Goal: Use online tool/utility: Utilize a website feature to perform a specific function

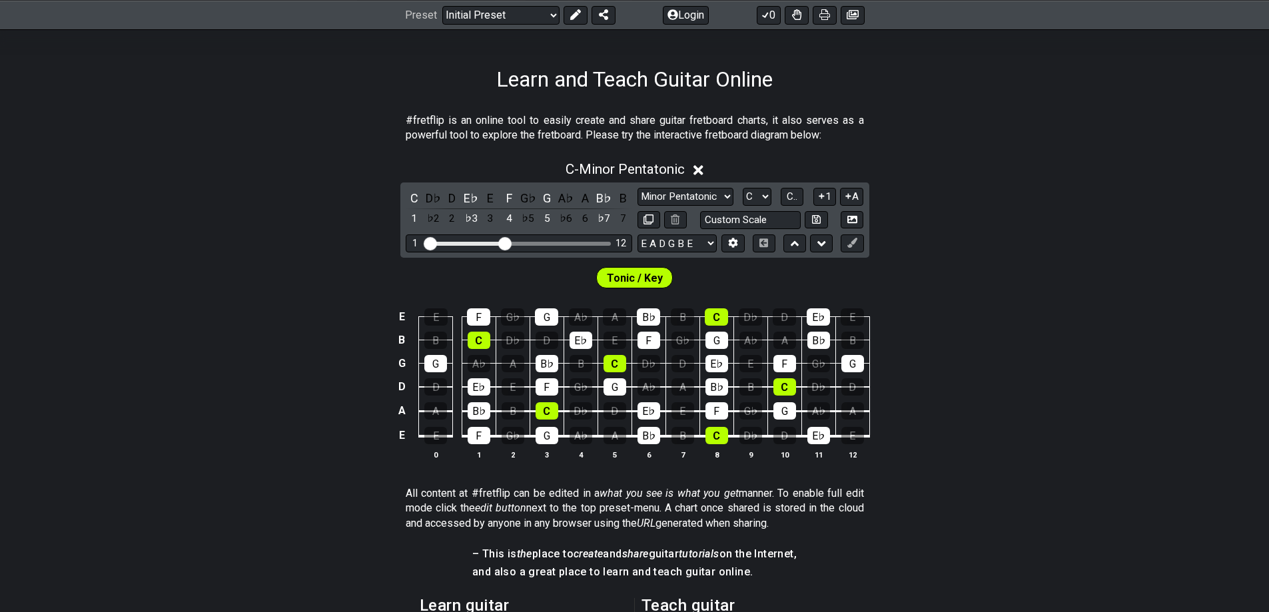
scroll to position [200, 0]
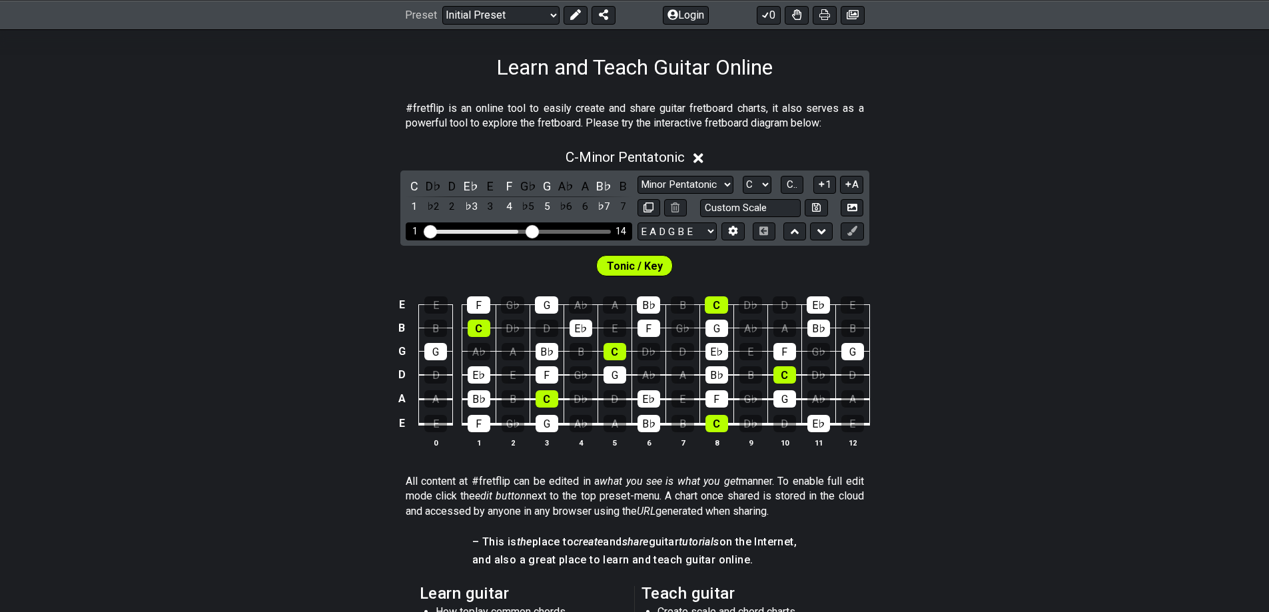
drag, startPoint x: 506, startPoint y: 232, endPoint x: 529, endPoint y: 233, distance: 23.3
click at [529, 230] on input "Visible fret range" at bounding box center [518, 230] width 189 height 0
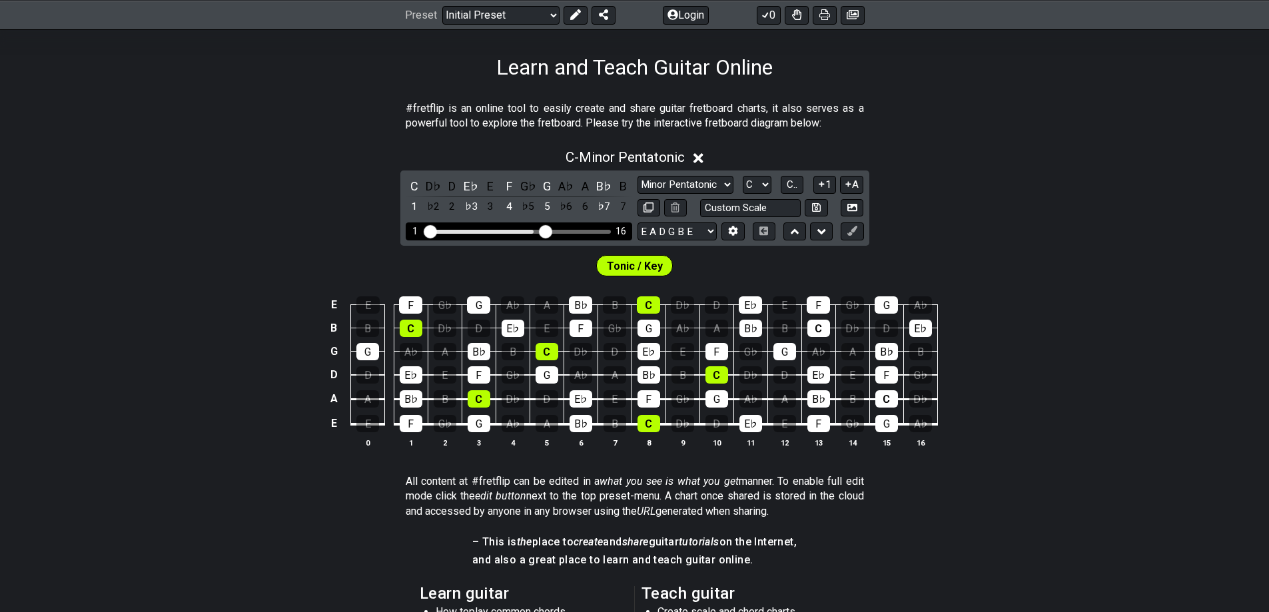
drag, startPoint x: 531, startPoint y: 233, endPoint x: 543, endPoint y: 232, distance: 12.0
click at [543, 230] on input "Visible fret range" at bounding box center [518, 230] width 189 height 0
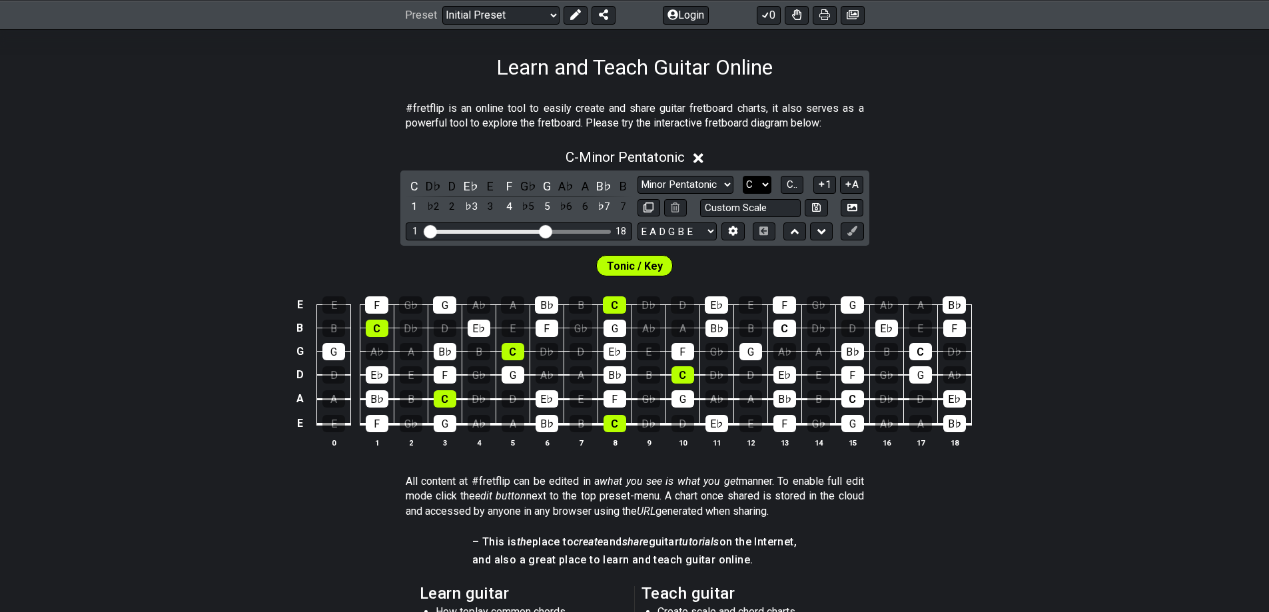
click at [753, 181] on select "A♭ A A♯ B♭ B C C♯ D♭ D D♯ E♭ E F F♯ G♭ G G♯" at bounding box center [757, 185] width 29 height 18
drag, startPoint x: 753, startPoint y: 181, endPoint x: 789, endPoint y: 180, distance: 36.0
click at [753, 181] on select "A♭ A A♯ B♭ B C C♯ D♭ D D♯ E♭ E F F♯ G♭ G G♯" at bounding box center [757, 185] width 29 height 18
click at [819, 178] on button "1" at bounding box center [824, 185] width 23 height 18
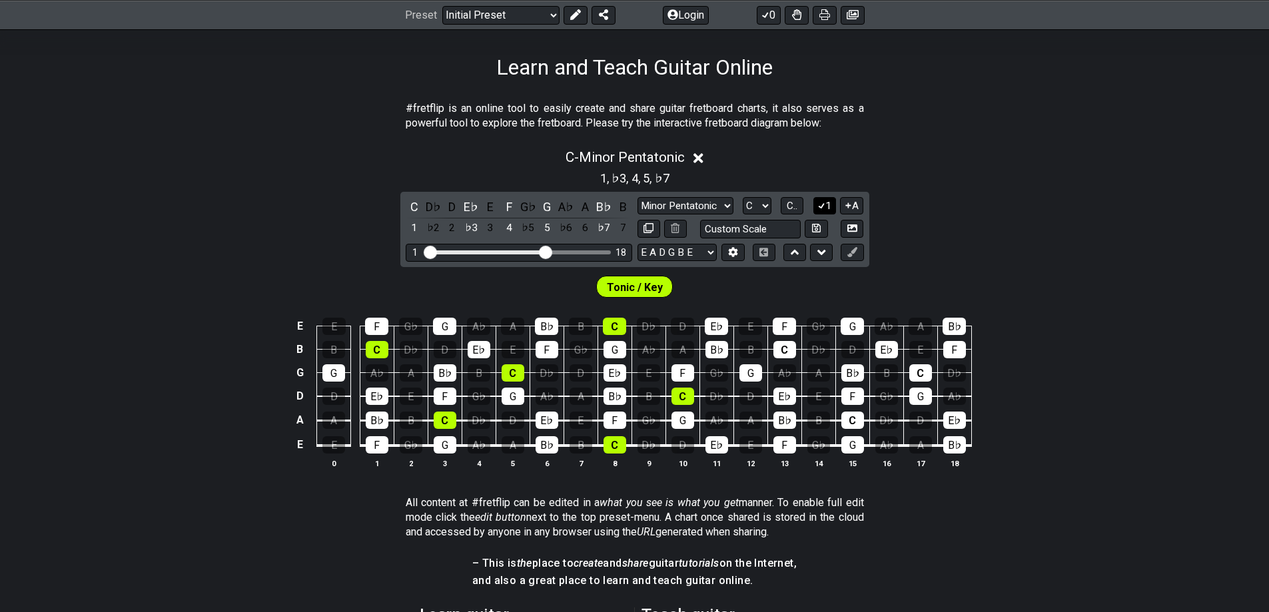
click at [823, 209] on icon at bounding box center [821, 205] width 13 height 10
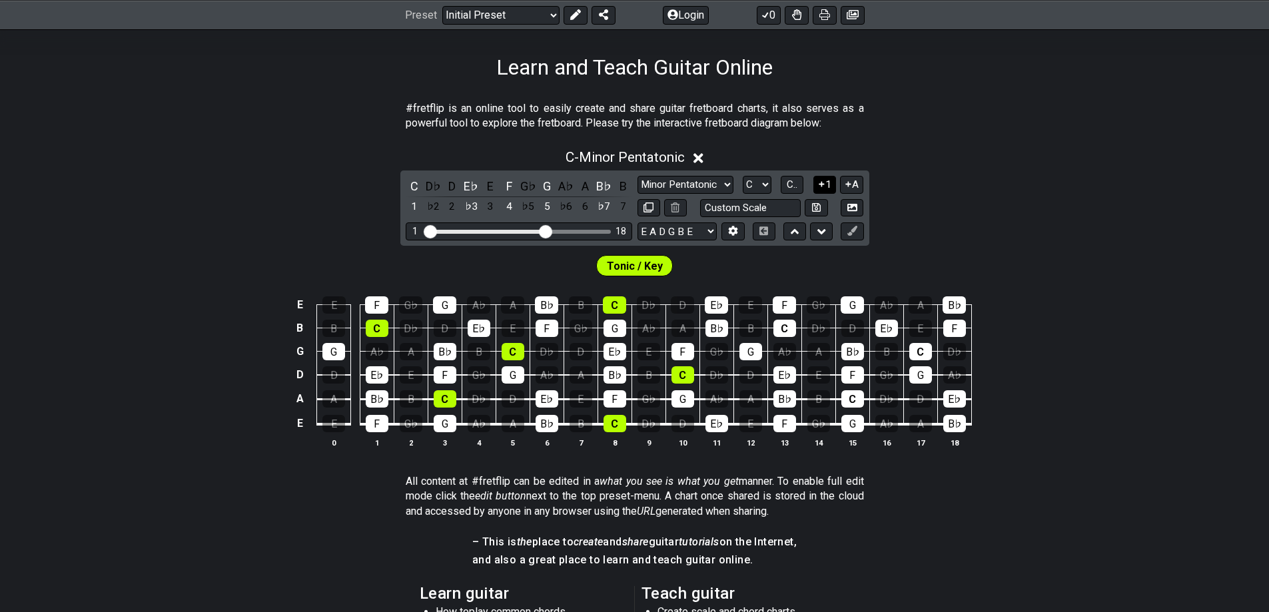
click at [823, 209] on button at bounding box center [816, 208] width 23 height 18
select select "Custom Scale"
click at [823, 208] on button at bounding box center [816, 208] width 23 height 18
click at [693, 158] on icon at bounding box center [688, 158] width 10 height 14
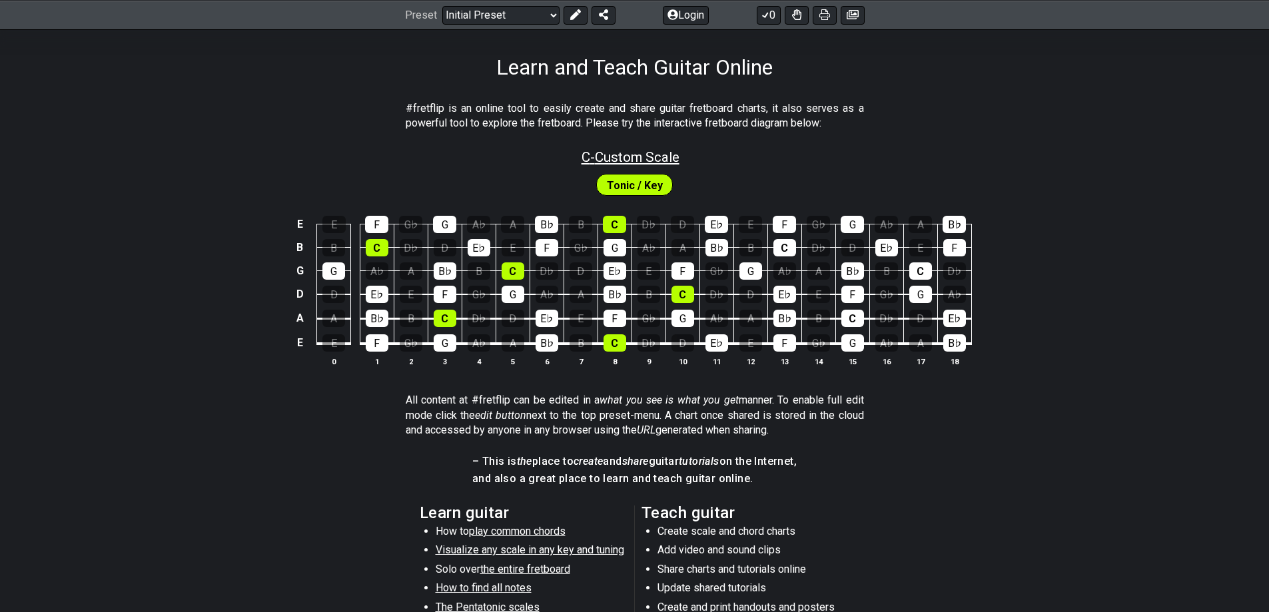
click at [659, 159] on span "C - Custom Scale" at bounding box center [630, 157] width 98 height 16
select select "Custom Scale"
select select "C"
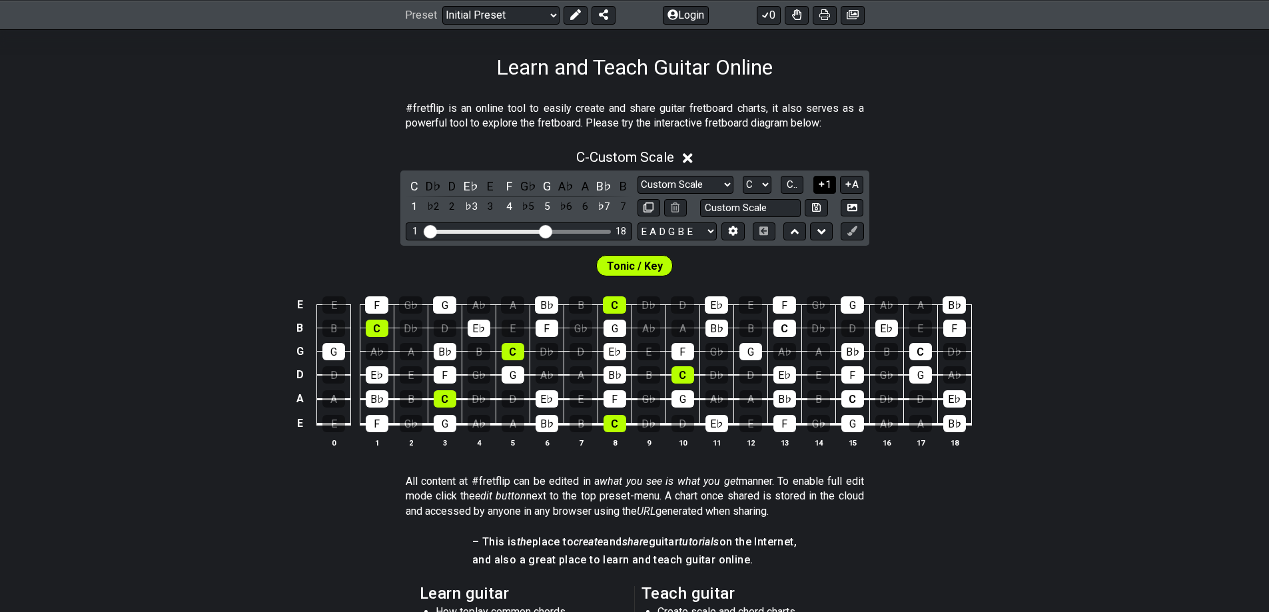
click at [822, 184] on icon at bounding box center [821, 184] width 5 height 5
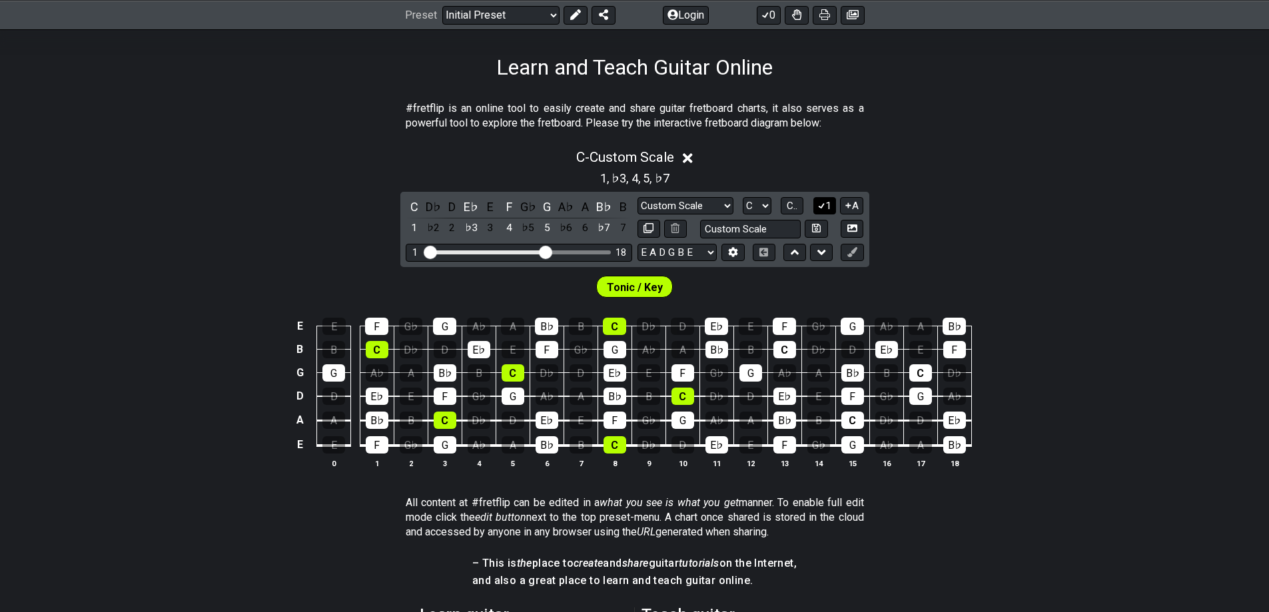
click at [823, 202] on icon at bounding box center [821, 205] width 13 height 10
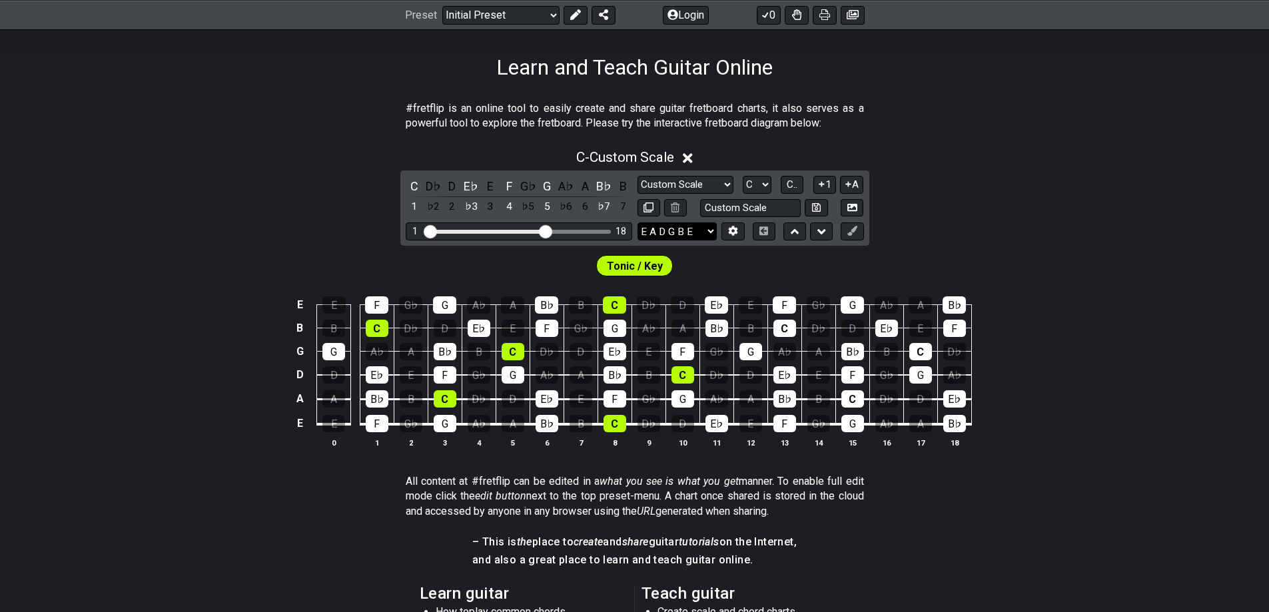
click at [709, 231] on select "E A D G B E E A D G B E E A D G B E B E A D F♯ B A D G C E A D A D G B E E♭ A♭ …" at bounding box center [676, 231] width 79 height 18
click at [969, 218] on div "C - Custom Scale C D♭ D E♭ E F G♭ G A♭ A B♭ B 1 ♭2 2 ♭3 3 4 ♭5 5 ♭6 6 ♭7 7 Mino…" at bounding box center [634, 303] width 1269 height 325
click at [724, 231] on button at bounding box center [732, 231] width 23 height 18
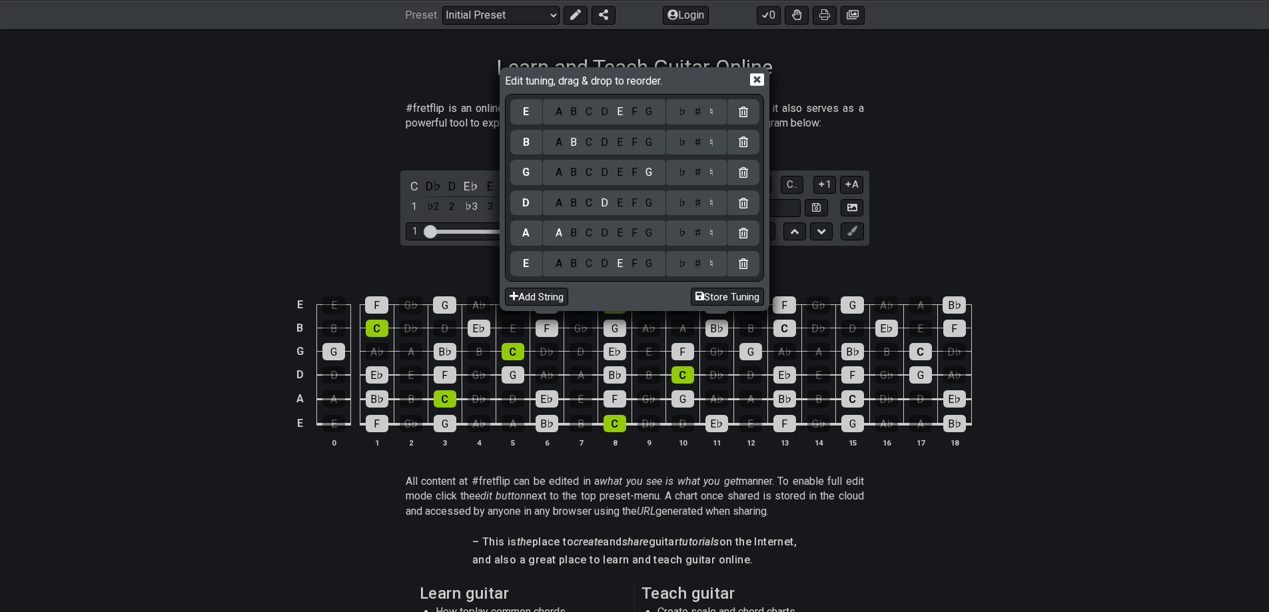
click at [741, 145] on icon at bounding box center [743, 142] width 9 height 11
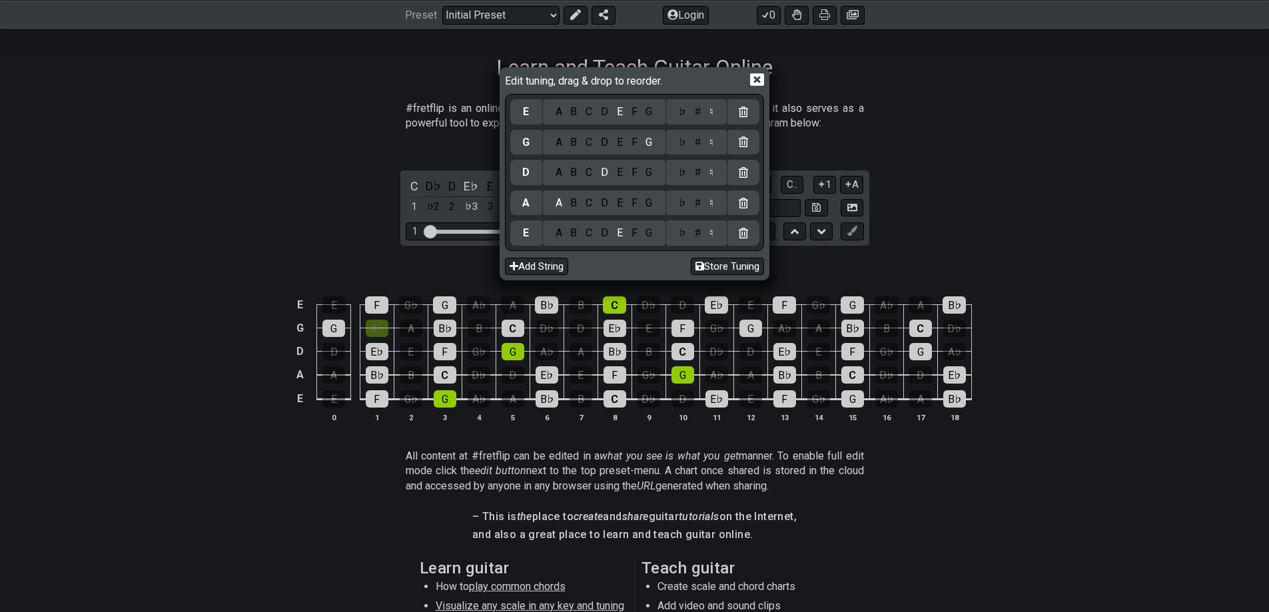
click at [744, 143] on icon at bounding box center [743, 142] width 9 height 11
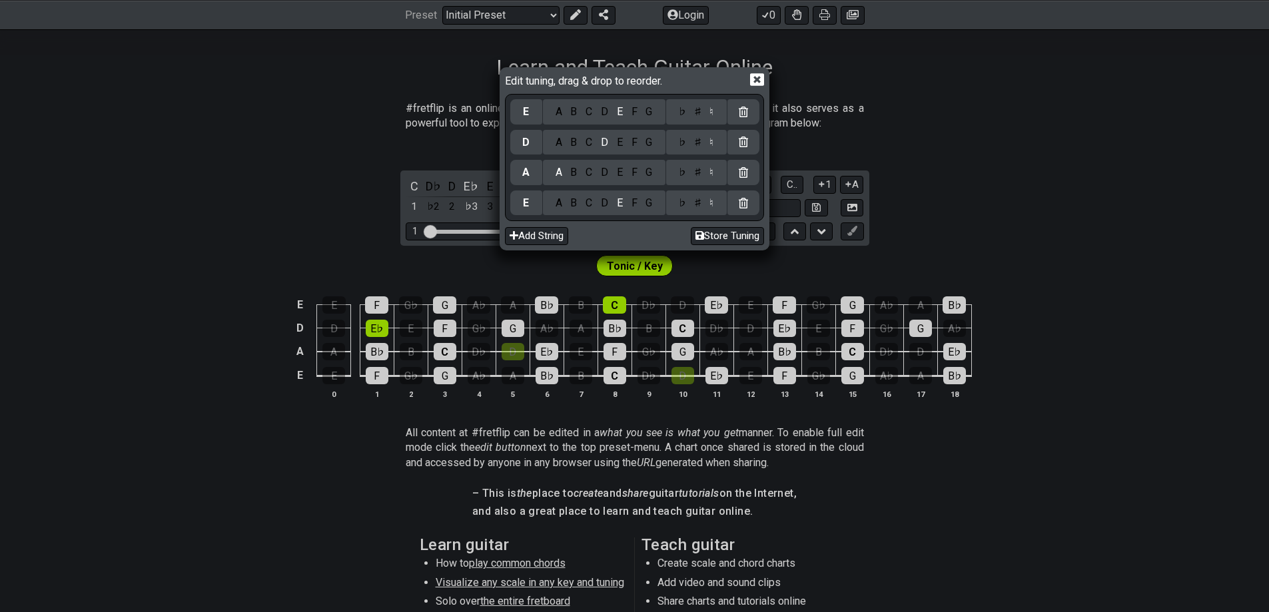
click at [744, 143] on icon at bounding box center [743, 142] width 9 height 11
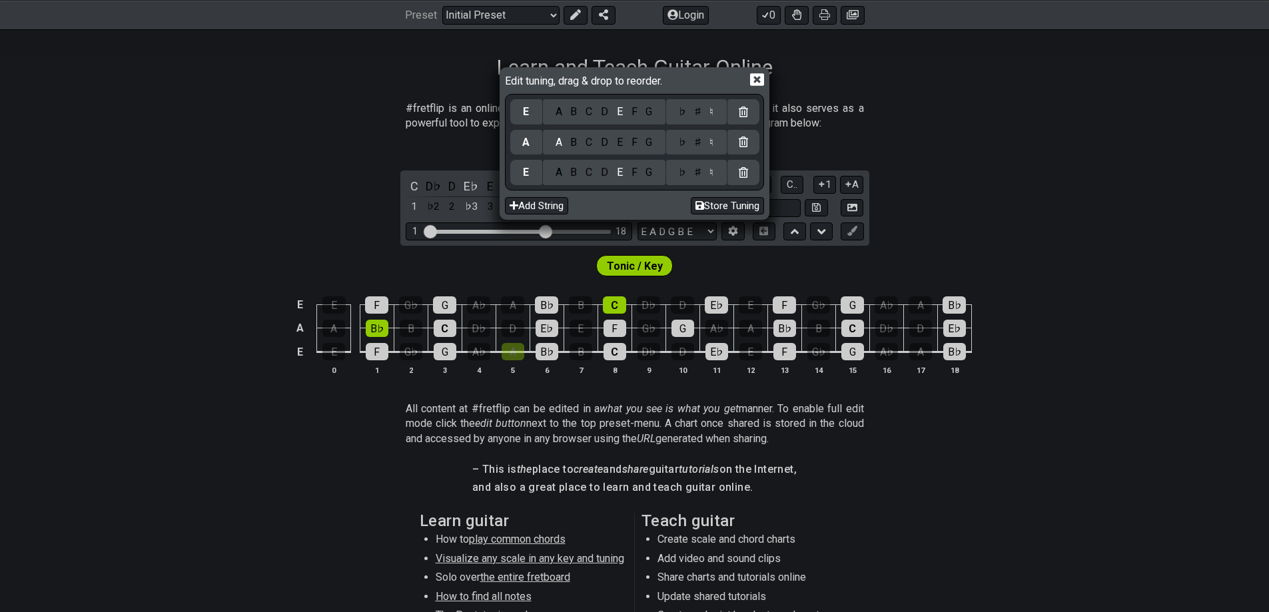
click at [744, 143] on icon at bounding box center [743, 142] width 9 height 11
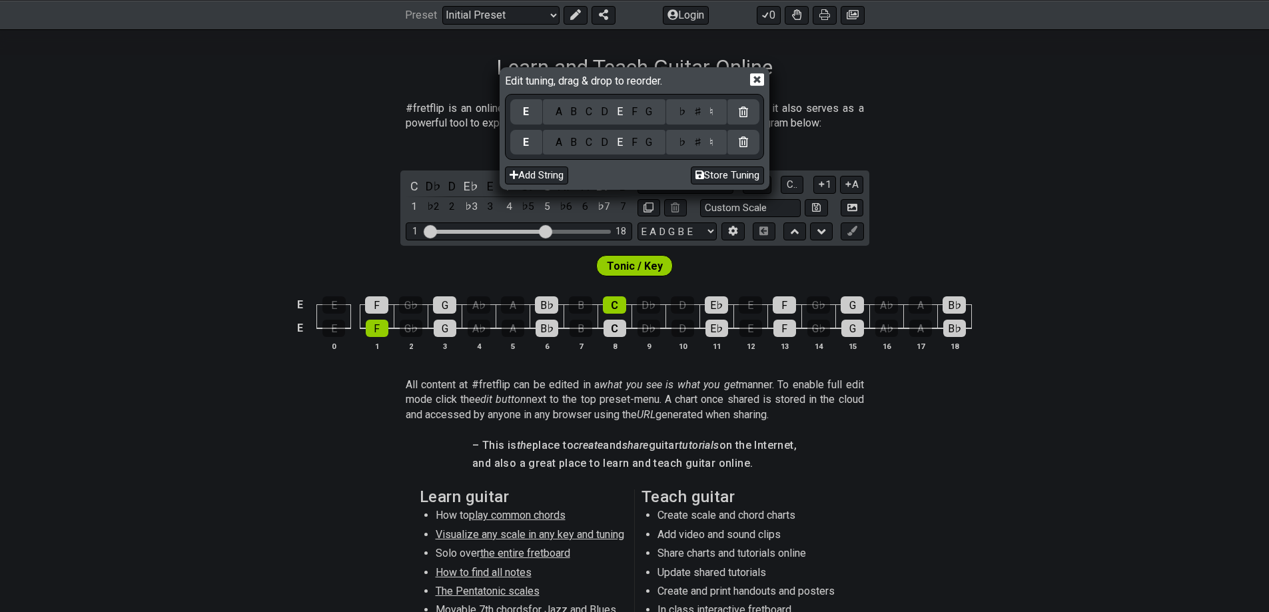
click at [744, 143] on icon at bounding box center [743, 142] width 9 height 11
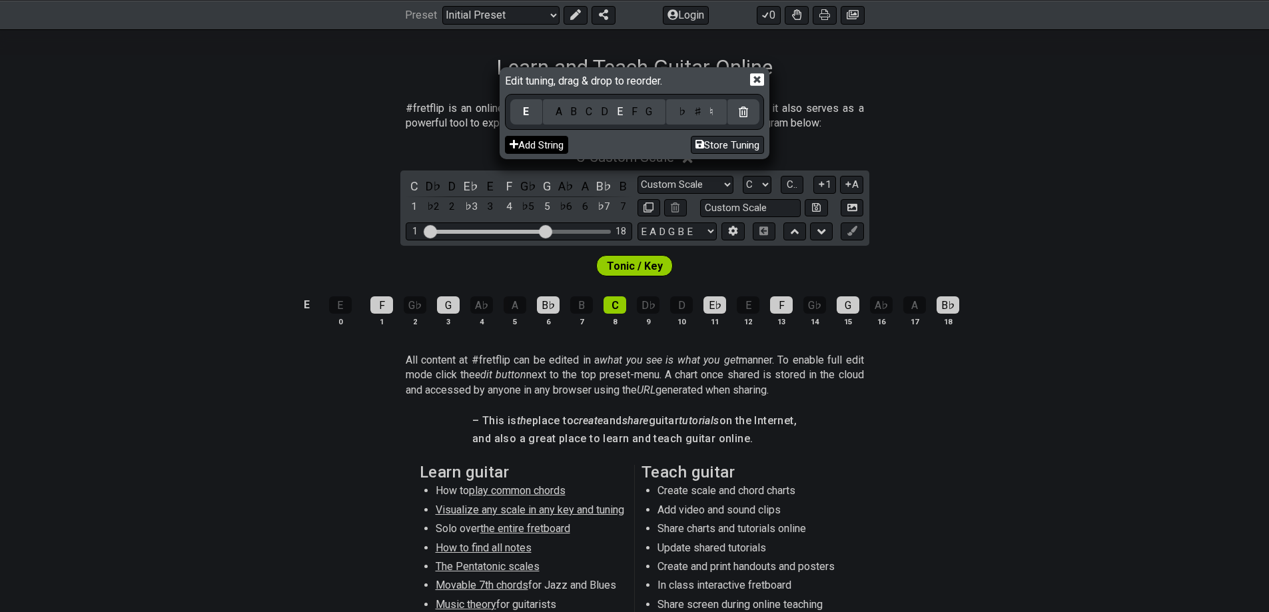
click at [544, 146] on button "Add String" at bounding box center [536, 145] width 63 height 18
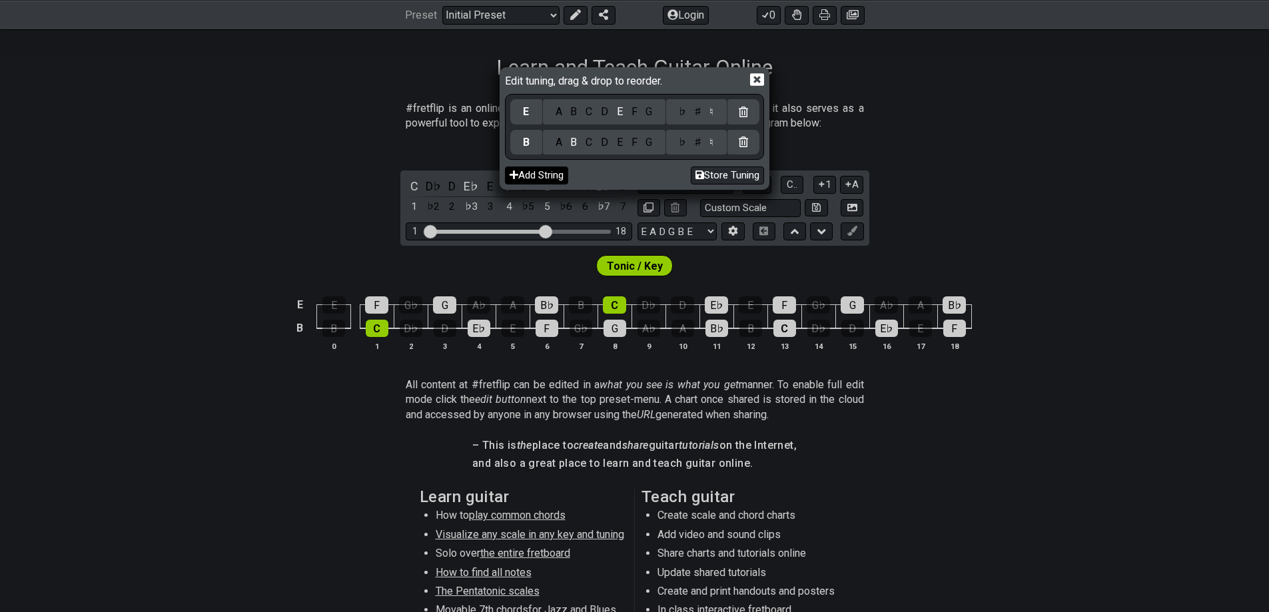
click at [550, 173] on button "Add String" at bounding box center [536, 176] width 63 height 18
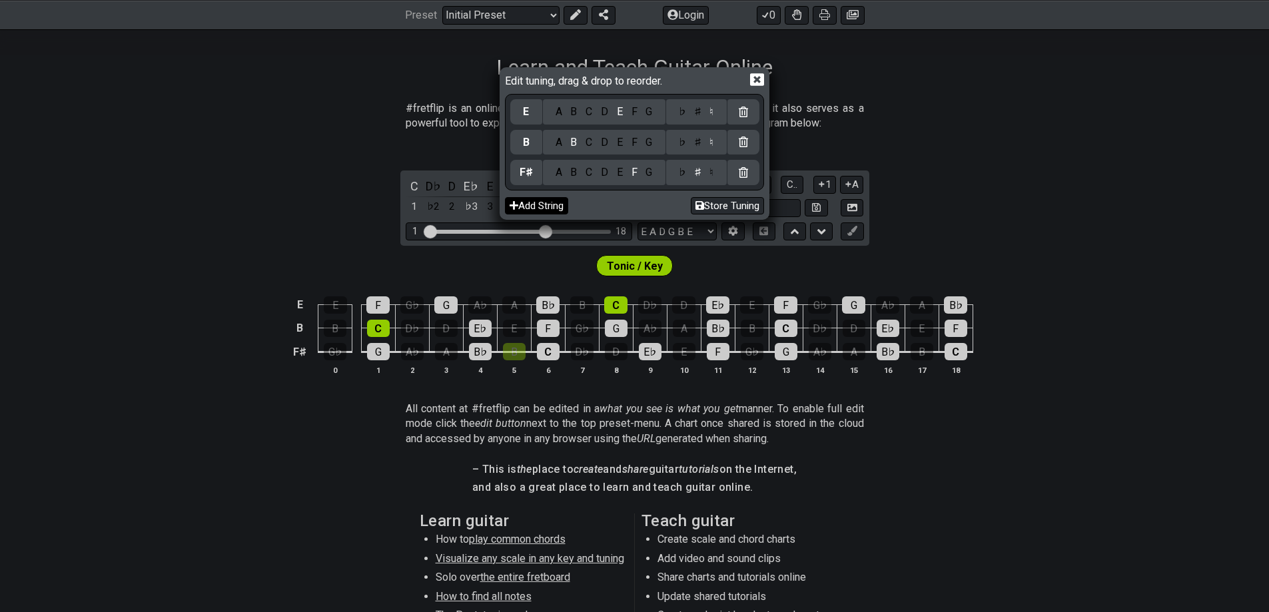
click at [547, 204] on button "Add String" at bounding box center [536, 206] width 63 height 18
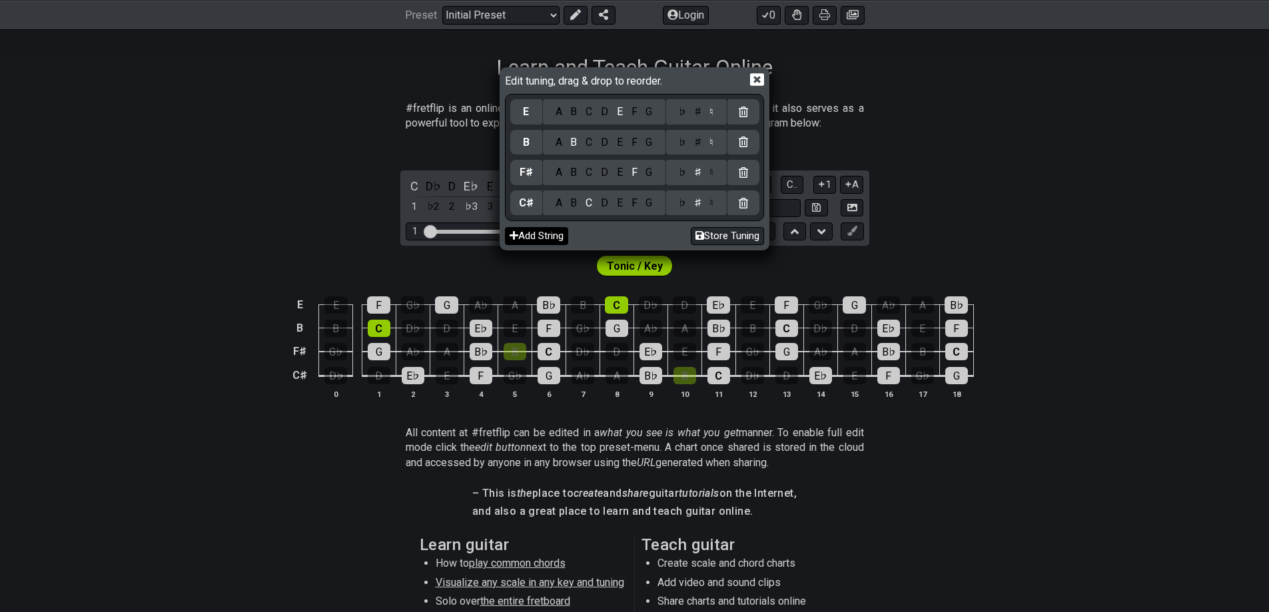
click at [547, 204] on div "A B C D E F G" at bounding box center [604, 202] width 123 height 25
click at [543, 238] on button "Add String" at bounding box center [536, 236] width 63 height 18
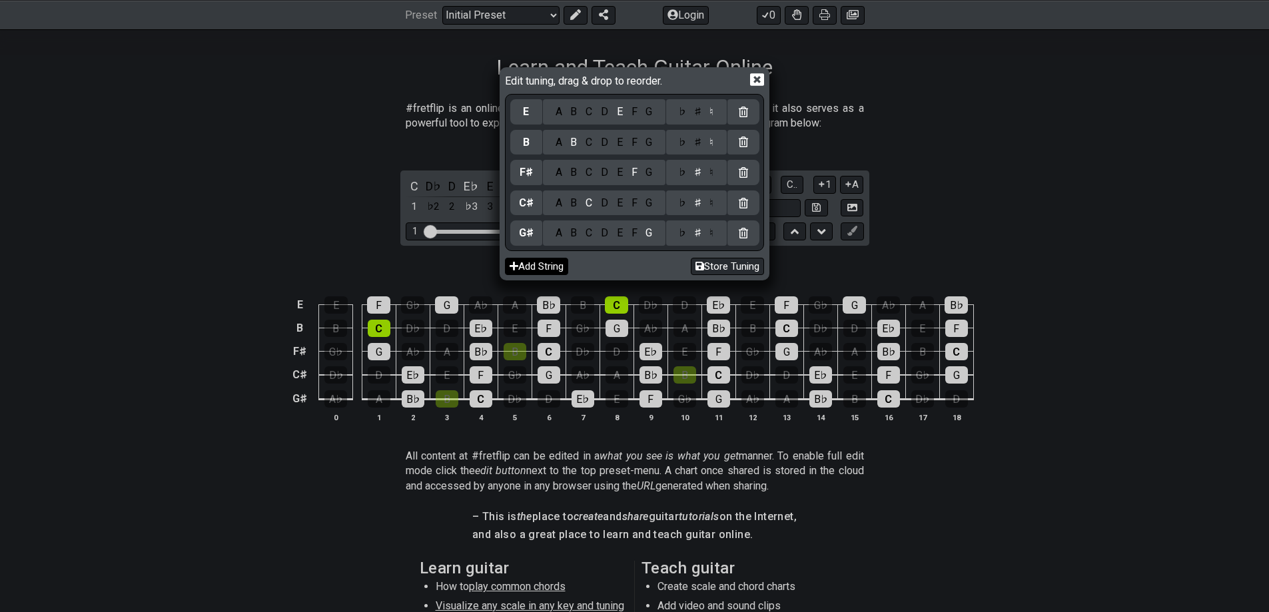
click at [543, 264] on button "Add String" at bounding box center [536, 267] width 63 height 18
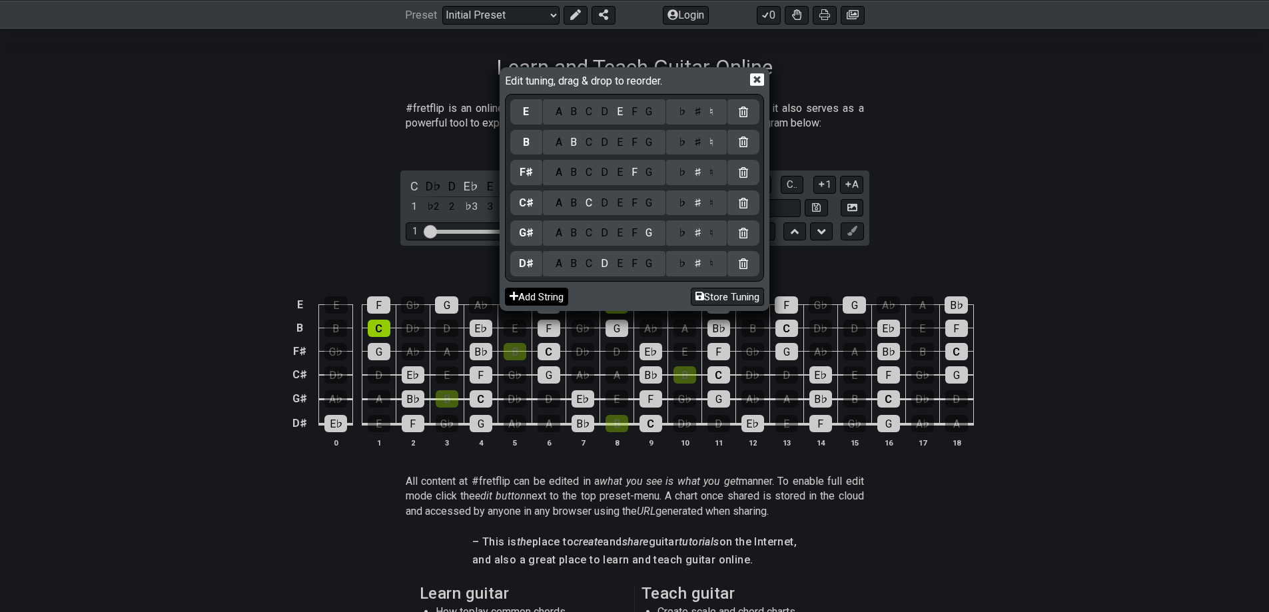
click at [540, 303] on button "Add String" at bounding box center [536, 297] width 63 height 18
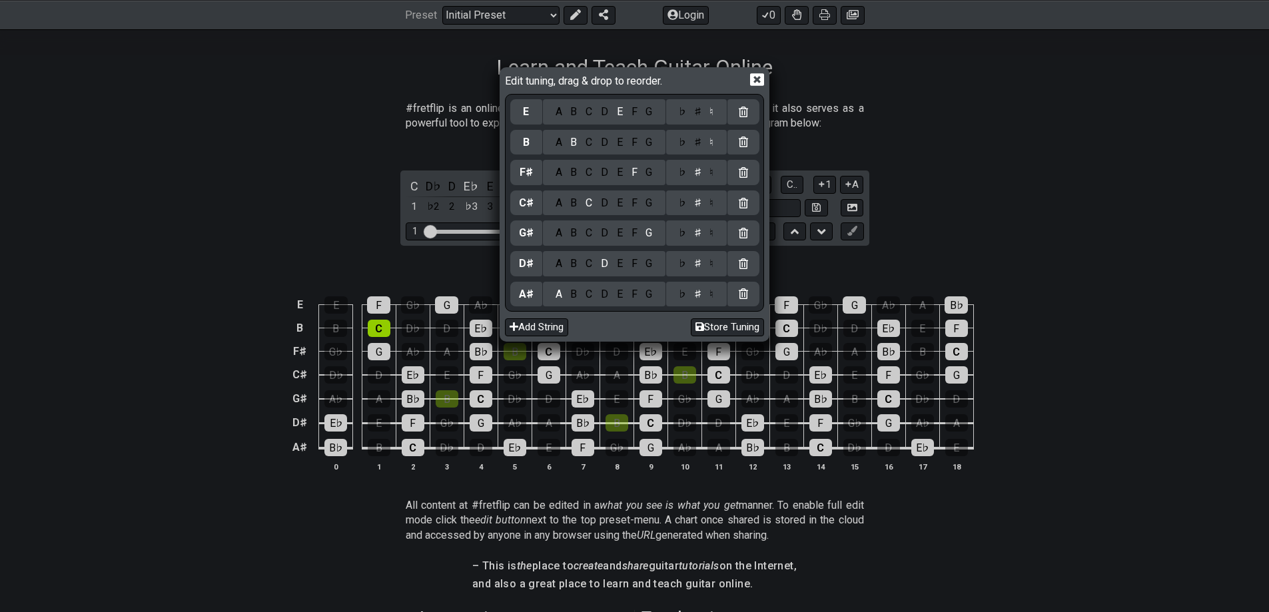
click at [759, 78] on icon at bounding box center [757, 80] width 14 height 14
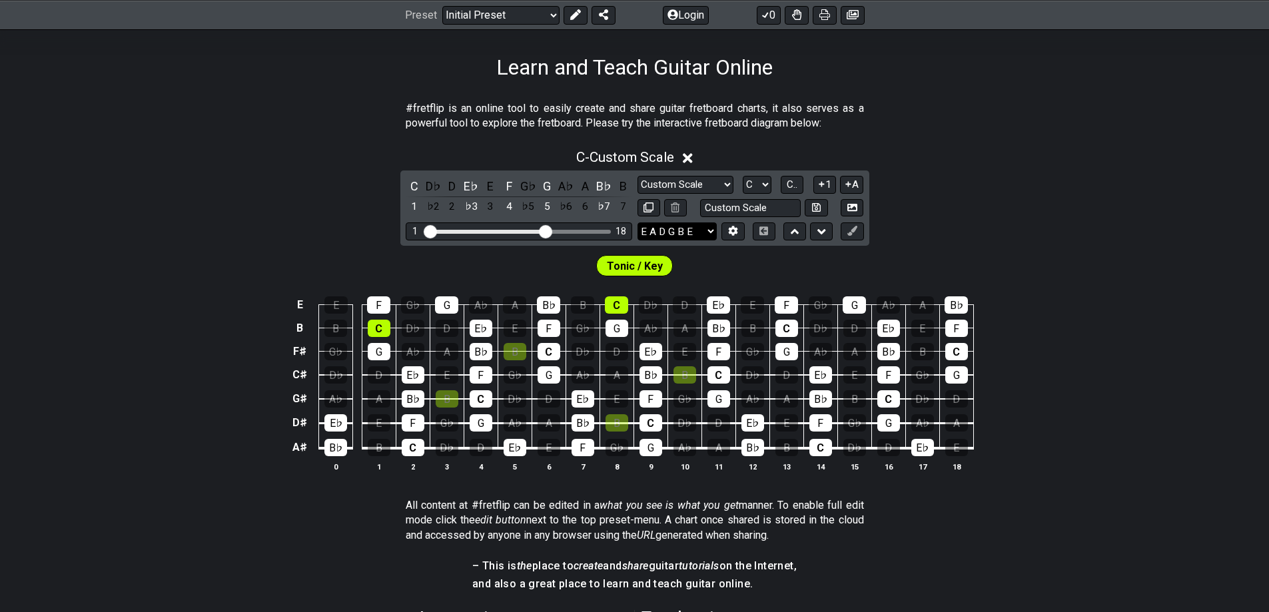
click at [705, 233] on select "E A D G B E E A D G B E E A D G B E B E A D F♯ B A D G C E A D A D G B E E♭ A♭ …" at bounding box center [676, 231] width 79 height 18
click at [637, 222] on select "E A D G B E E A D G B E E A D G B E B E A D F♯ B A D G C E A D A D G B E E♭ A♭ …" at bounding box center [676, 231] width 79 height 18
click at [689, 232] on select "E A D G B E E A D G B E E A D G B E B E A D F♯ B A D G C E A D A D G B E E♭ A♭ …" at bounding box center [676, 231] width 79 height 18
select select "E A D G B E"
click at [637, 222] on select "E A D G B E E A D G B E E A D G B E B E A D F♯ B A D G C E A D A D G B E E♭ A♭ …" at bounding box center [676, 231] width 79 height 18
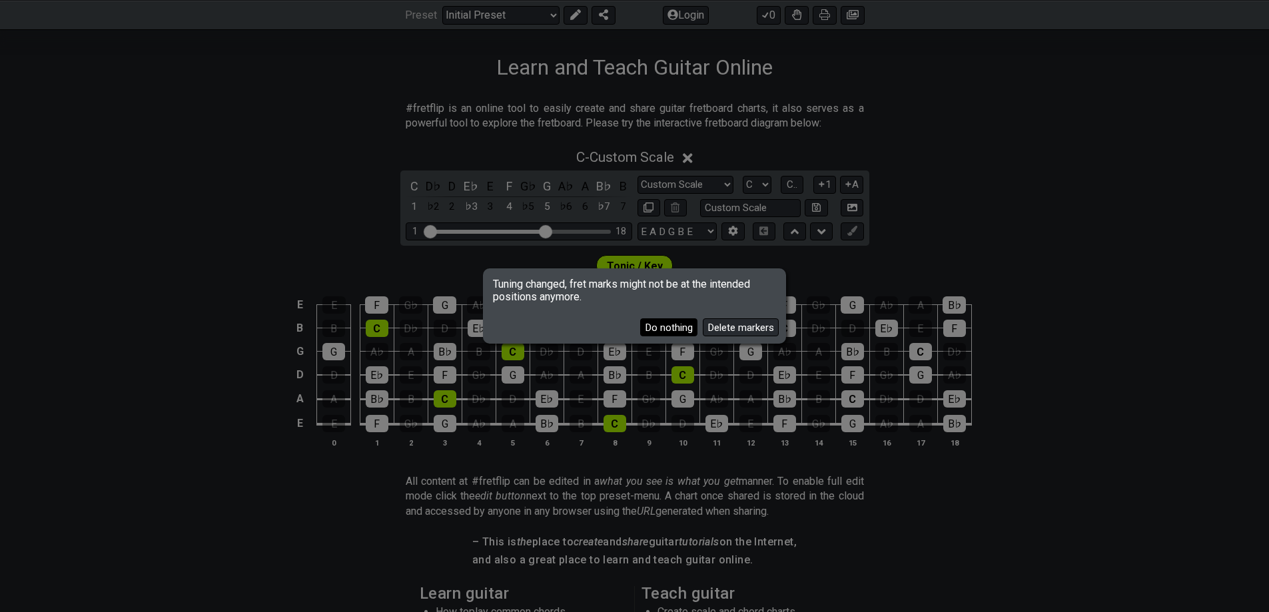
click at [658, 324] on button "Do nothing" at bounding box center [668, 327] width 57 height 18
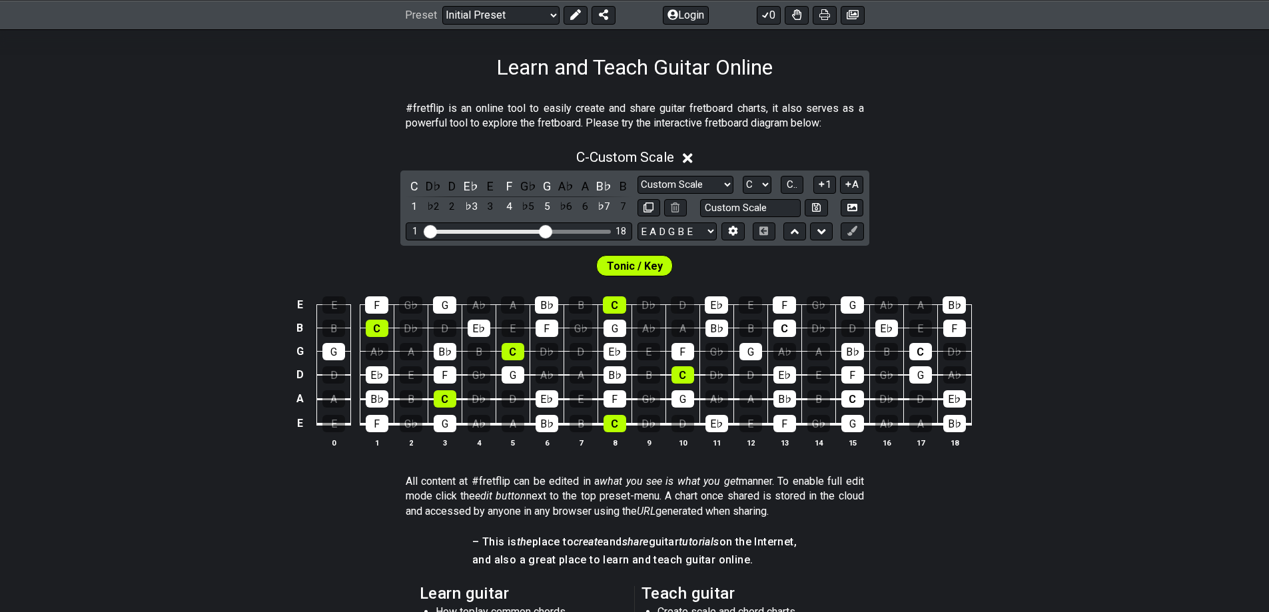
click at [697, 218] on div "C D♭ D E♭ E F G♭ G A♭ A B♭ B 1 ♭2 2 ♭3 3 4 ♭5 5 ♭6 6 ♭7 7 Minor Pentatonic Cust…" at bounding box center [634, 208] width 469 height 75
click at [692, 233] on select "E A D G B E E A D G B E E A D G B E B E A D F♯ B A D G C E A D A D G B E E♭ A♭ …" at bounding box center [676, 231] width 79 height 18
click at [916, 256] on div "Tonic / Key" at bounding box center [634, 262] width 1269 height 33
click at [735, 229] on icon at bounding box center [733, 231] width 9 height 10
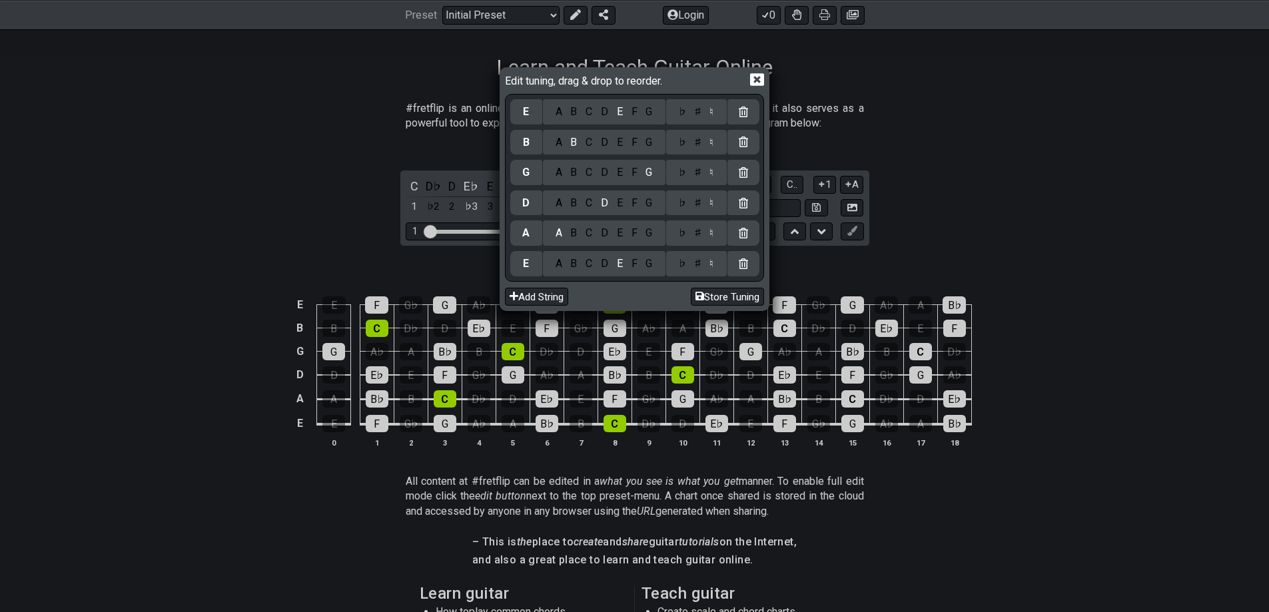
click at [636, 265] on div "F" at bounding box center [634, 263] width 15 height 15
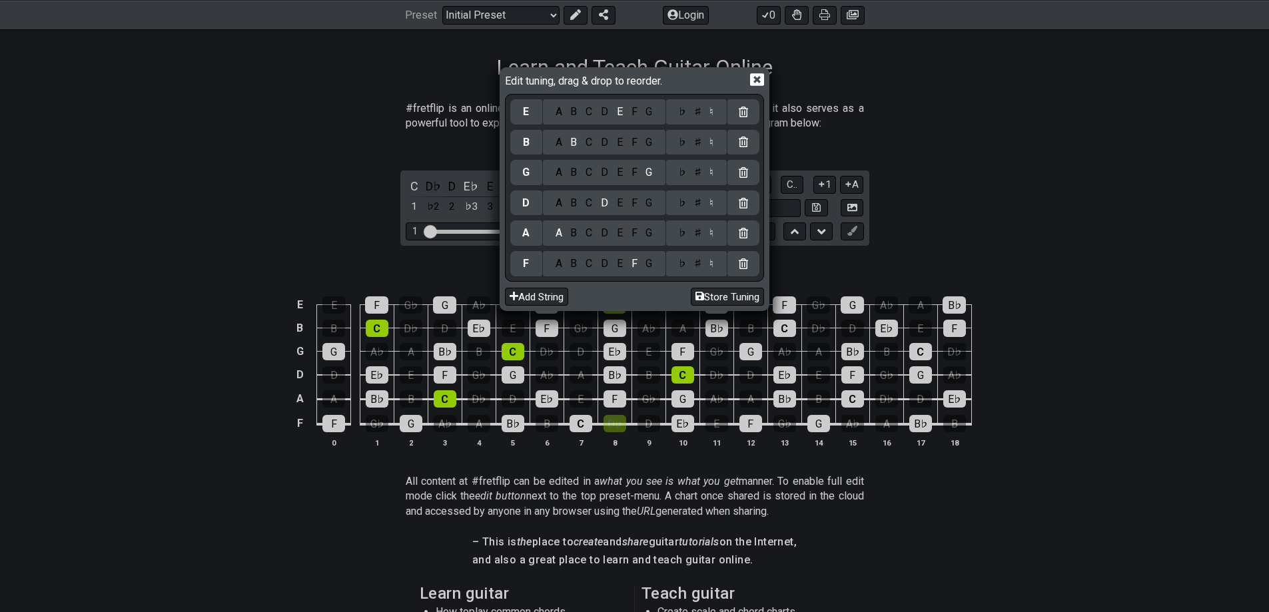
click at [571, 234] on div "B" at bounding box center [573, 233] width 15 height 15
click at [682, 232] on div "♭" at bounding box center [681, 233] width 15 height 15
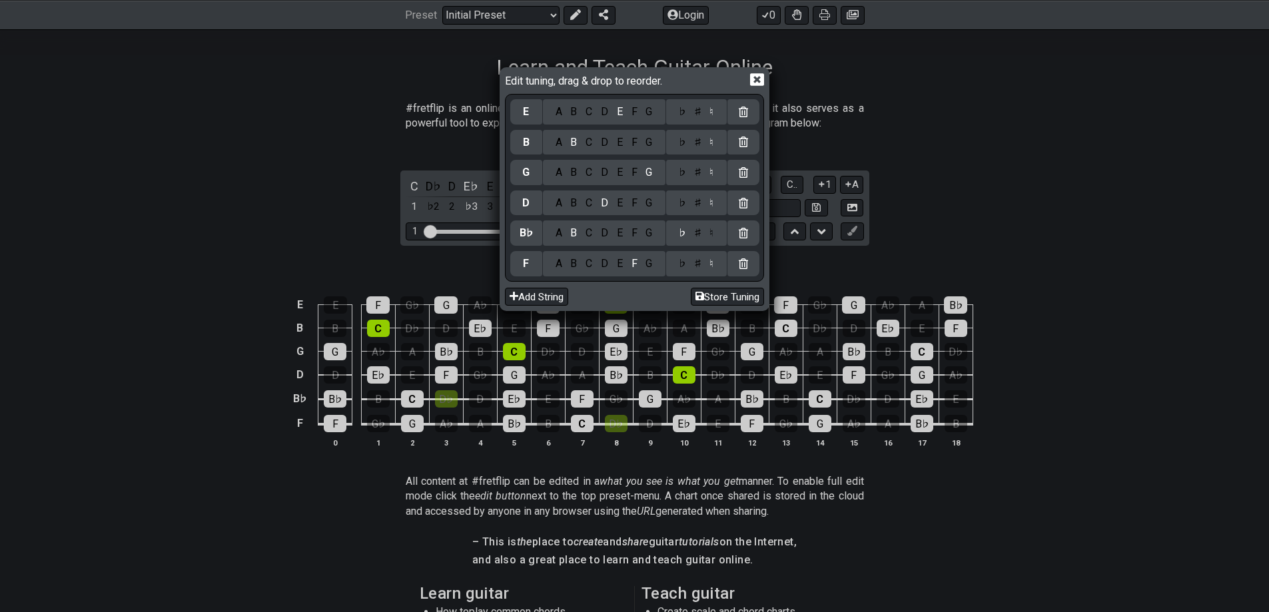
click at [620, 204] on div "E" at bounding box center [619, 203] width 15 height 15
click at [681, 202] on div "♭" at bounding box center [681, 203] width 15 height 15
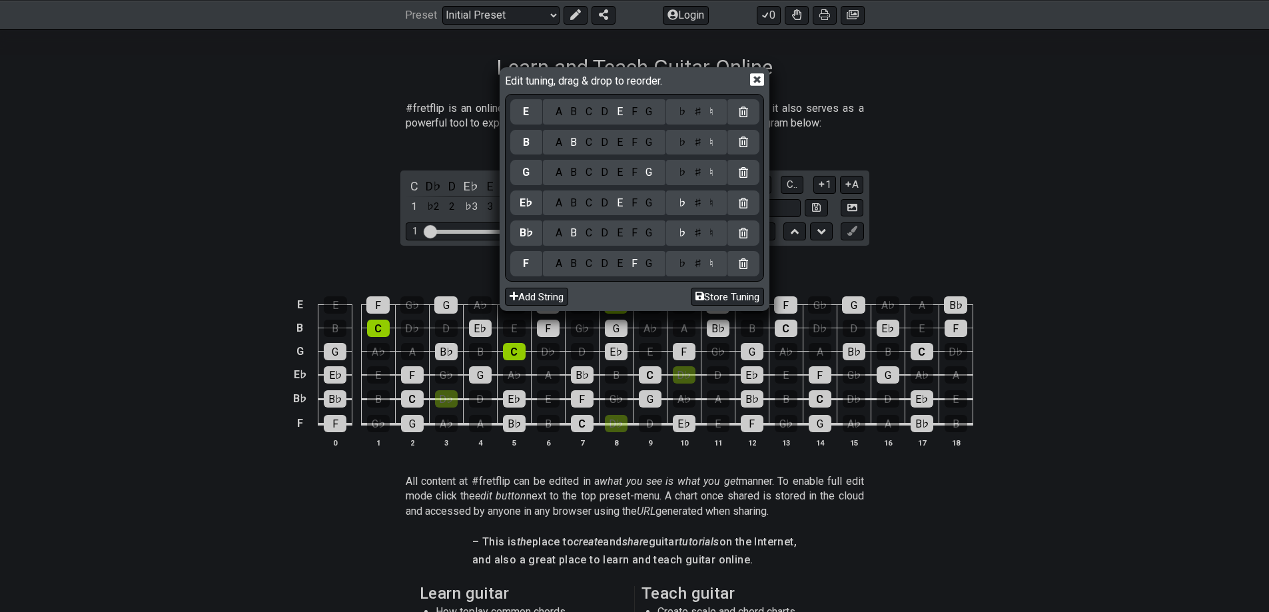
click at [557, 202] on div "A" at bounding box center [558, 203] width 15 height 15
click at [622, 206] on div "E" at bounding box center [619, 203] width 15 height 15
click at [556, 171] on div "A" at bounding box center [558, 172] width 15 height 15
click at [683, 171] on div "♭" at bounding box center [681, 172] width 15 height 15
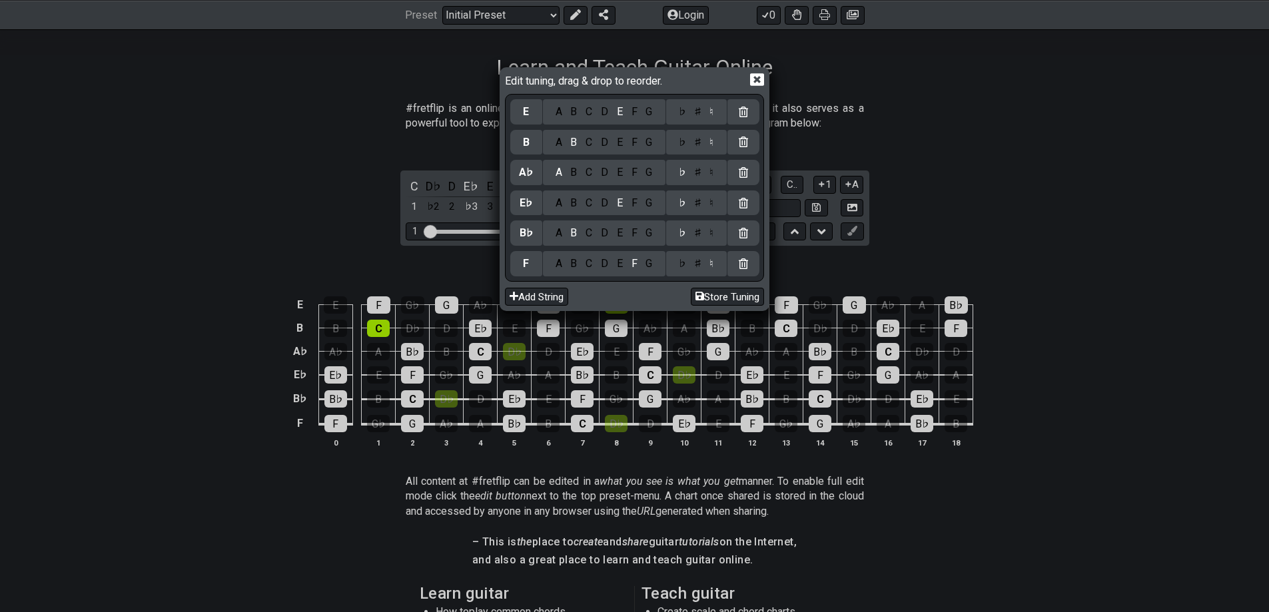
click at [584, 141] on div "C" at bounding box center [588, 142] width 15 height 15
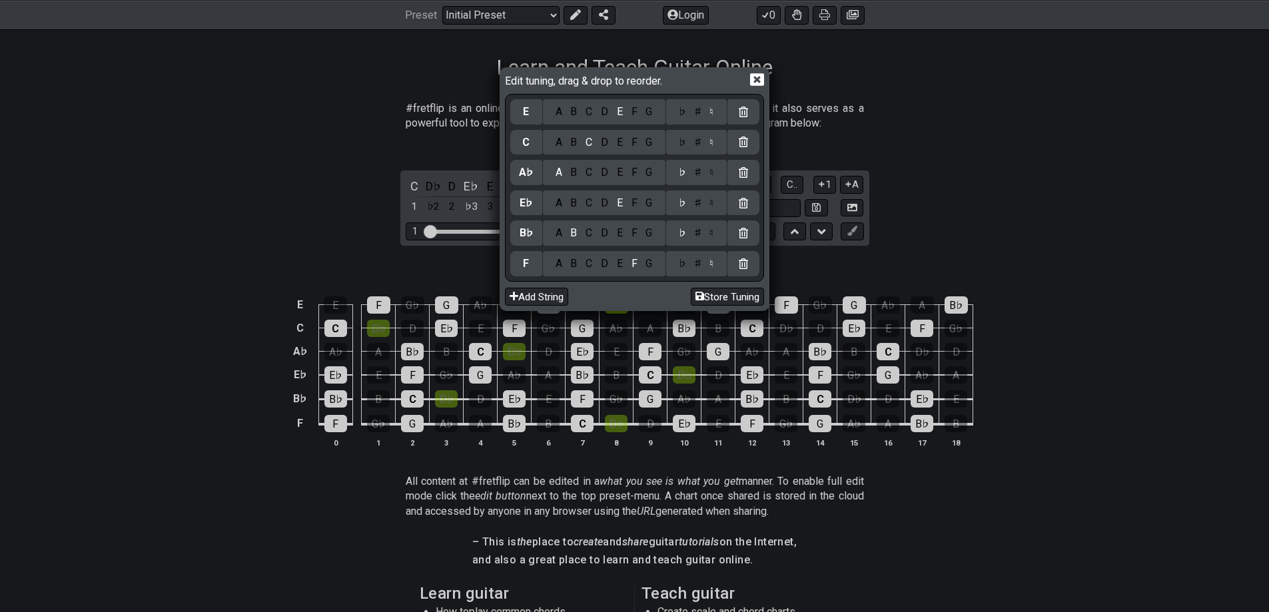
click at [639, 120] on div "A B C D E F G" at bounding box center [604, 111] width 123 height 25
click at [635, 115] on div "F" at bounding box center [634, 112] width 15 height 15
click at [761, 79] on icon at bounding box center [757, 80] width 14 height 13
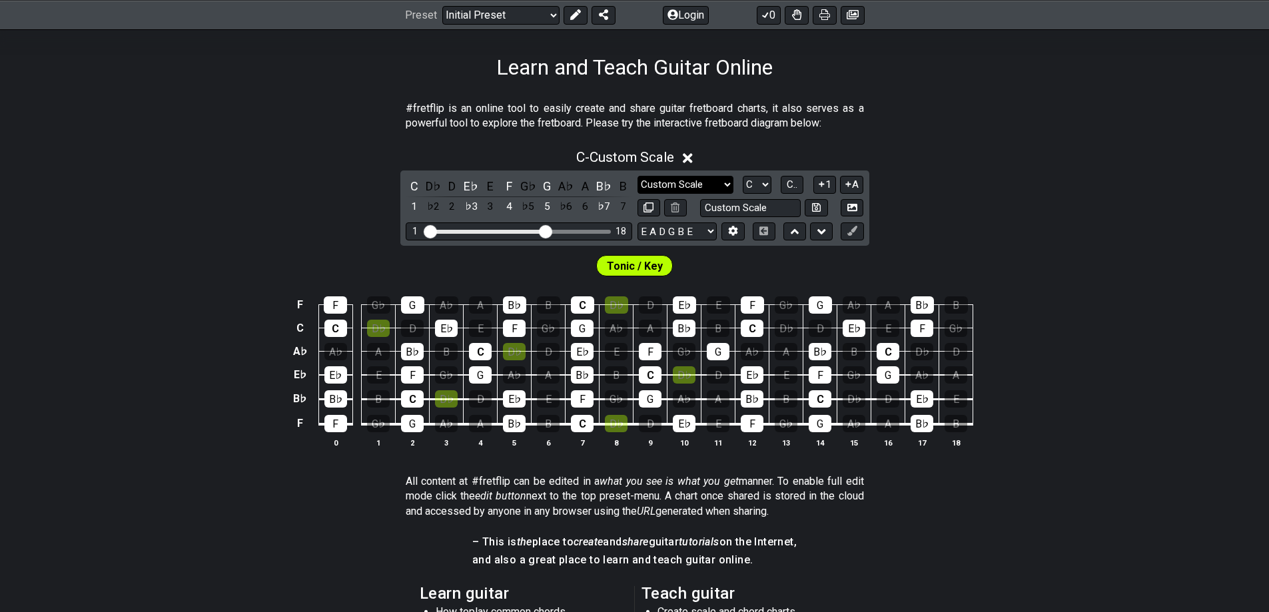
click at [728, 177] on select "Minor Pentatonic Custom Scale Minor Pentatonic Major Pentatonic Minor Blues Maj…" at bounding box center [685, 185] width 96 height 18
click at [725, 184] on select "Minor Pentatonic Custom Scale Minor Pentatonic Major Pentatonic Minor Blues Maj…" at bounding box center [685, 185] width 96 height 18
click at [991, 171] on div "C - Custom Scale C D♭ D E♭ E F G♭ G A♭ A B♭ B 1 ♭2 2 ♭3 3 4 ♭5 5 ♭6 6 ♭7 7 Mino…" at bounding box center [634, 303] width 1269 height 325
click at [693, 159] on icon at bounding box center [688, 158] width 10 height 10
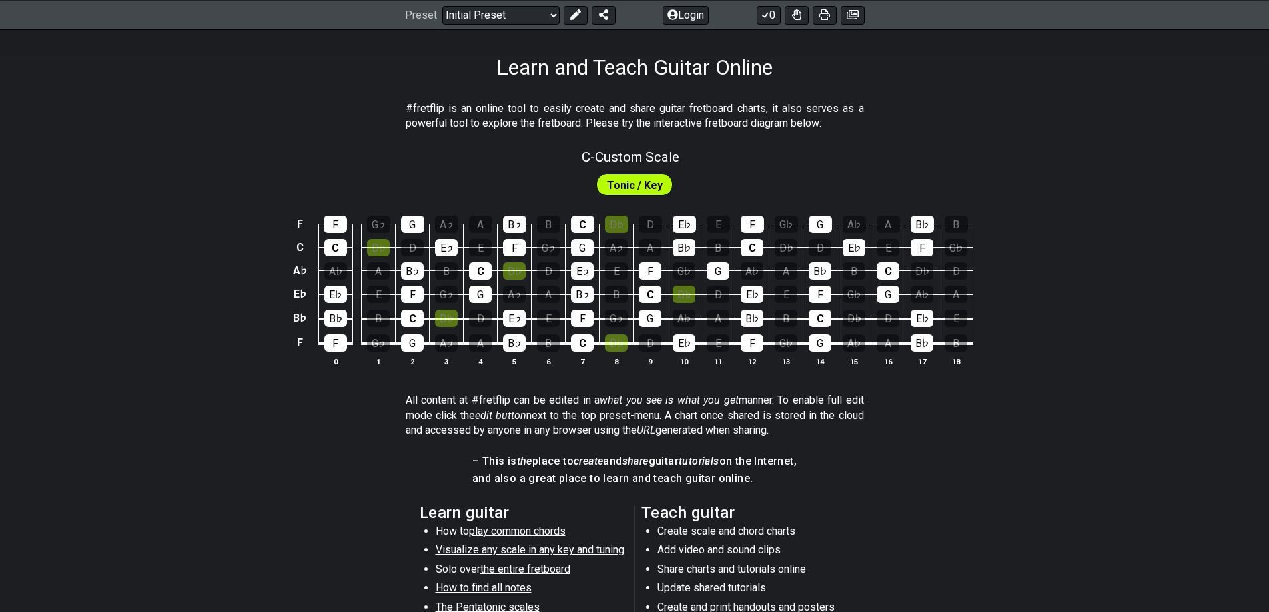
click at [622, 192] on span "Tonic / Key" at bounding box center [635, 185] width 56 height 19
click at [630, 152] on span "C - Custom Scale" at bounding box center [630, 157] width 98 height 16
select select "Custom Scale"
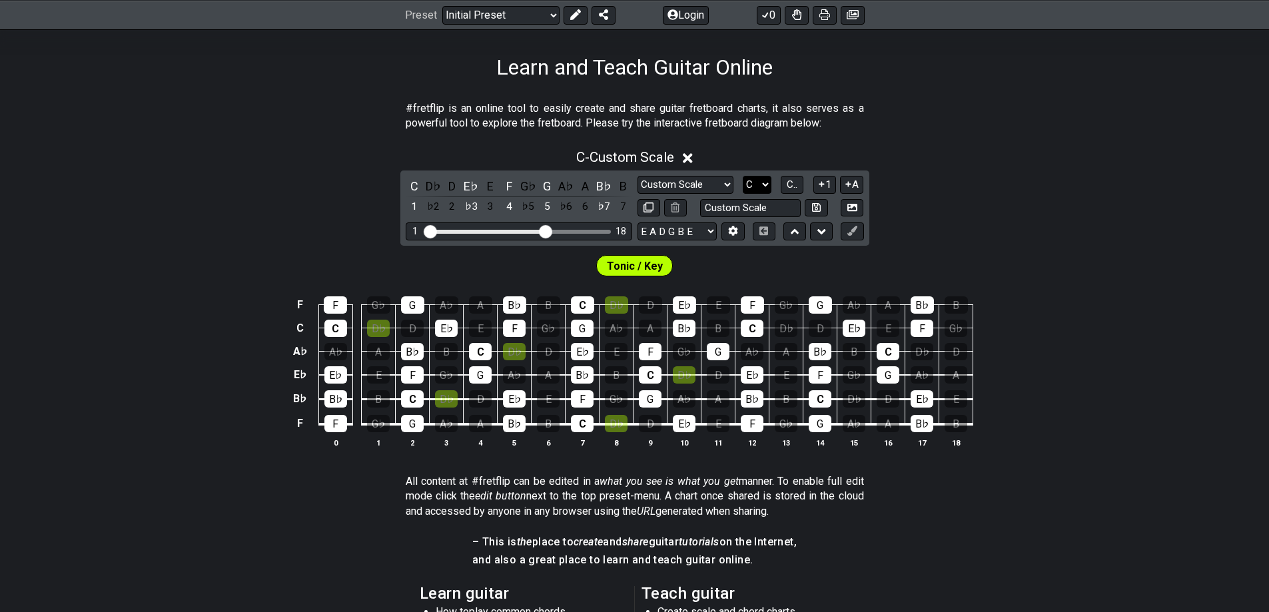
click at [748, 184] on select "A♭ A A♯ B♭ B C C♯ D♭ D D♯ E♭ E F F♯ G♭ G G♯" at bounding box center [757, 185] width 29 height 18
click at [743, 176] on select "A♭ A A♯ B♭ B C C♯ D♭ D D♯ E♭ E F F♯ G♭ G G♯" at bounding box center [757, 185] width 29 height 18
click at [759, 183] on select "A♭ A A♯ B♭ B C C♯ D♭ D D♯ E♭ E F F♯ G♭ G G♯" at bounding box center [757, 185] width 29 height 18
click at [743, 176] on select "A♭ A A♯ B♭ B C C♯ D♭ D D♯ E♭ E F F♯ G♭ G G♯" at bounding box center [757, 185] width 29 height 18
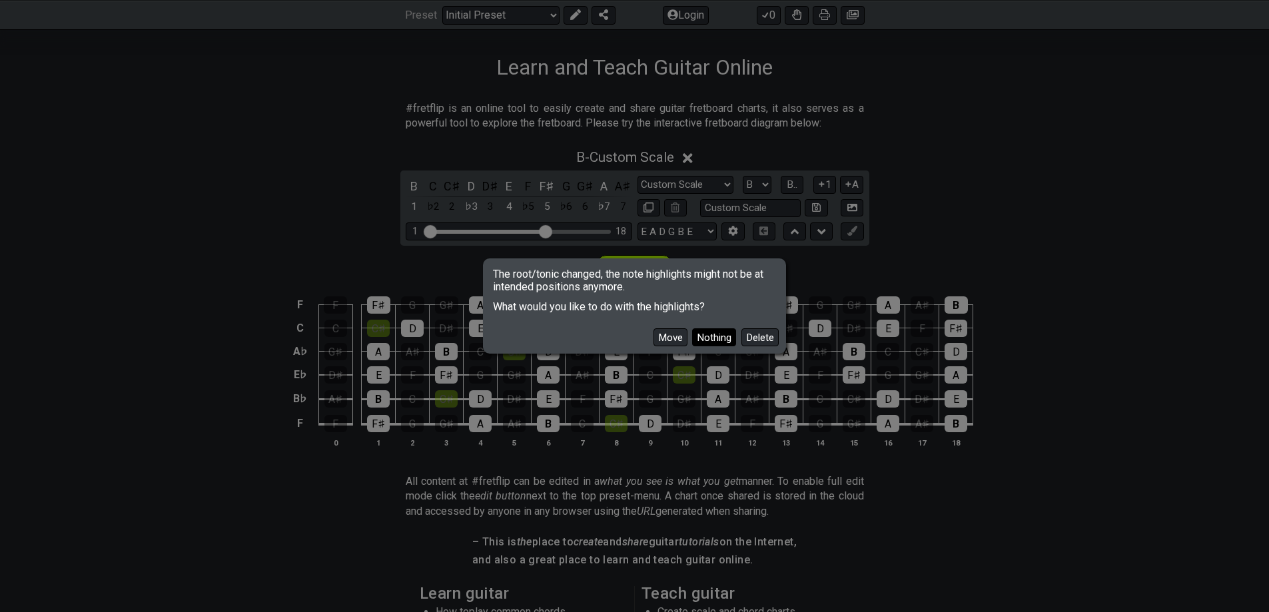
click at [721, 333] on button "Nothing" at bounding box center [714, 337] width 44 height 18
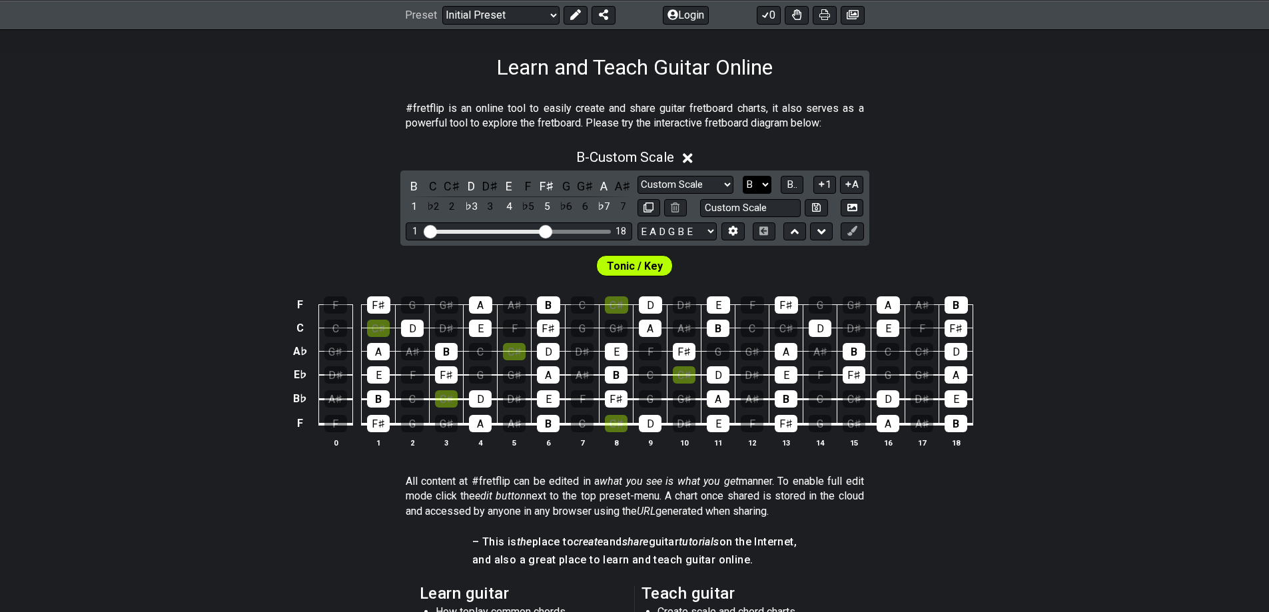
click at [760, 181] on select "A♭ A A♯ B♭ B C C♯ D♭ D D♯ E♭ E F F♯ G♭ G G♯" at bounding box center [757, 185] width 29 height 18
select select "C"
click at [743, 176] on select "A♭ A A♯ B♭ B C C♯ D♭ D D♯ E♭ E F F♯ G♭ G G♯" at bounding box center [757, 185] width 29 height 18
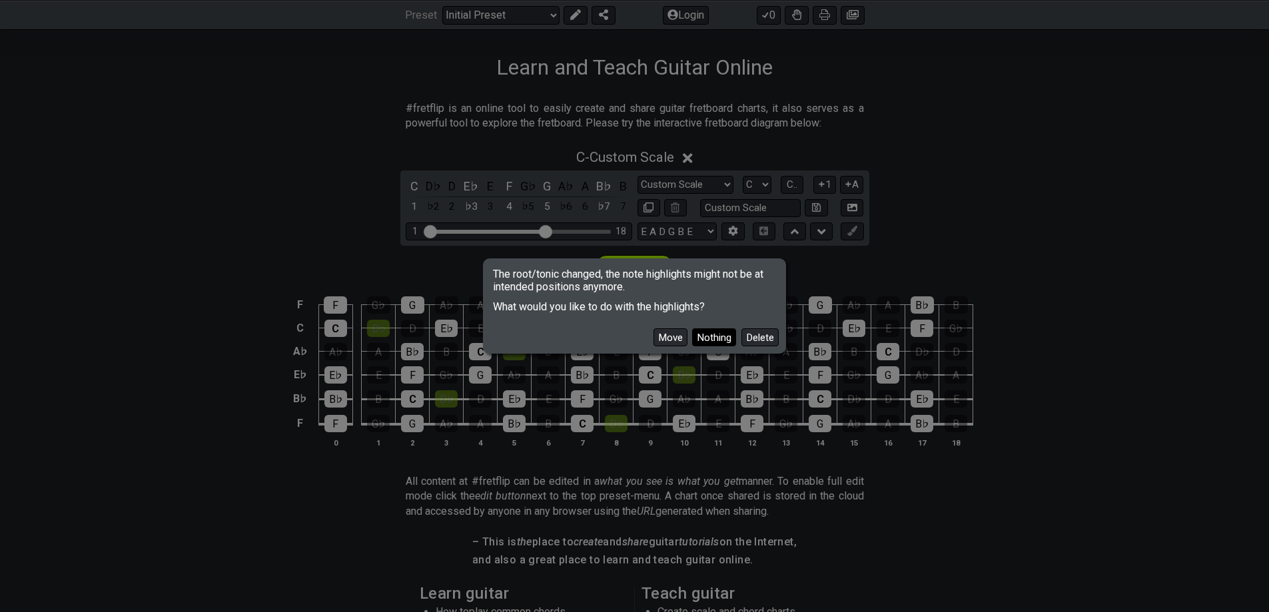
click at [708, 332] on button "Nothing" at bounding box center [714, 337] width 44 height 18
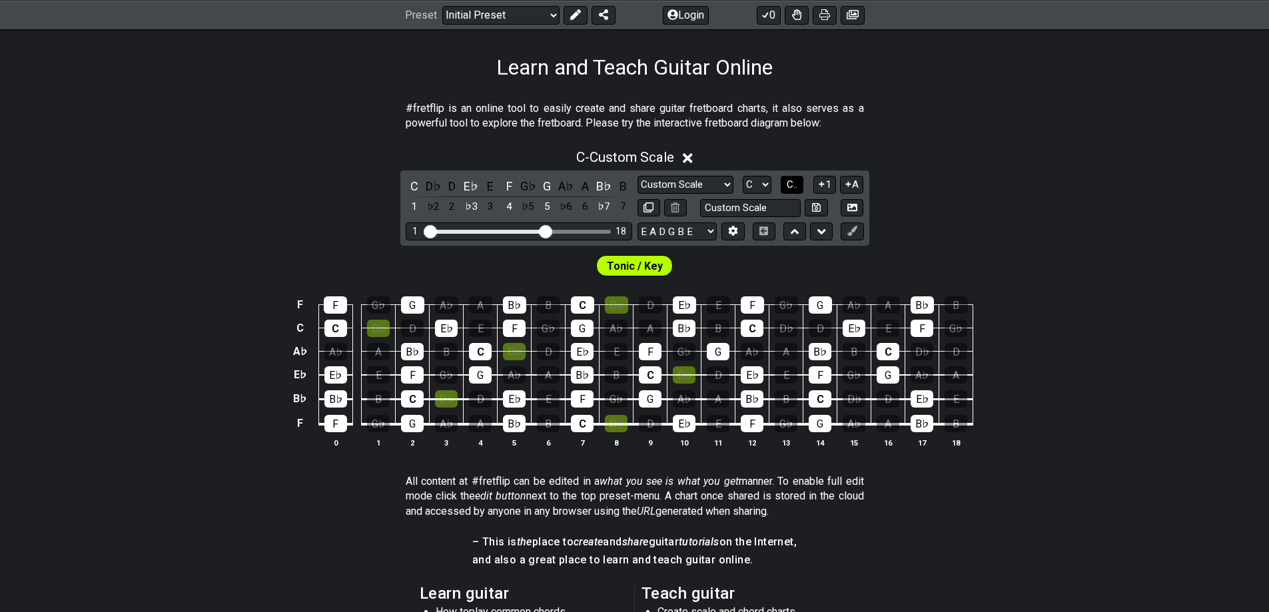
click at [797, 188] on span "C.." at bounding box center [792, 184] width 11 height 12
click at [798, 188] on span "1..7" at bounding box center [792, 184] width 16 height 12
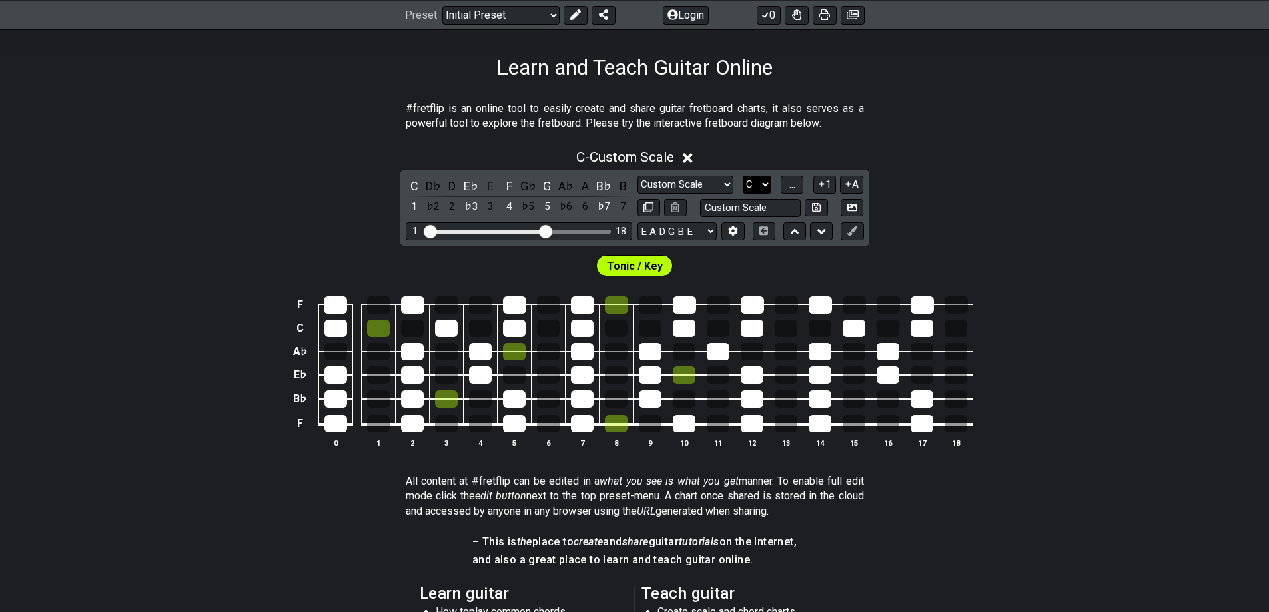
click at [764, 185] on select "A♭ A A♯ B♭ B C C♯ D♭ D D♯ E♭ E F F♯ G♭ G G♯" at bounding box center [757, 185] width 29 height 18
click at [888, 227] on div "C - Custom Scale C D♭ D E♭ E F G♭ G A♭ A B♭ B 1 ♭2 2 ♭3 3 4 ♭5 5 ♭6 6 ♭7 7 Mino…" at bounding box center [634, 303] width 1269 height 325
click at [721, 188] on select "Minor Pentatonic Custom Scale Minor Pentatonic Major Pentatonic Minor Blues Maj…" at bounding box center [685, 185] width 96 height 18
click at [769, 245] on div "C D♭ D E♭ E F G♭ G A♭ A B♭ B 1 ♭2 2 ♭3 3 4 ♭5 5 ♭6 6 ♭7 7 Minor Pentatonic Cust…" at bounding box center [634, 208] width 469 height 75
click at [712, 192] on select "Minor Pentatonic Custom Scale Minor Pentatonic Major Pentatonic Minor Blues Maj…" at bounding box center [685, 185] width 96 height 18
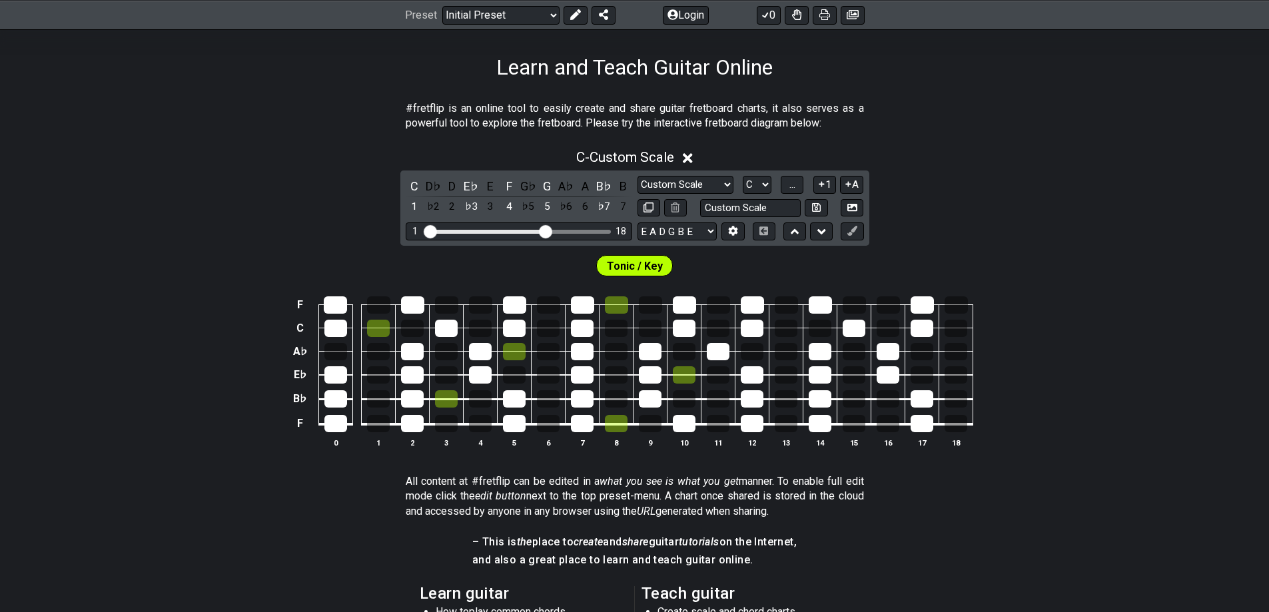
click at [867, 122] on section "#fretflip is an online tool to easily create and share guitar fretboard charts,…" at bounding box center [634, 119] width 1269 height 46
click at [693, 155] on icon at bounding box center [688, 158] width 10 height 14
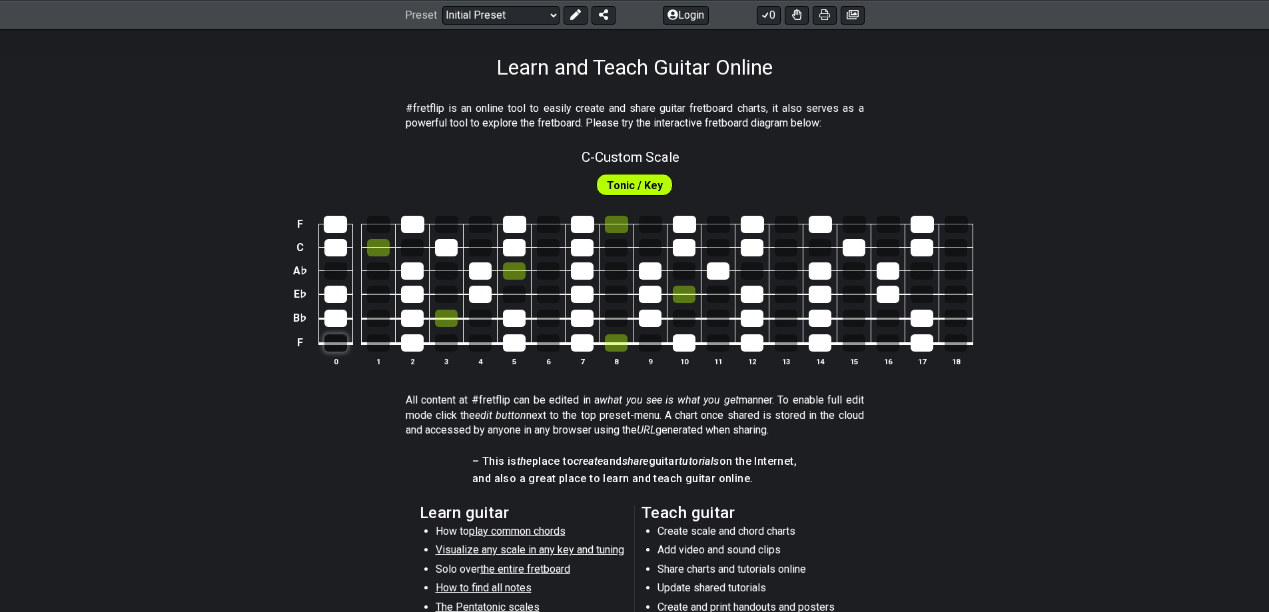
click at [334, 350] on div at bounding box center [335, 342] width 23 height 17
click at [337, 336] on div at bounding box center [335, 342] width 23 height 17
click at [651, 184] on span "Tonic / Key" at bounding box center [635, 185] width 56 height 19
click at [649, 148] on div "C - Custom Scale" at bounding box center [630, 152] width 98 height 23
select select "Custom Scale"
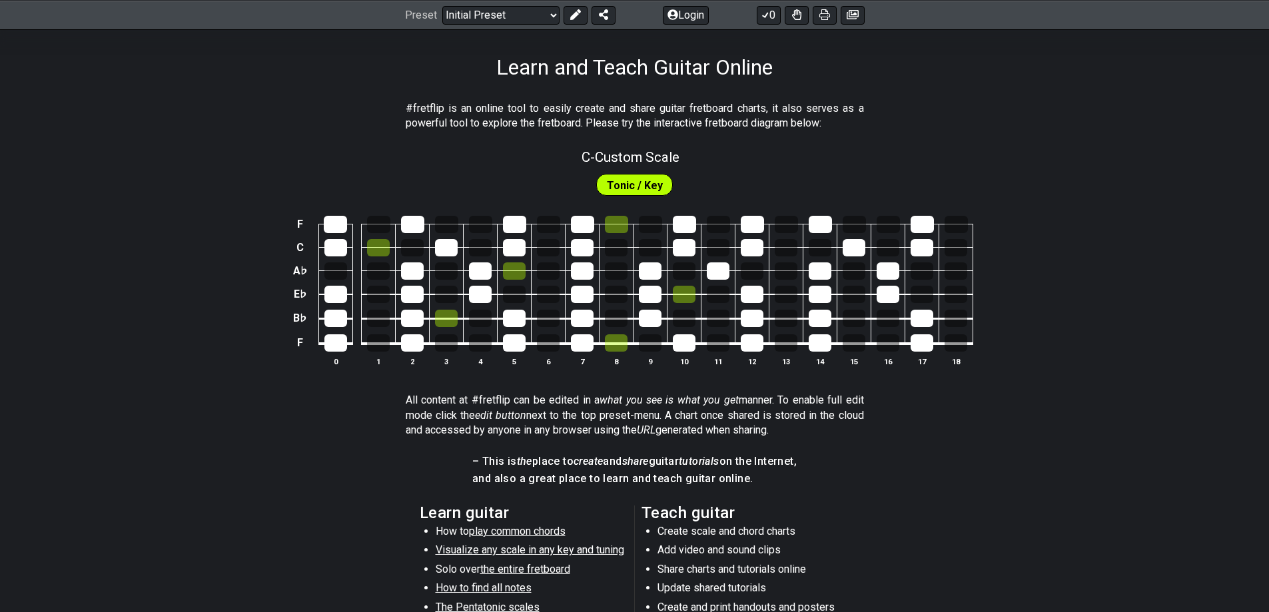
select select "C"
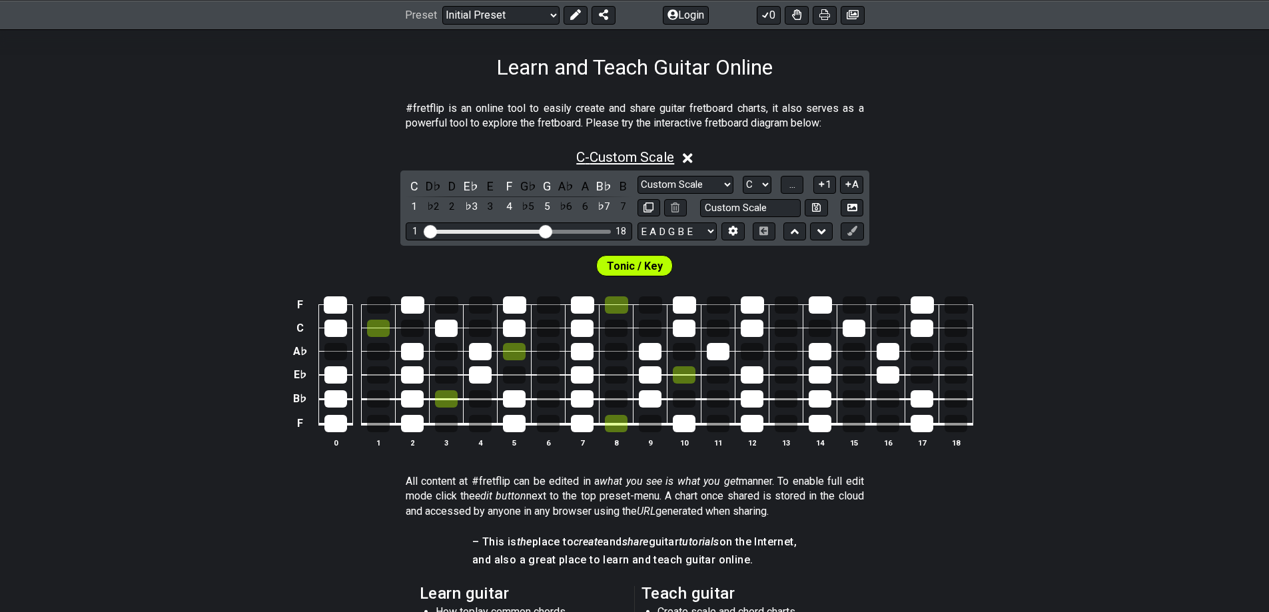
click at [644, 156] on span "C - Custom Scale" at bounding box center [625, 157] width 98 height 16
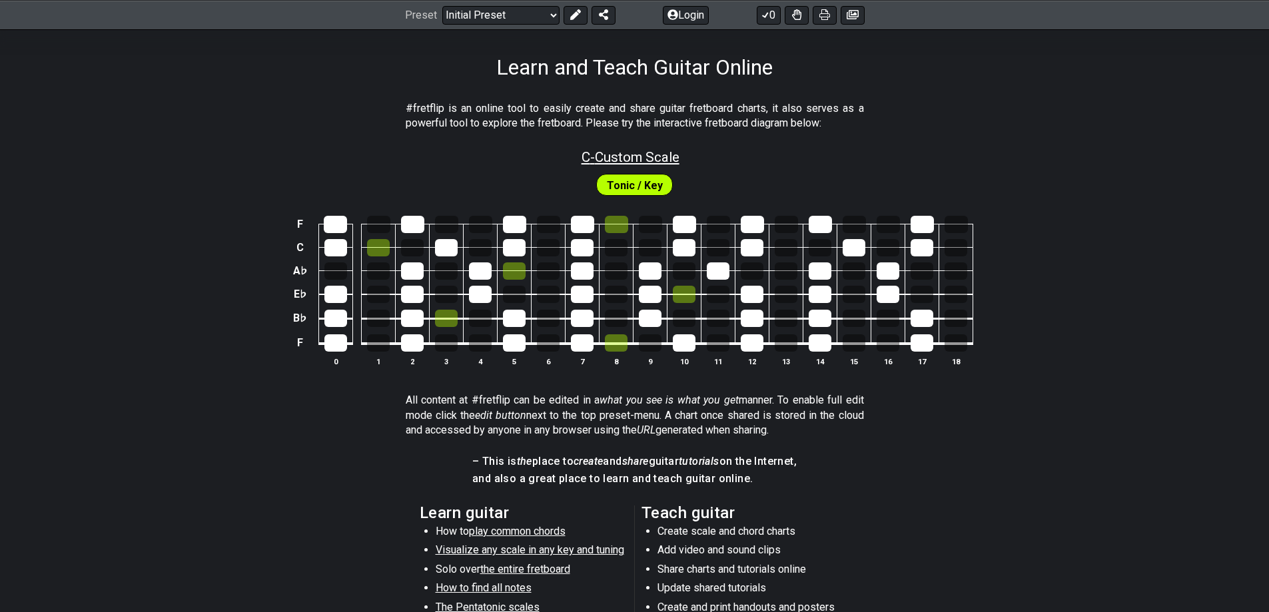
click at [644, 156] on span "C - Custom Scale" at bounding box center [630, 157] width 98 height 16
select select "Custom Scale"
select select "C"
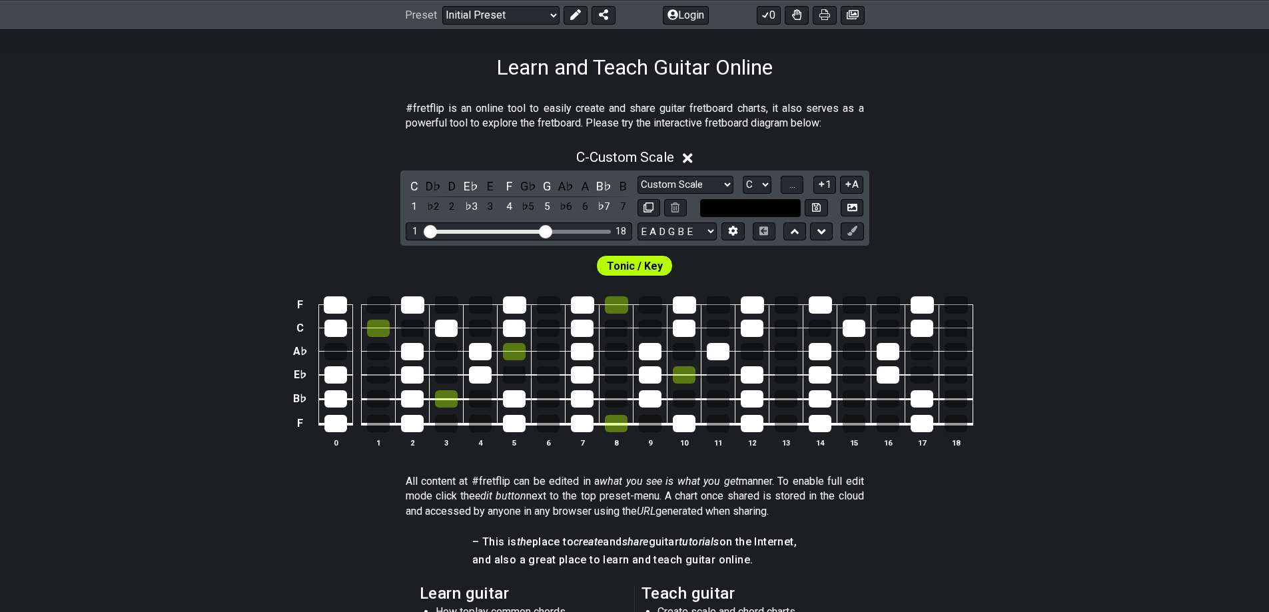
click at [761, 209] on input "text" at bounding box center [750, 208] width 101 height 18
type input "Custom Scale"
click at [946, 180] on div "C - Custom Scale C D♭ D E♭ E F G♭ G A♭ A B♭ B 1 ♭2 2 ♭3 3 4 ♭5 5 ♭6 6 ♭7 7 Mino…" at bounding box center [634, 303] width 1269 height 325
click at [697, 180] on select "Minor Pentatonic Custom Scale Minor Pentatonic Major Pentatonic Minor Blues Maj…" at bounding box center [685, 185] width 96 height 18
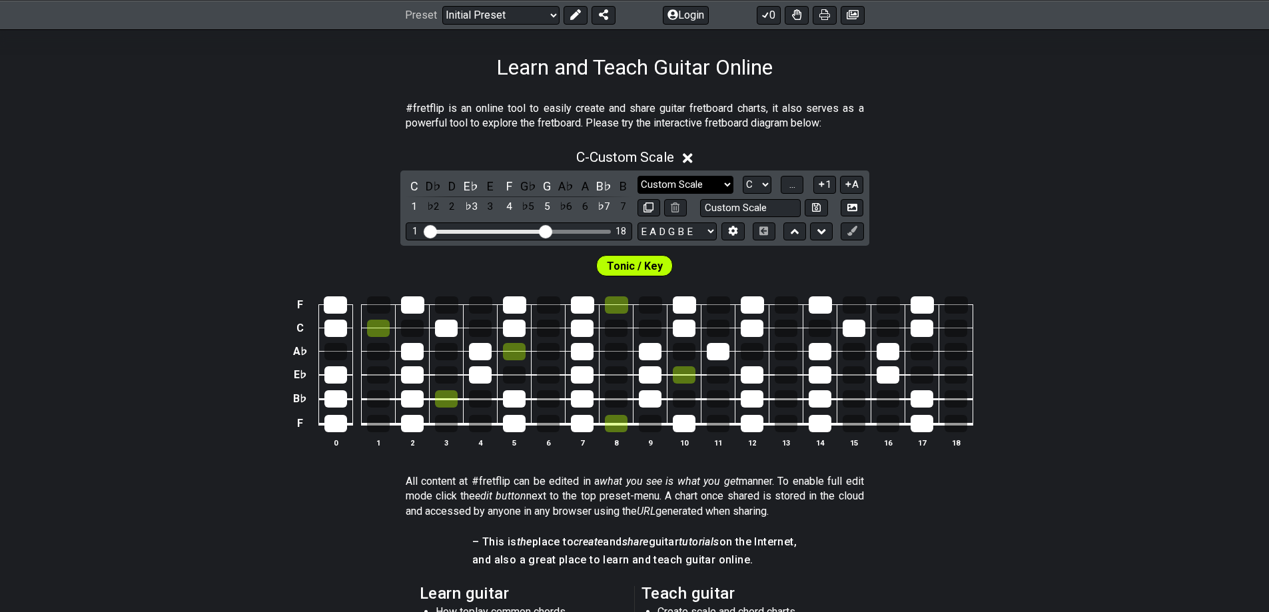
click at [637, 176] on select "Minor Pentatonic Custom Scale Minor Pentatonic Major Pentatonic Minor Blues Maj…" at bounding box center [685, 185] width 96 height 18
click at [704, 185] on select "Minor Pentatonic Custom Scale Minor Pentatonic Major Pentatonic Minor Blues Maj…" at bounding box center [685, 185] width 96 height 18
click at [637, 176] on select "Minor Pentatonic Custom Scale Minor Pentatonic Major Pentatonic Minor Blues Maj…" at bounding box center [685, 185] width 96 height 18
click at [702, 188] on select "Minor Pentatonic Custom Scale Minor Pentatonic Major Pentatonic Minor Blues Maj…" at bounding box center [685, 185] width 96 height 18
select select "Custom Scale"
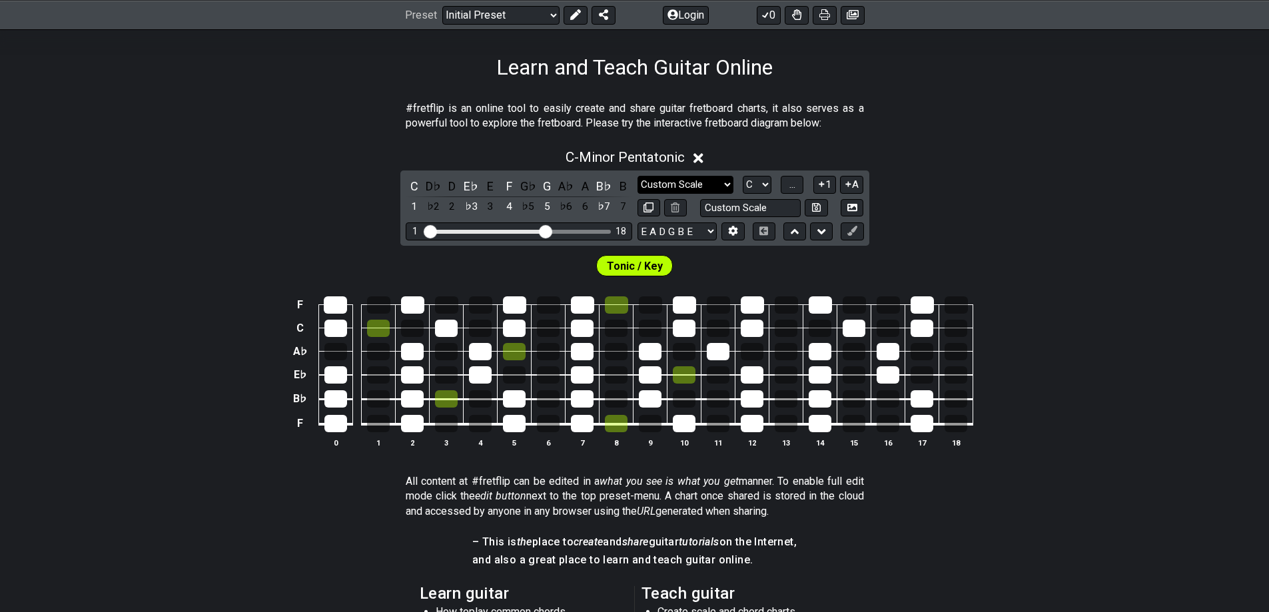
click at [637, 176] on select "Minor Pentatonic Custom Scale Minor Pentatonic Major Pentatonic Minor Blues Maj…" at bounding box center [685, 185] width 96 height 18
click at [764, 180] on select "A♭ A A♯ B♭ B C C♯ D♭ D D♯ E♭ E F F♯ G♭ G G♯" at bounding box center [757, 185] width 29 height 18
click at [743, 176] on select "A♭ A A♯ B♭ B C C♯ D♭ D D♯ E♭ E F F♯ G♭ G G♯" at bounding box center [757, 185] width 29 height 18
click at [332, 434] on table "F C A♭ E♭ B♭ F 0 1 2 3 4 5 6 7 8 9 10 11 12 13 14 15 16 17 18" at bounding box center [631, 360] width 683 height 157
click at [338, 427] on div at bounding box center [335, 423] width 23 height 17
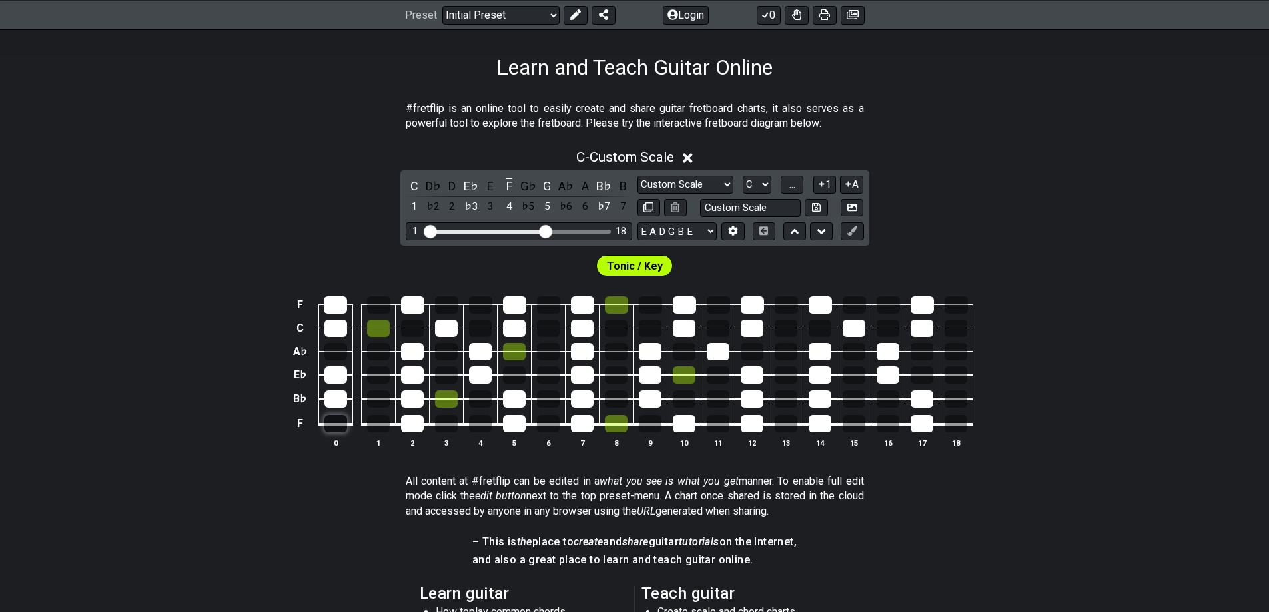
click at [338, 427] on div at bounding box center [335, 423] width 23 height 17
click at [636, 270] on span "Tonic / Key" at bounding box center [635, 265] width 56 height 19
click at [691, 155] on icon at bounding box center [688, 158] width 10 height 14
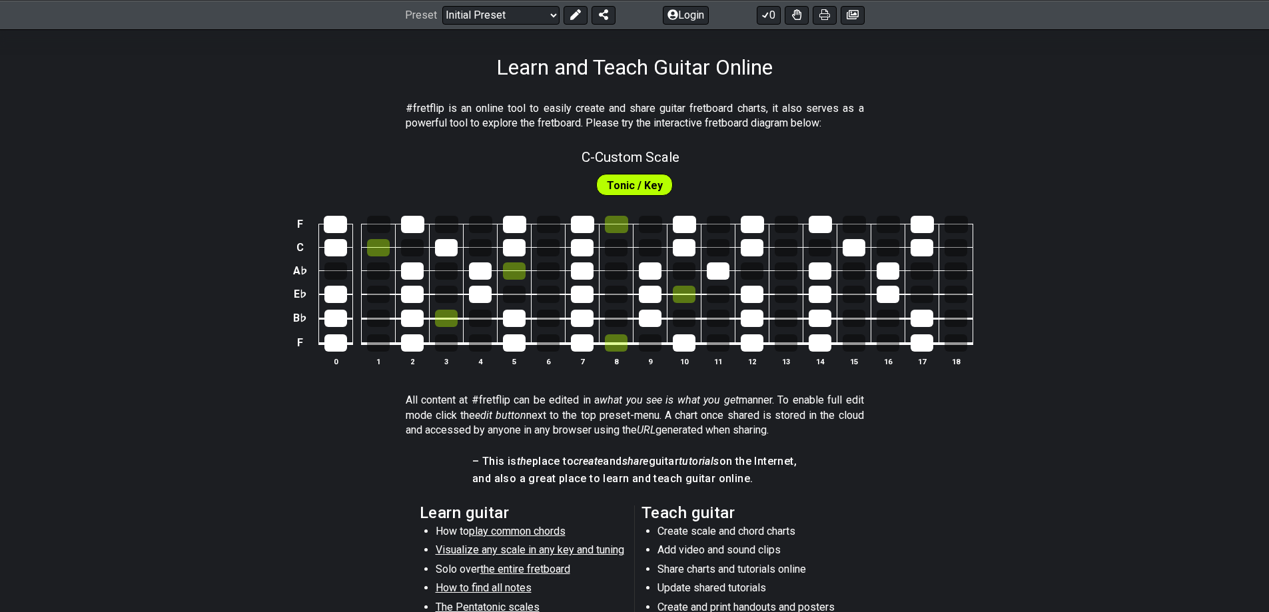
click at [639, 190] on span "Tonic / Key" at bounding box center [635, 185] width 56 height 19
drag, startPoint x: 644, startPoint y: 164, endPoint x: 646, endPoint y: 157, distance: 7.0
click at [645, 161] on span "C - Custom Scale" at bounding box center [630, 157] width 98 height 16
select select "Custom Scale"
select select "C"
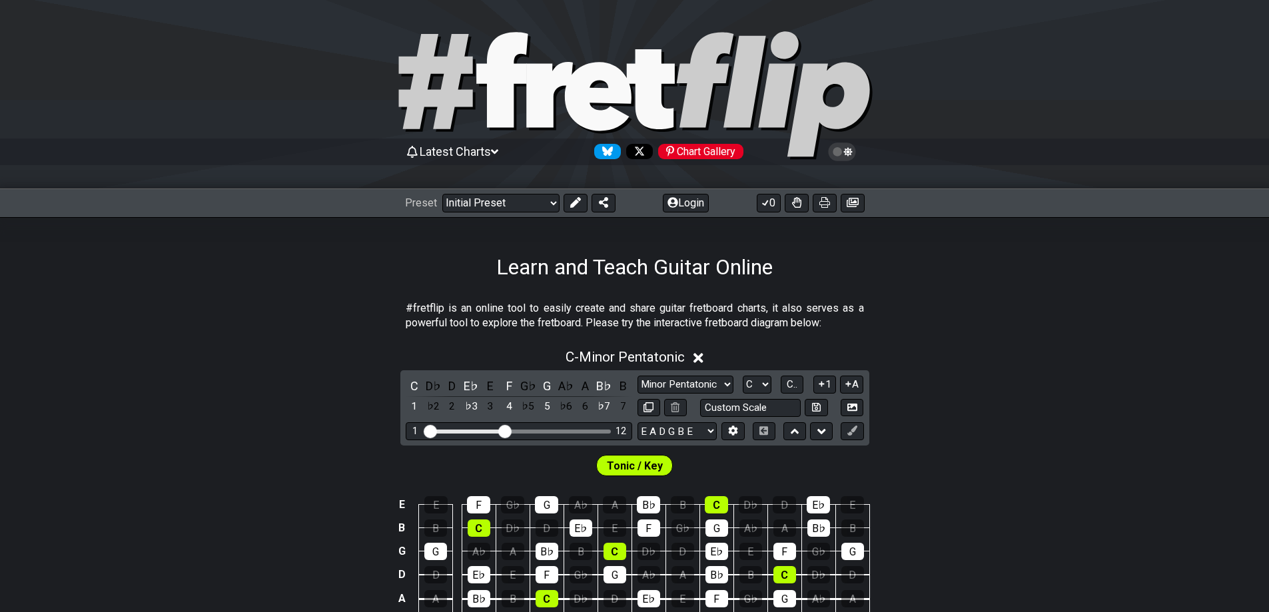
scroll to position [200, 0]
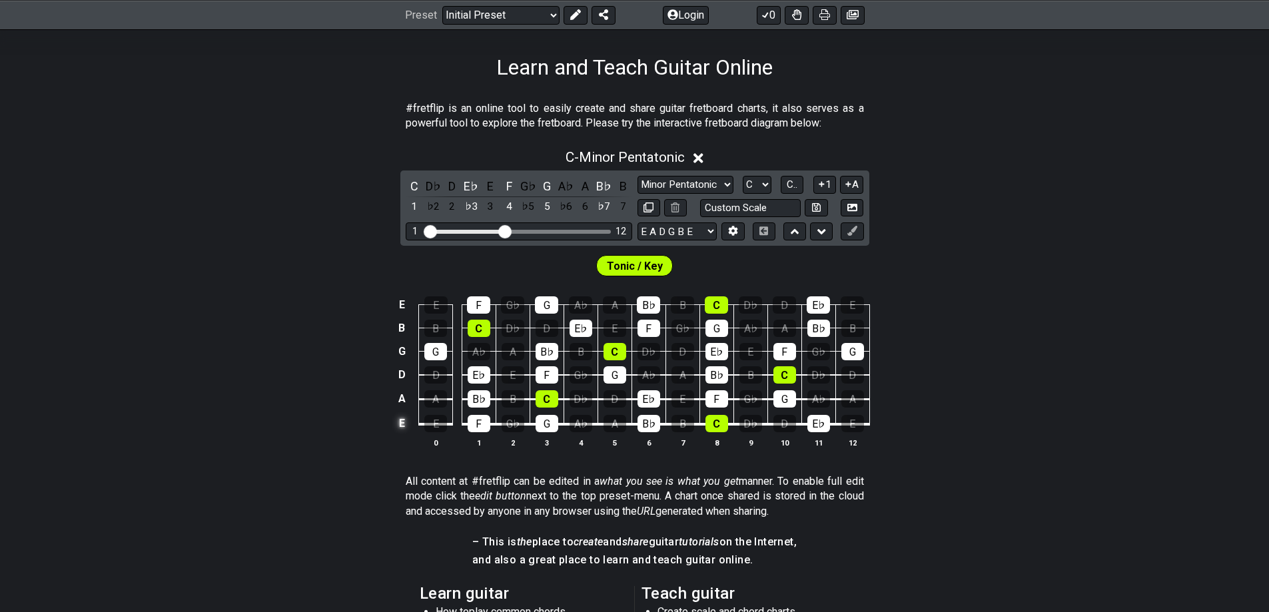
click at [400, 417] on td "E" at bounding box center [402, 423] width 16 height 25
click at [402, 429] on td "x" at bounding box center [402, 423] width 16 height 25
click at [407, 420] on td "o" at bounding box center [402, 423] width 16 height 25
click at [401, 416] on td at bounding box center [402, 423] width 16 height 25
click at [719, 184] on select "Minor Pentatonic Click to edit Minor Pentatonic Major Pentatonic Minor Blues Ma…" at bounding box center [685, 185] width 96 height 18
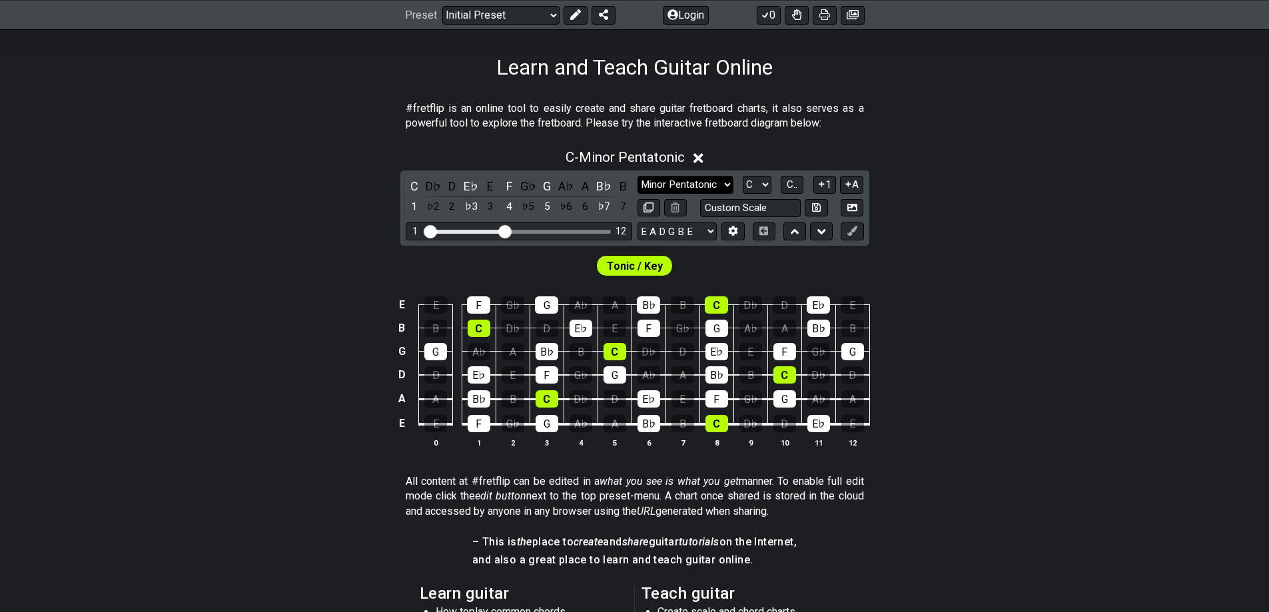
select select "Click to edit"
click at [637, 176] on select "Minor Pentatonic Click to edit Minor Pentatonic Major Pentatonic Minor Blues Ma…" at bounding box center [685, 185] width 96 height 18
click at [761, 188] on select "A♭ A A♯ B♭ B C C♯ D♭ D D♯ E♭ E F F♯ G♭ G G♯" at bounding box center [757, 185] width 29 height 18
click at [698, 227] on select "E A D G B E E A D G B E E A D G B E B E A D F♯ B A D G C E A D A D G B E E♭ A♭ …" at bounding box center [676, 231] width 79 height 18
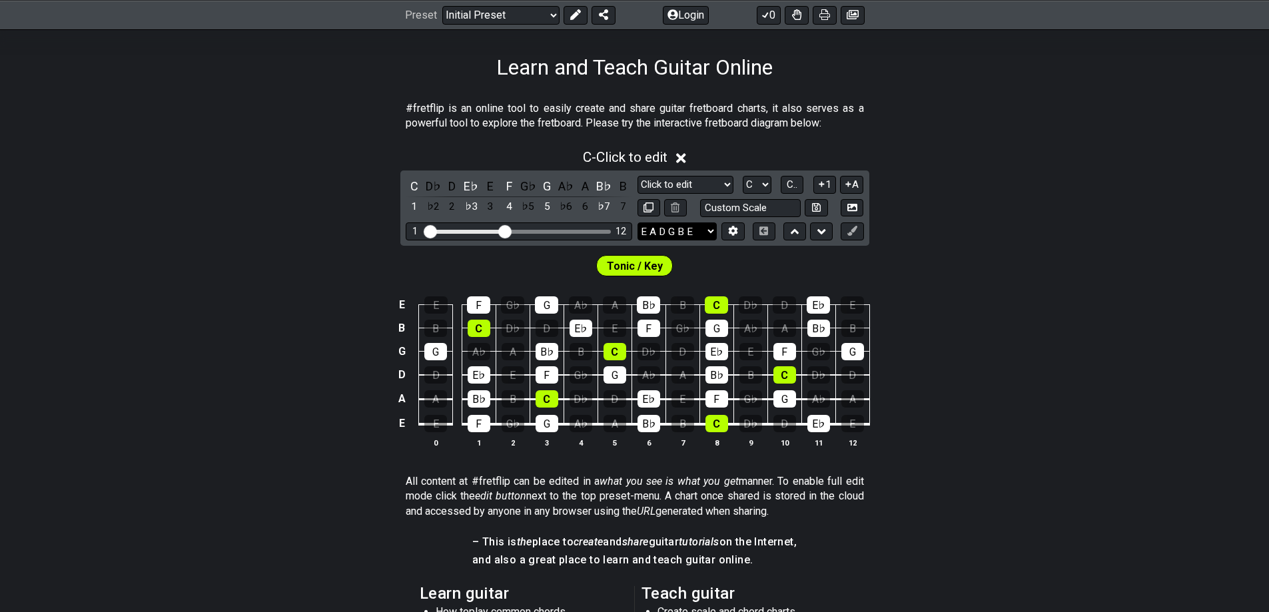
click at [706, 231] on select "E A D G B E E A D G B E E A D G B E B E A D F♯ B A D G C E A D A D G B E E♭ A♭ …" at bounding box center [676, 231] width 79 height 18
click at [733, 229] on icon at bounding box center [733, 231] width 9 height 10
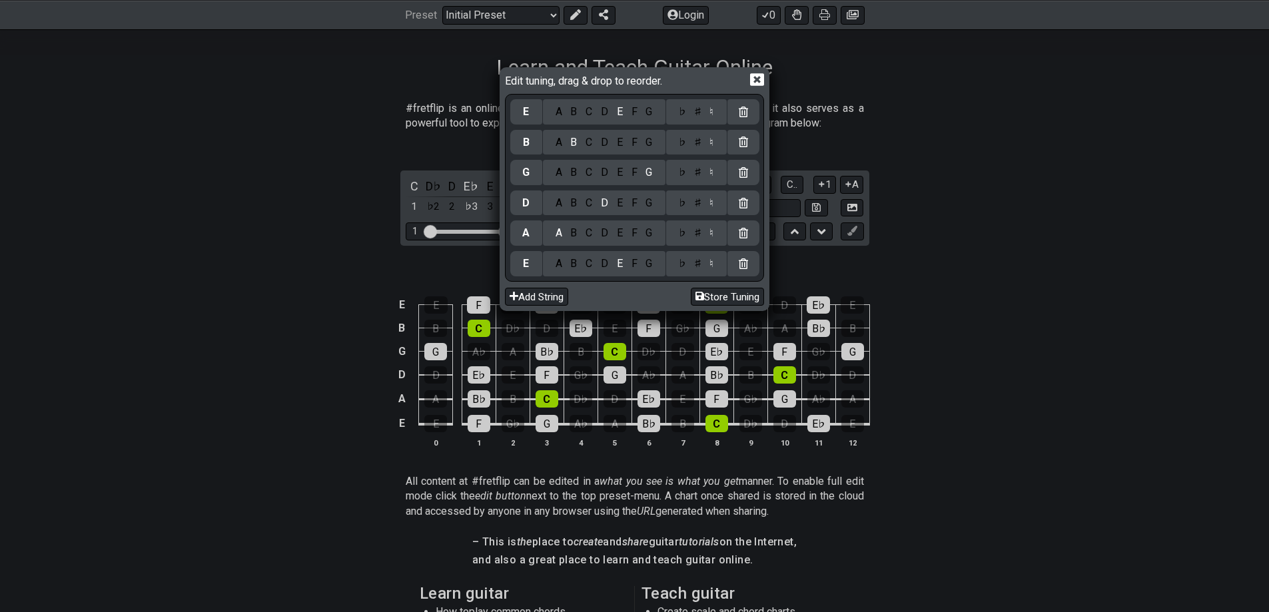
click at [632, 261] on div "F" at bounding box center [634, 263] width 15 height 15
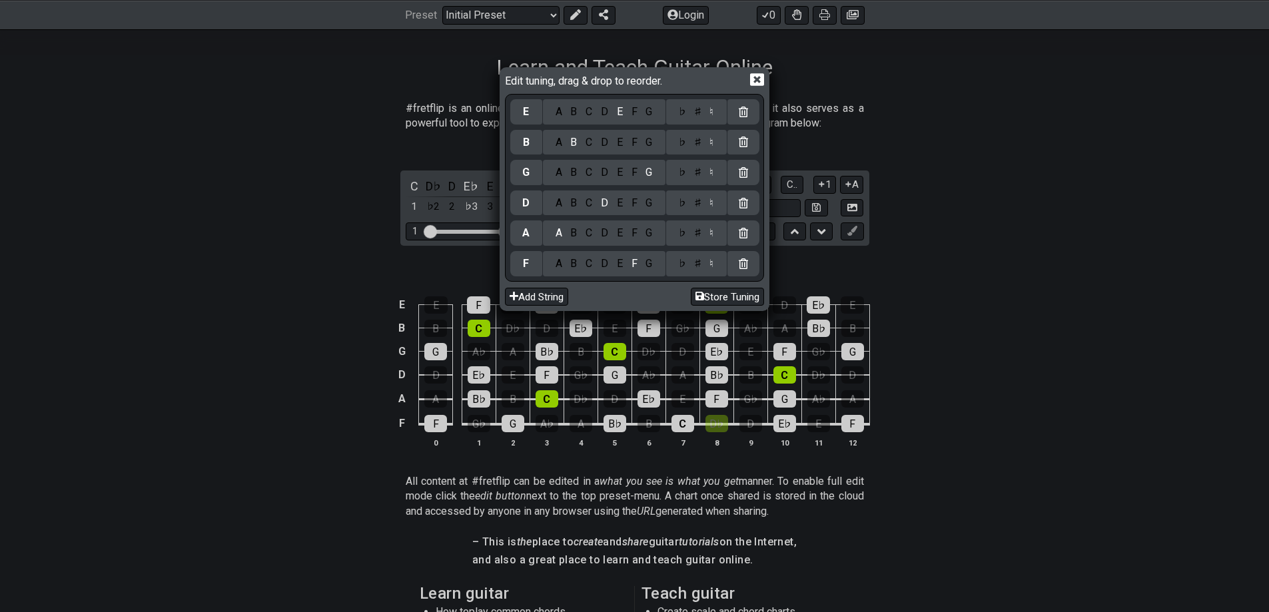
click at [573, 232] on div "B" at bounding box center [573, 233] width 15 height 15
click at [618, 202] on div "E" at bounding box center [619, 203] width 15 height 15
click at [555, 171] on div "A" at bounding box center [558, 172] width 15 height 15
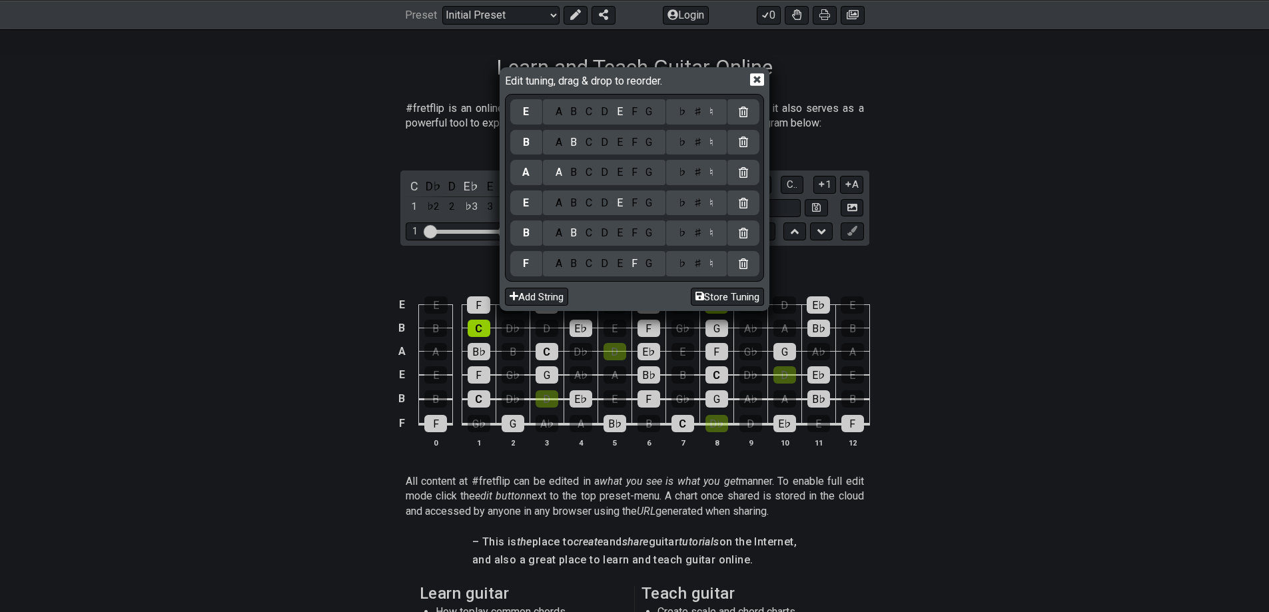
click at [683, 171] on div "♭" at bounding box center [681, 172] width 15 height 15
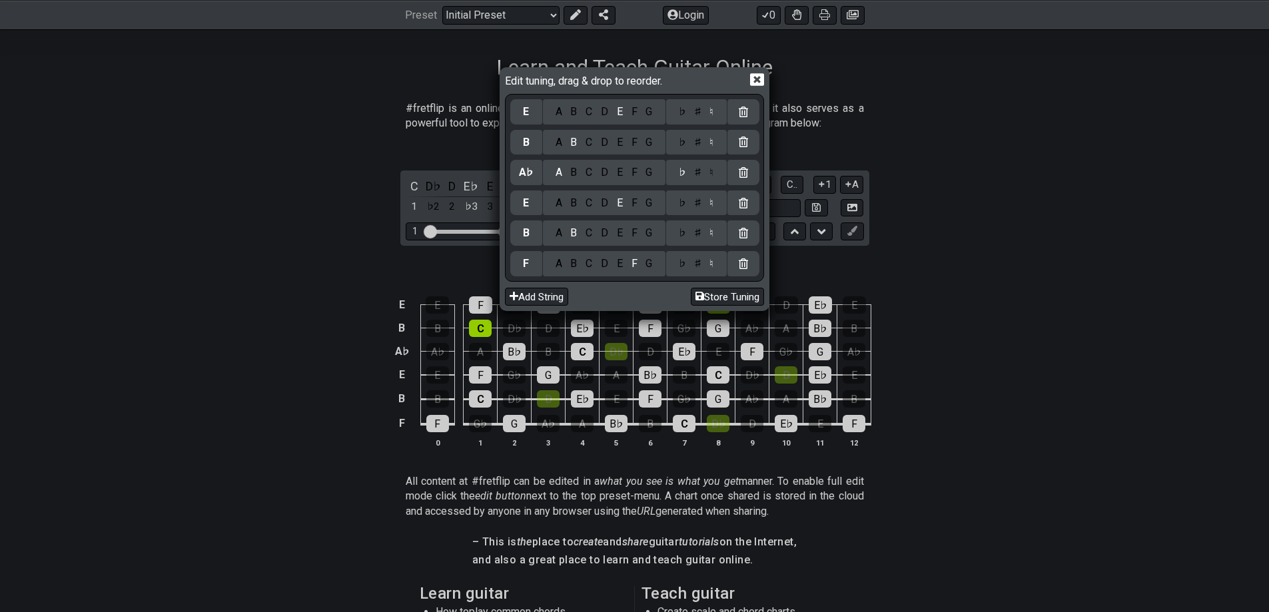
click at [684, 206] on div "♭" at bounding box center [681, 203] width 15 height 15
click at [683, 236] on div "♭" at bounding box center [681, 233] width 15 height 15
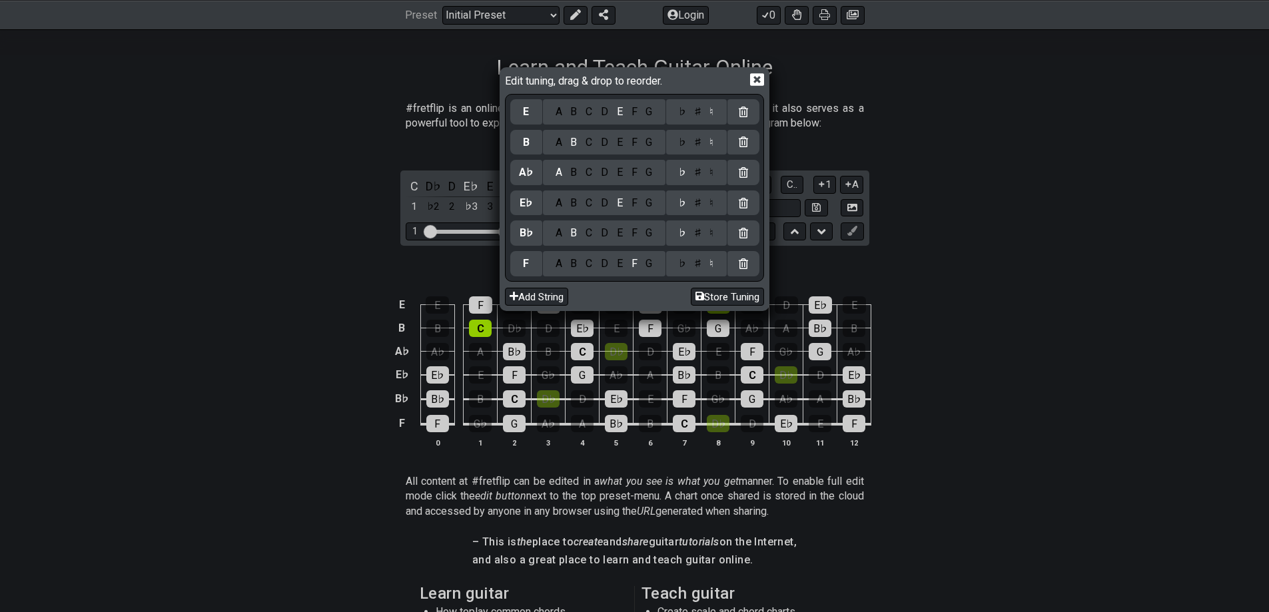
click at [590, 139] on div "C" at bounding box center [588, 142] width 15 height 15
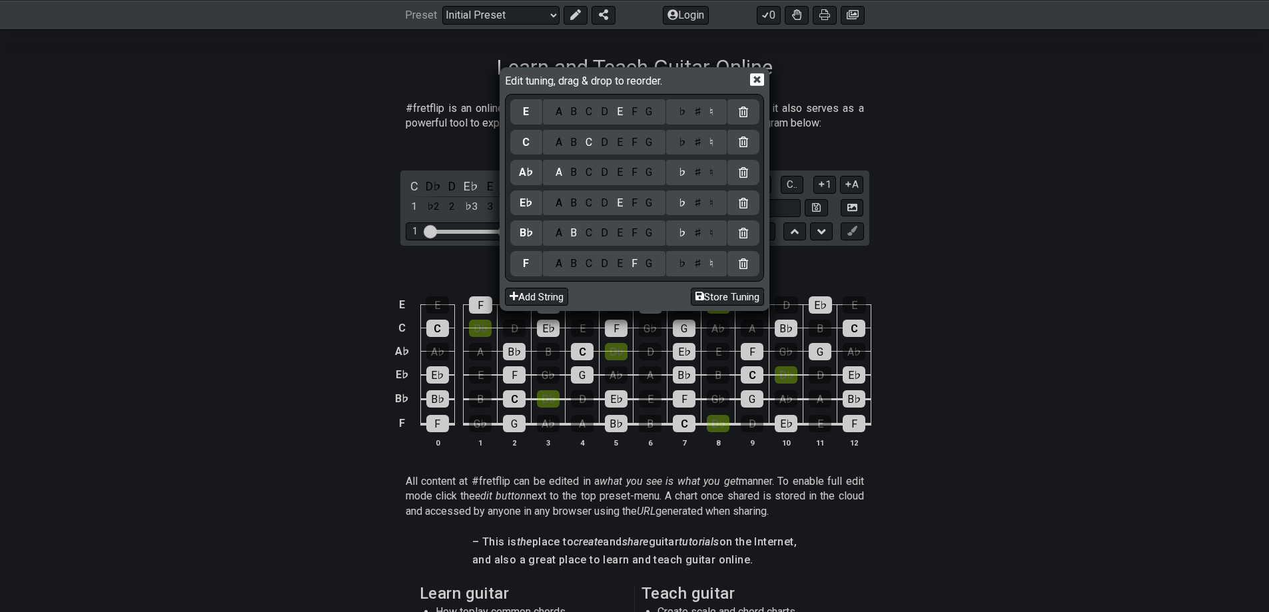
click at [634, 113] on div "F" at bounding box center [634, 112] width 15 height 15
click at [729, 294] on button "Store Tuning" at bounding box center [727, 297] width 73 height 18
click at [711, 298] on button "Store Tuning" at bounding box center [727, 297] width 73 height 18
click at [754, 79] on icon at bounding box center [757, 80] width 14 height 13
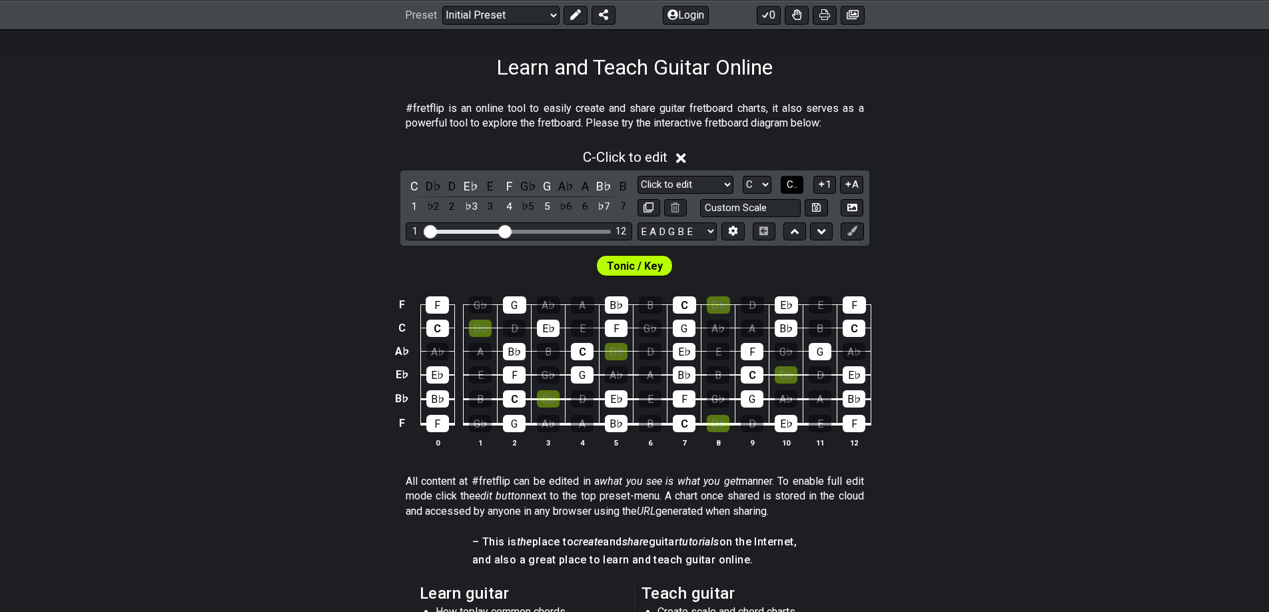
click at [797, 182] on span "C.." at bounding box center [792, 184] width 11 height 12
click at [797, 182] on span "1..7" at bounding box center [792, 184] width 16 height 12
click at [766, 184] on select "A♭ A A♯ B♭ B C C♯ D♭ D D♯ E♭ E F F♯ G♭ G G♯" at bounding box center [757, 185] width 29 height 18
click at [970, 164] on div "C - Click to edit" at bounding box center [634, 153] width 1269 height 25
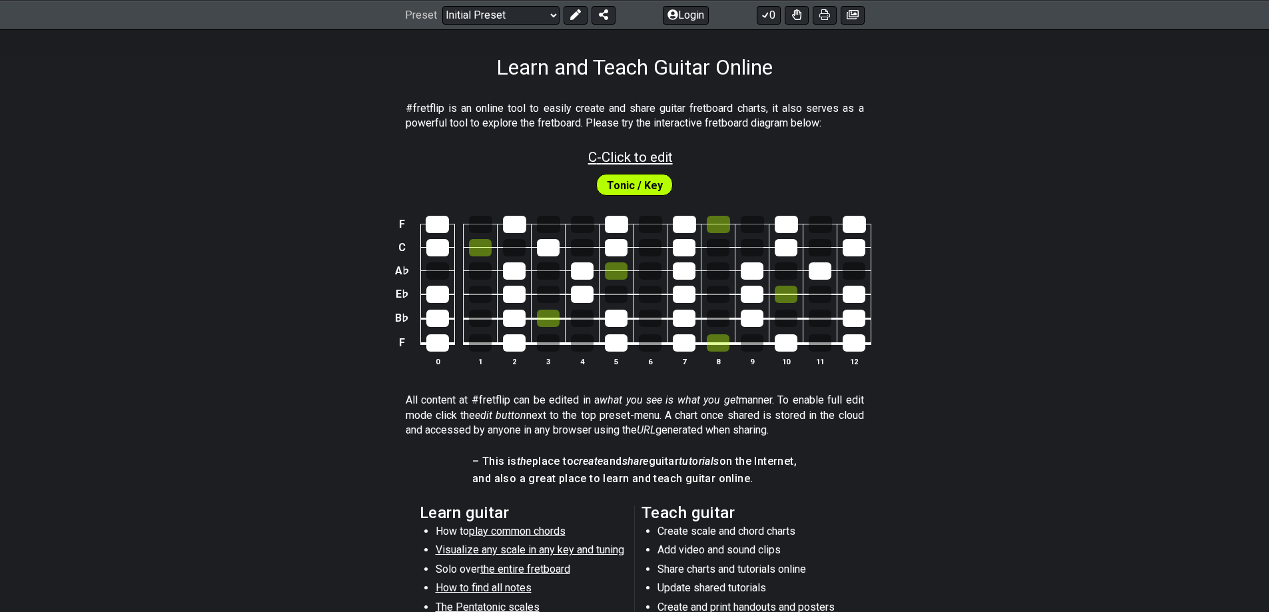
click at [646, 159] on span "C - Click to edit" at bounding box center [630, 157] width 85 height 16
select select "Click to edit"
select select "C"
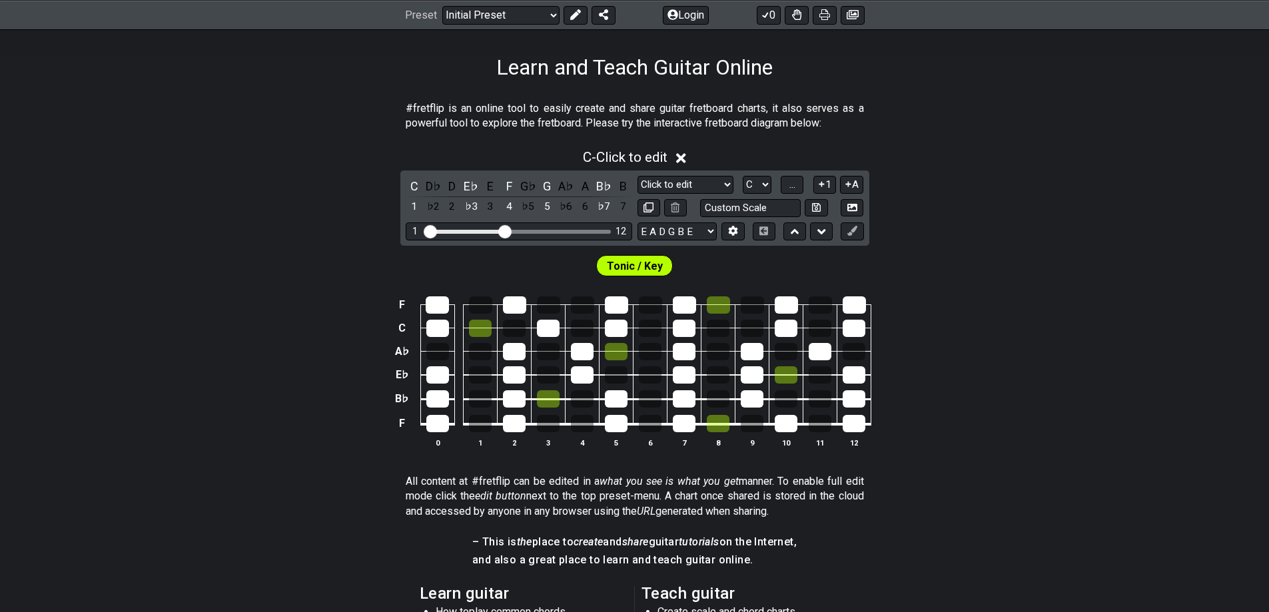
click at [888, 190] on div "C - Click to edit C D♭ D E♭ E F G♭ G A♭ A B♭ B 1 ♭2 2 ♭3 3 4 ♭5 5 ♭6 6 ♭7 7 Min…" at bounding box center [634, 303] width 1269 height 325
drag, startPoint x: 937, startPoint y: 153, endPoint x: 974, endPoint y: 195, distance: 56.1
click at [938, 153] on div "C - Click to edit" at bounding box center [634, 153] width 1269 height 25
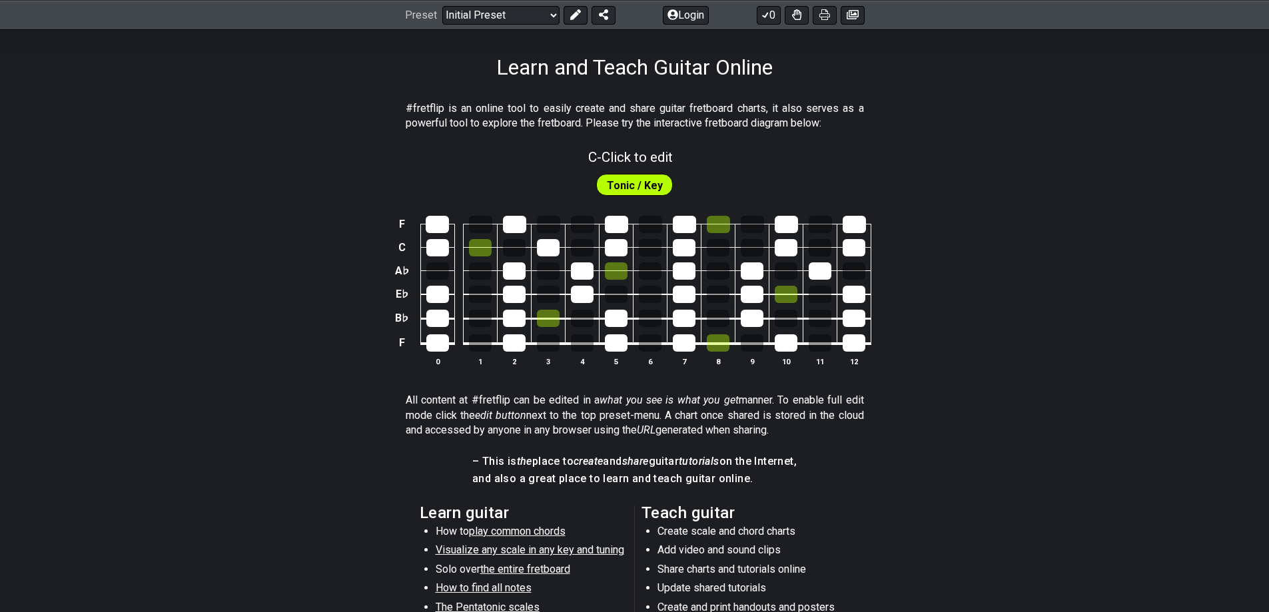
drag, startPoint x: 960, startPoint y: 196, endPoint x: 1011, endPoint y: 195, distance: 51.3
click at [962, 196] on div "Tonic / Key" at bounding box center [634, 181] width 1269 height 33
click at [1013, 194] on div "Tonic / Key" at bounding box center [634, 181] width 1269 height 33
drag, startPoint x: 856, startPoint y: 182, endPoint x: 808, endPoint y: 171, distance: 49.3
click at [849, 182] on div "Tonic / Key" at bounding box center [634, 181] width 1269 height 33
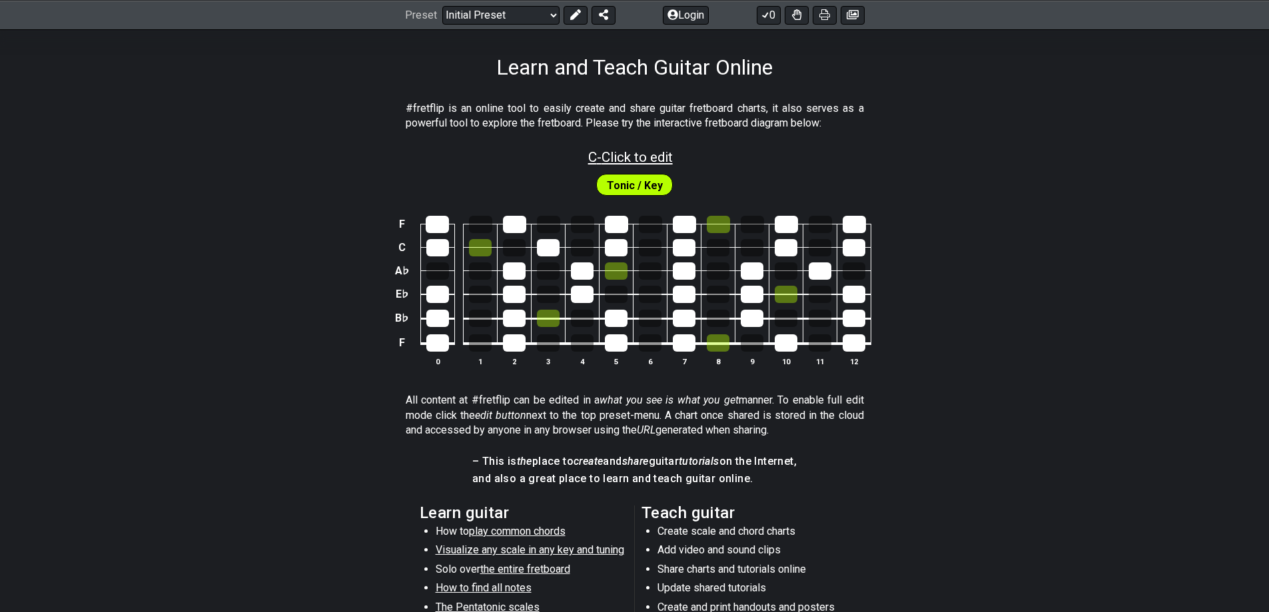
click at [651, 163] on span "C - Click to edit" at bounding box center [630, 157] width 85 height 16
select select "Click to edit"
select select "C"
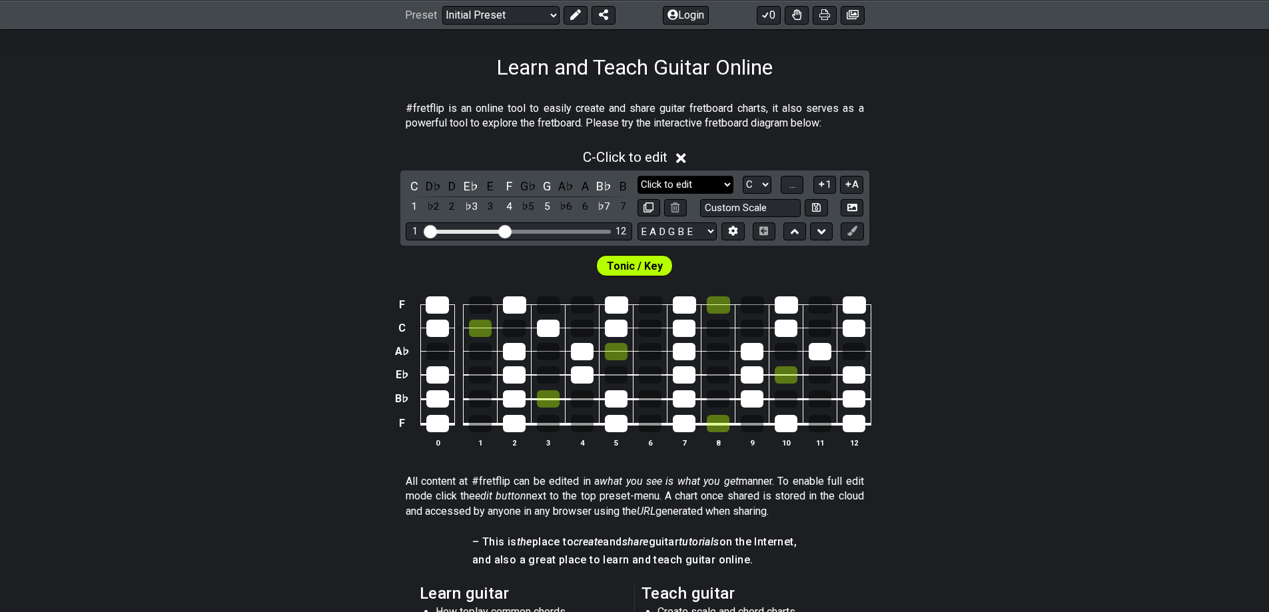
click at [723, 177] on select "Minor Pentatonic Click to edit Minor Pentatonic Major Pentatonic Minor Blues Ma…" at bounding box center [685, 185] width 96 height 18
click at [637, 176] on select "Minor Pentatonic Click to edit Minor Pentatonic Major Pentatonic Minor Blues Ma…" at bounding box center [685, 185] width 96 height 18
click at [729, 184] on select "Minor Pentatonic Click to edit Minor Pentatonic Major Pentatonic Minor Blues Ma…" at bounding box center [685, 185] width 96 height 18
click at [732, 186] on select "Minor Pentatonic Click to edit Minor Pentatonic Major Pentatonic Minor Blues Ma…" at bounding box center [685, 185] width 96 height 18
click at [751, 208] on input "text" at bounding box center [750, 208] width 101 height 18
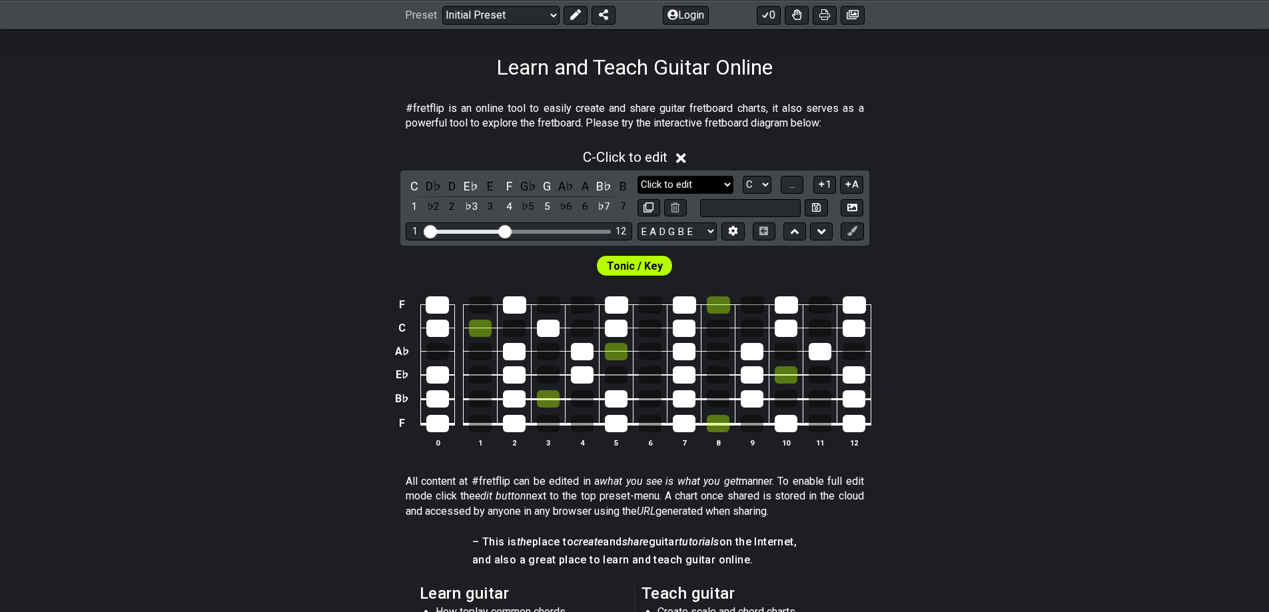
type input "Custom Scale"
click at [719, 190] on select "Minor Pentatonic Click to edit Minor Pentatonic Major Pentatonic Minor Blues Ma…" at bounding box center [685, 185] width 96 height 18
click at [637, 176] on select "Minor Pentatonic Click to edit Minor Pentatonic Major Pentatonic Minor Blues Ma…" at bounding box center [685, 185] width 96 height 18
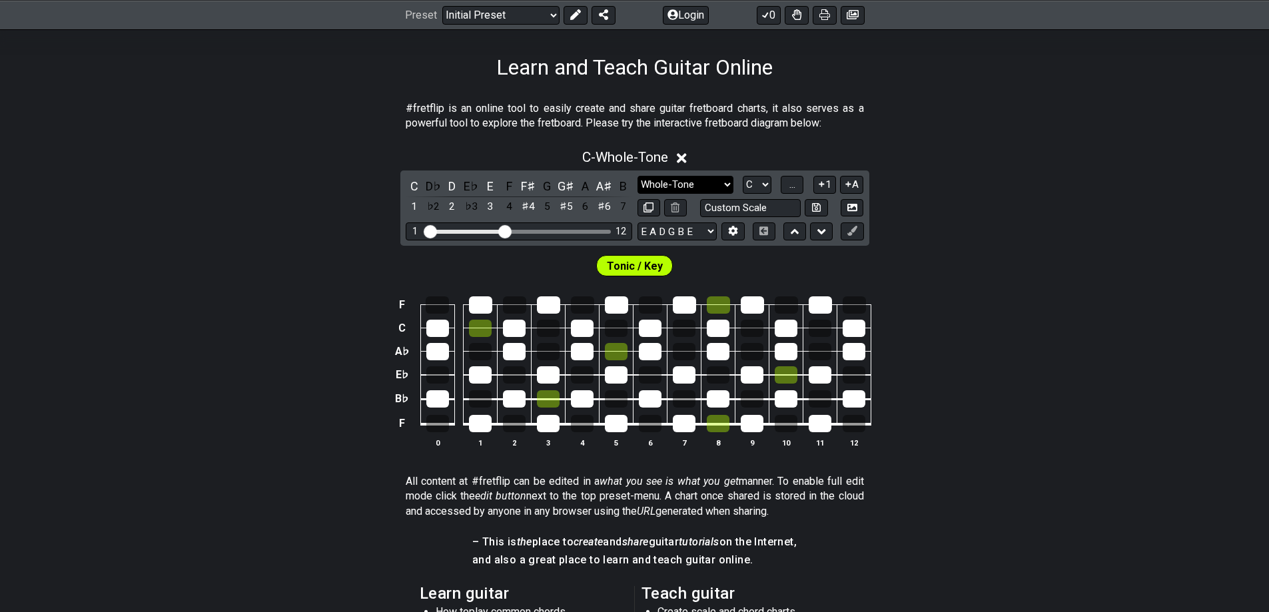
click at [703, 180] on select "Minor Pentatonic Click to edit Minor Pentatonic Major Pentatonic Minor Blues Ma…" at bounding box center [685, 185] width 96 height 18
click at [637, 176] on select "Minor Pentatonic Click to edit Minor Pentatonic Major Pentatonic Minor Blues Ma…" at bounding box center [685, 185] width 96 height 18
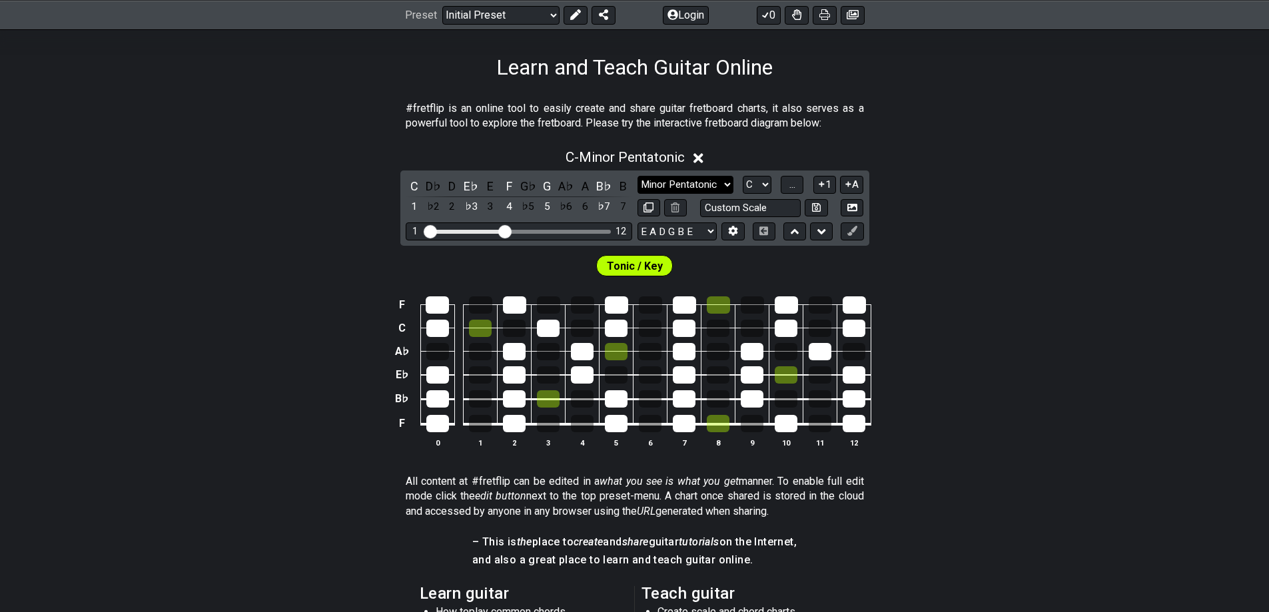
click at [694, 187] on select "Minor Pentatonic Click to edit Minor Pentatonic Major Pentatonic Minor Blues Ma…" at bounding box center [685, 185] width 96 height 18
select select "Click to edit"
click at [637, 176] on select "Minor Pentatonic Click to edit Minor Pentatonic Major Pentatonic Minor Blues Ma…" at bounding box center [685, 185] width 96 height 18
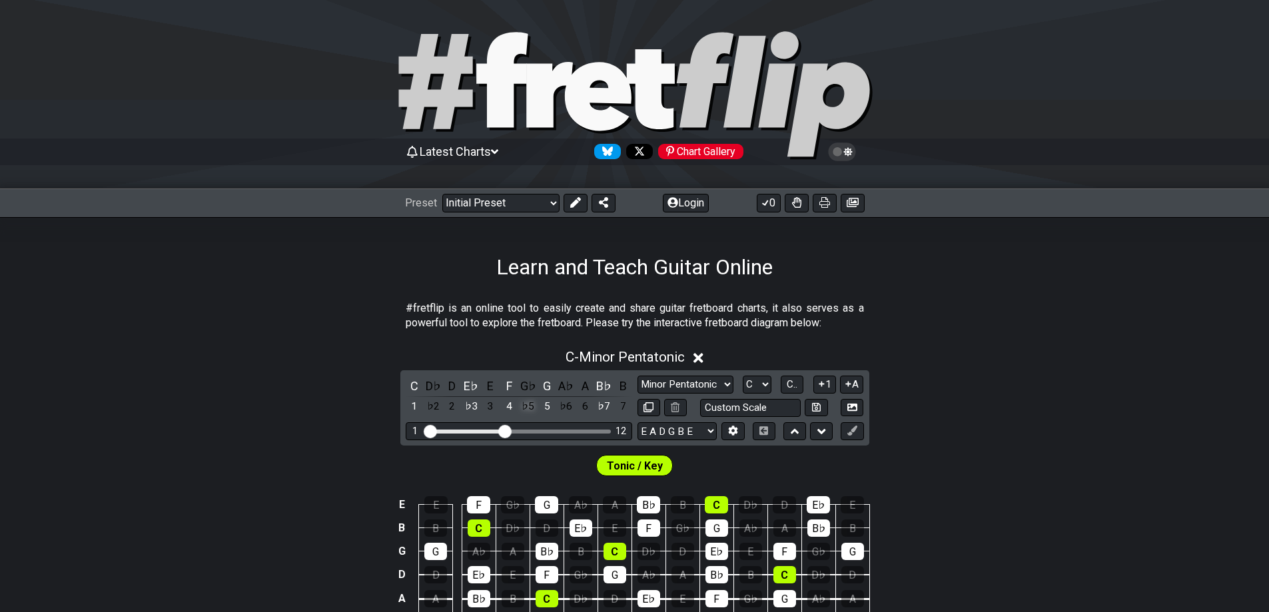
scroll to position [200, 0]
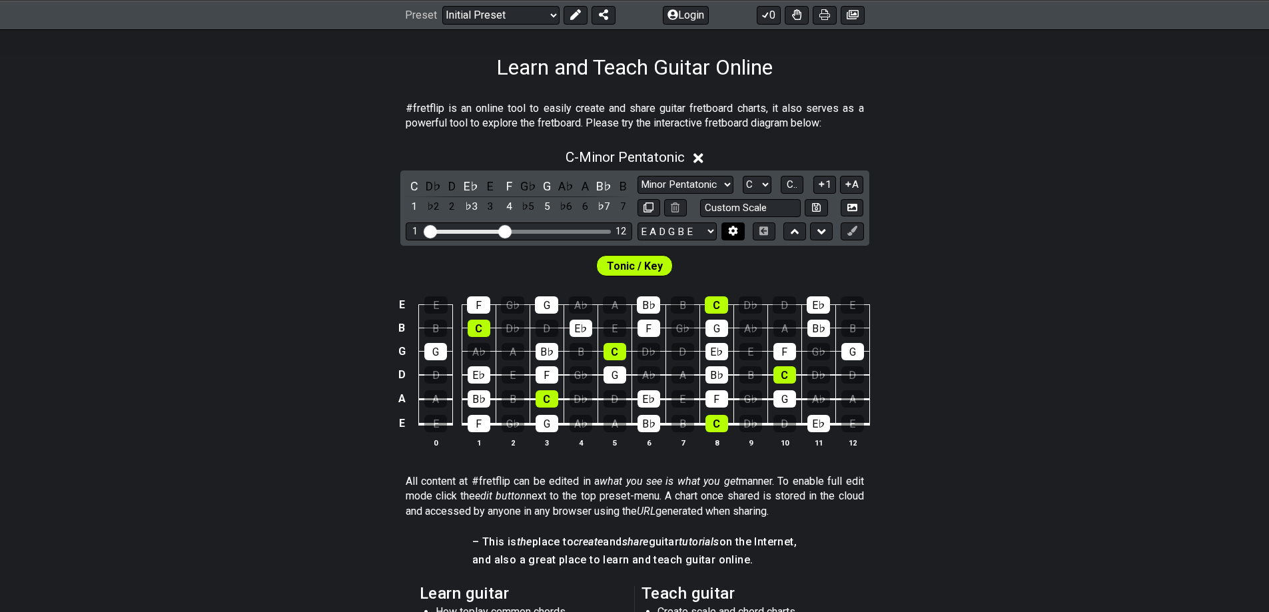
click at [732, 228] on icon at bounding box center [733, 231] width 9 height 10
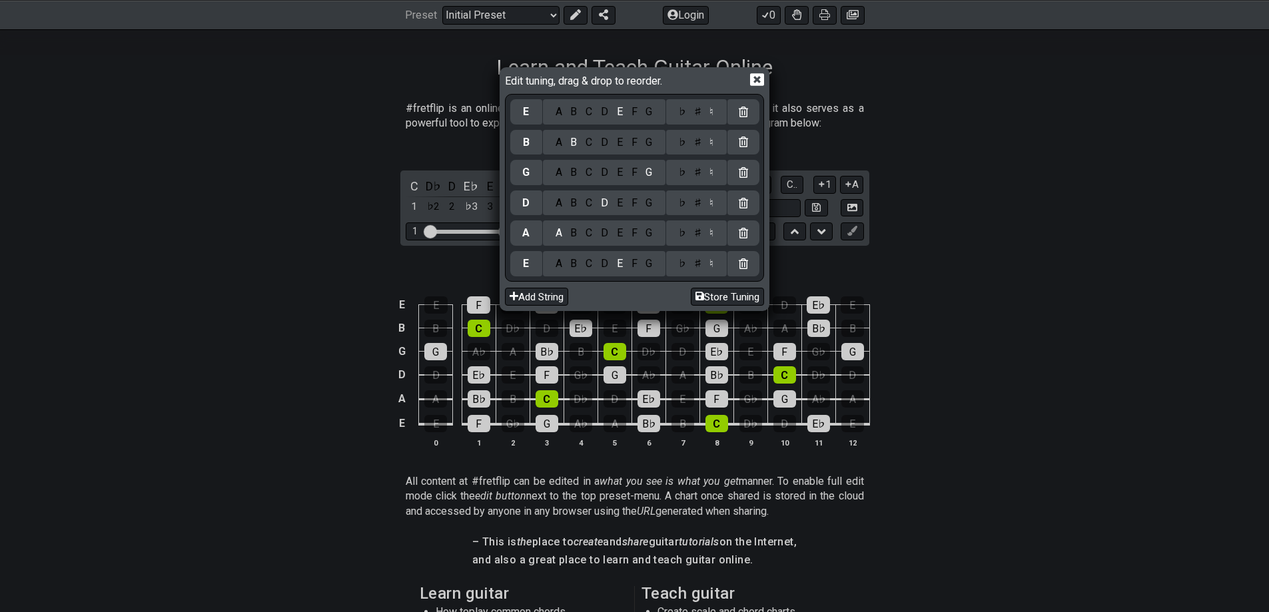
click at [633, 264] on div "F" at bounding box center [634, 263] width 15 height 15
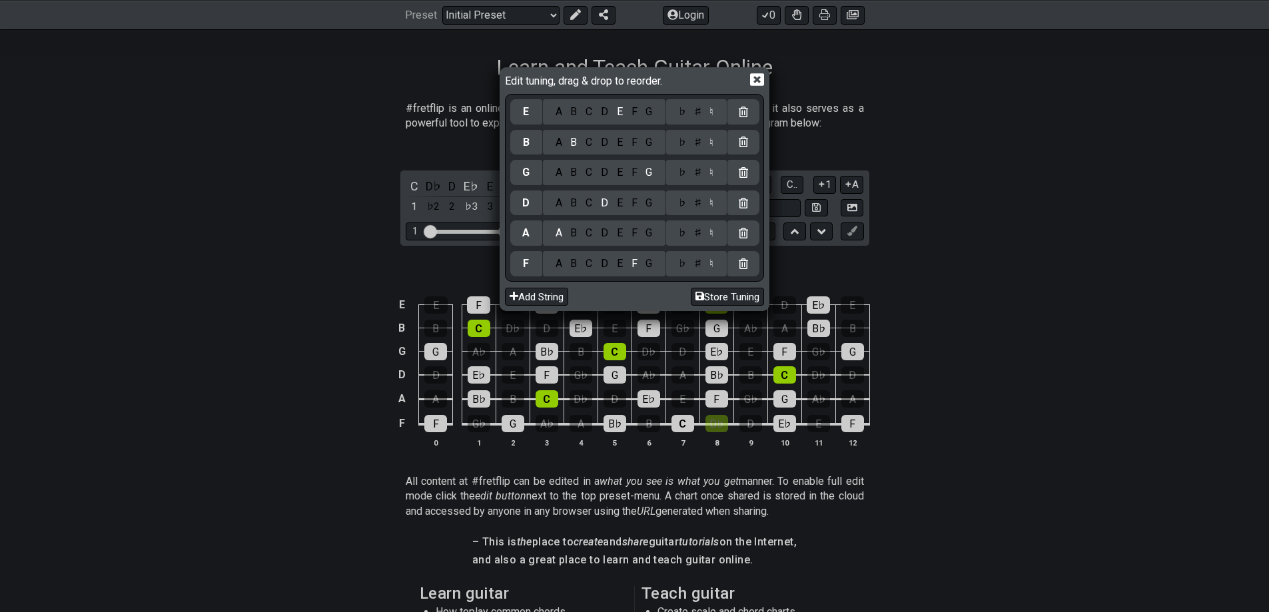
click at [573, 230] on div "B" at bounding box center [573, 233] width 15 height 15
click at [621, 206] on div "E" at bounding box center [619, 203] width 15 height 15
click at [559, 179] on div "A" at bounding box center [558, 172] width 15 height 15
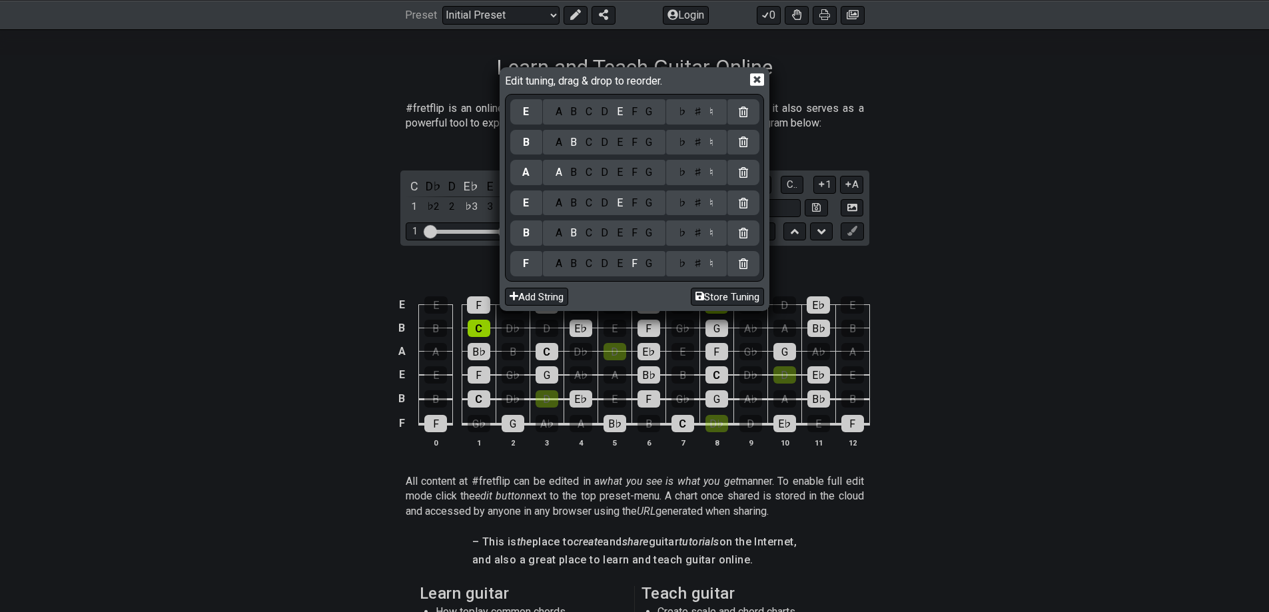
click at [586, 145] on div "C" at bounding box center [588, 142] width 15 height 15
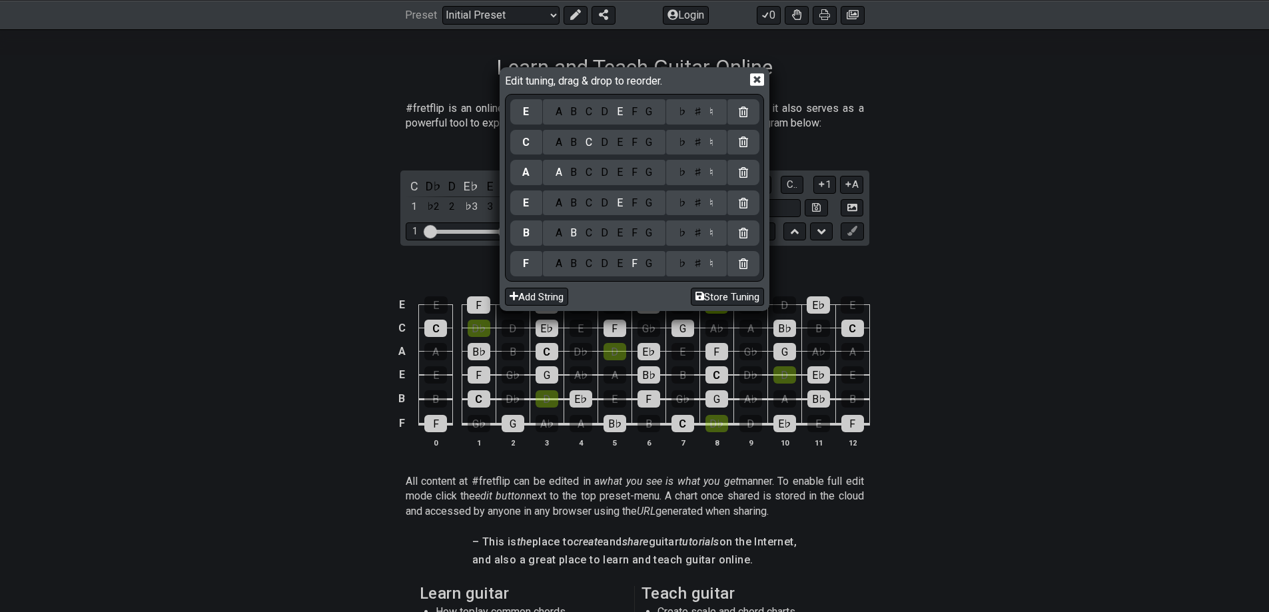
click at [635, 114] on div "F" at bounding box center [634, 112] width 15 height 15
click at [683, 230] on div "♭" at bounding box center [681, 233] width 15 height 15
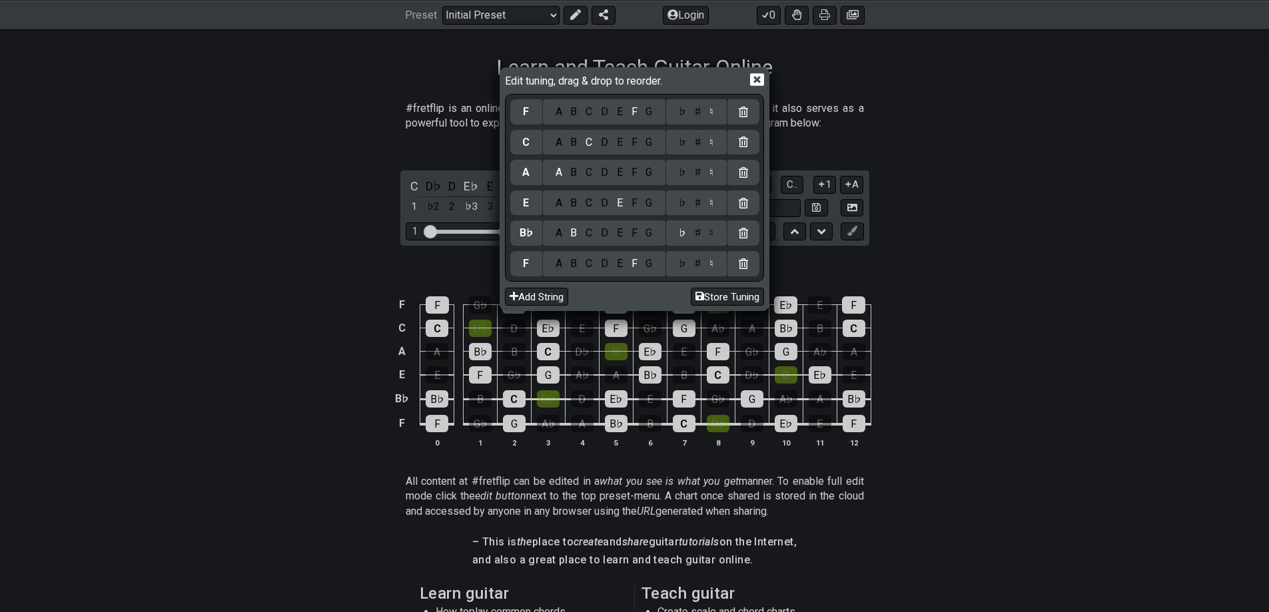
click at [682, 200] on div "♭" at bounding box center [681, 203] width 15 height 15
click at [684, 174] on div "♭" at bounding box center [681, 172] width 15 height 15
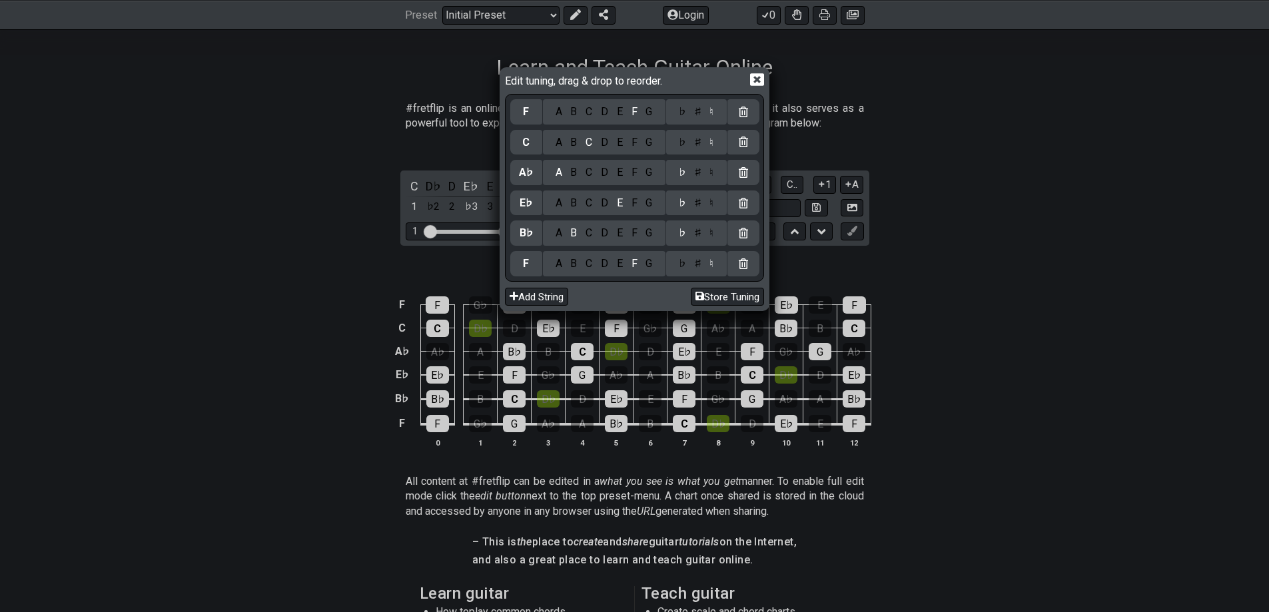
click at [757, 81] on icon at bounding box center [757, 80] width 14 height 14
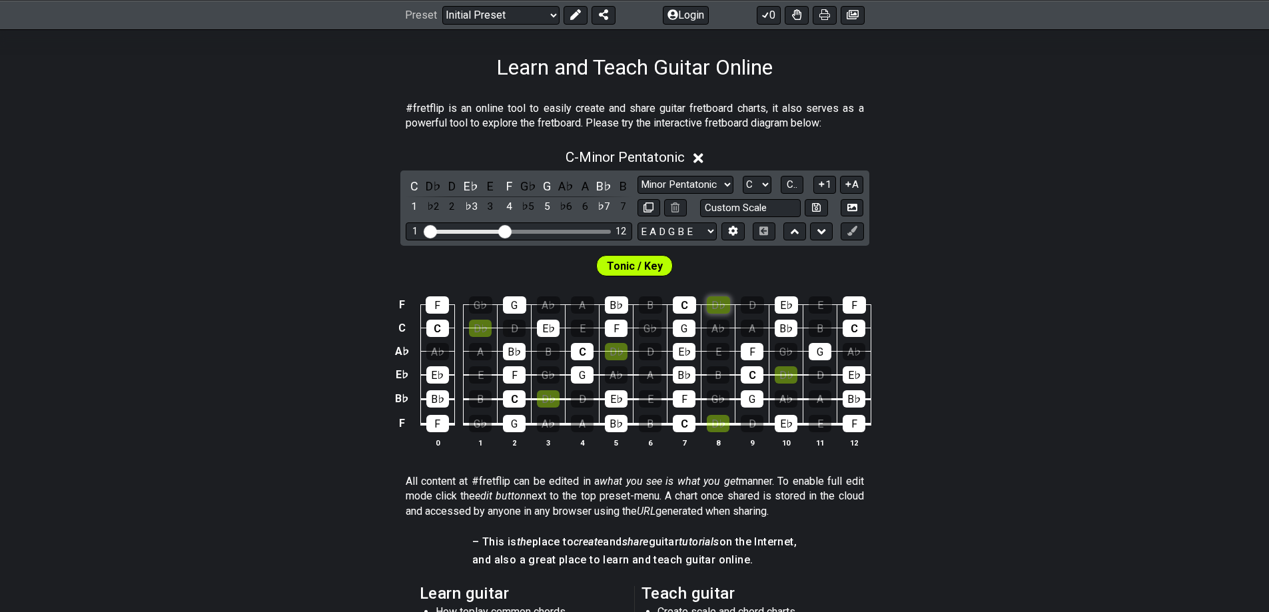
click at [719, 307] on div "D♭" at bounding box center [718, 304] width 23 height 17
click at [479, 310] on div "G♭" at bounding box center [480, 304] width 23 height 17
click at [510, 328] on div "D" at bounding box center [514, 328] width 23 height 17
click at [482, 330] on div "D♭" at bounding box center [480, 328] width 23 height 17
click at [485, 356] on div "A" at bounding box center [480, 351] width 23 height 17
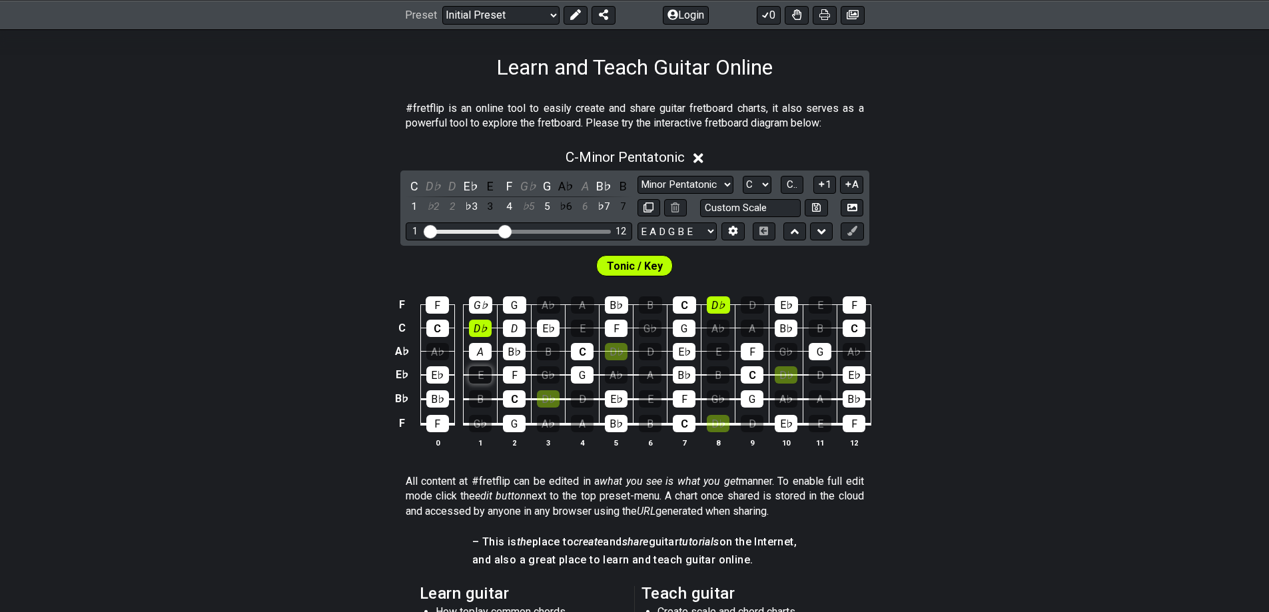
click at [486, 382] on div "E" at bounding box center [480, 374] width 23 height 17
click at [486, 398] on div "B" at bounding box center [480, 398] width 23 height 17
click at [486, 420] on div "G♭" at bounding box center [480, 423] width 23 height 17
click at [547, 421] on div "A♭" at bounding box center [548, 423] width 23 height 17
drag, startPoint x: 550, startPoint y: 404, endPoint x: 549, endPoint y: 376, distance: 28.6
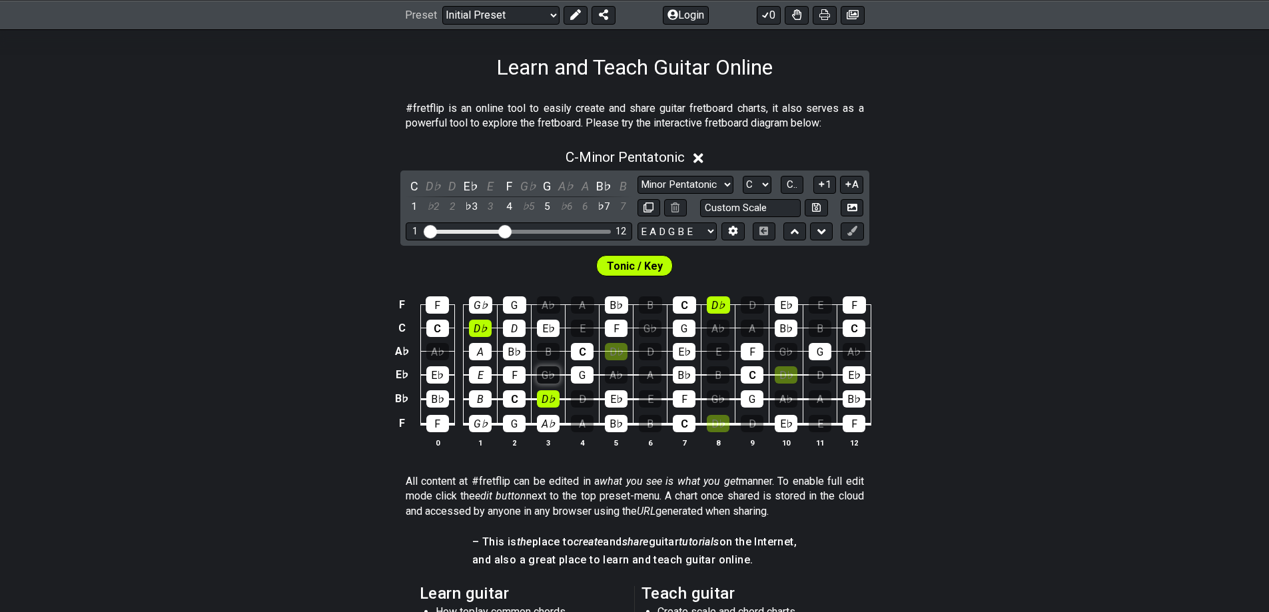
click at [550, 404] on div "D♭" at bounding box center [548, 398] width 23 height 17
click at [549, 373] on div "G♭" at bounding box center [548, 374] width 23 height 17
drag, startPoint x: 549, startPoint y: 350, endPoint x: 547, endPoint y: 328, distance: 22.0
click at [548, 350] on div "B" at bounding box center [548, 351] width 23 height 17
click at [546, 310] on div "A♭" at bounding box center [548, 304] width 23 height 17
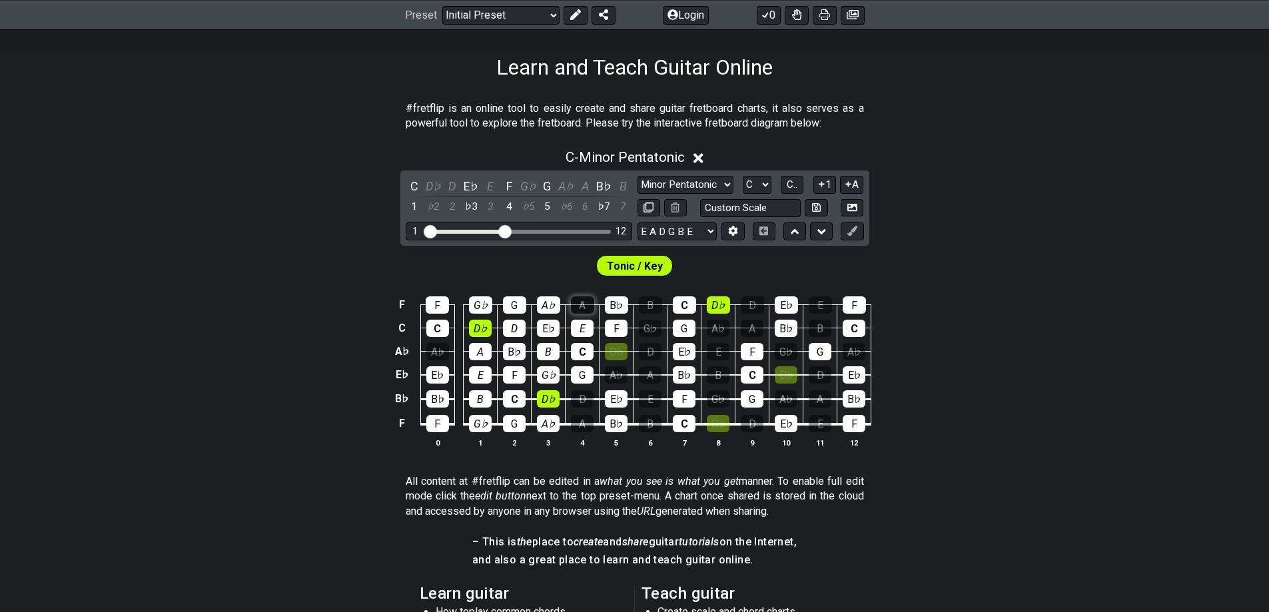
drag, startPoint x: 581, startPoint y: 326, endPoint x: 581, endPoint y: 307, distance: 18.6
click at [581, 325] on div "E" at bounding box center [582, 328] width 23 height 17
click at [581, 307] on div "A" at bounding box center [582, 304] width 23 height 17
drag, startPoint x: 584, startPoint y: 397, endPoint x: 582, endPoint y: 412, distance: 14.8
click at [584, 398] on div "D" at bounding box center [582, 398] width 23 height 17
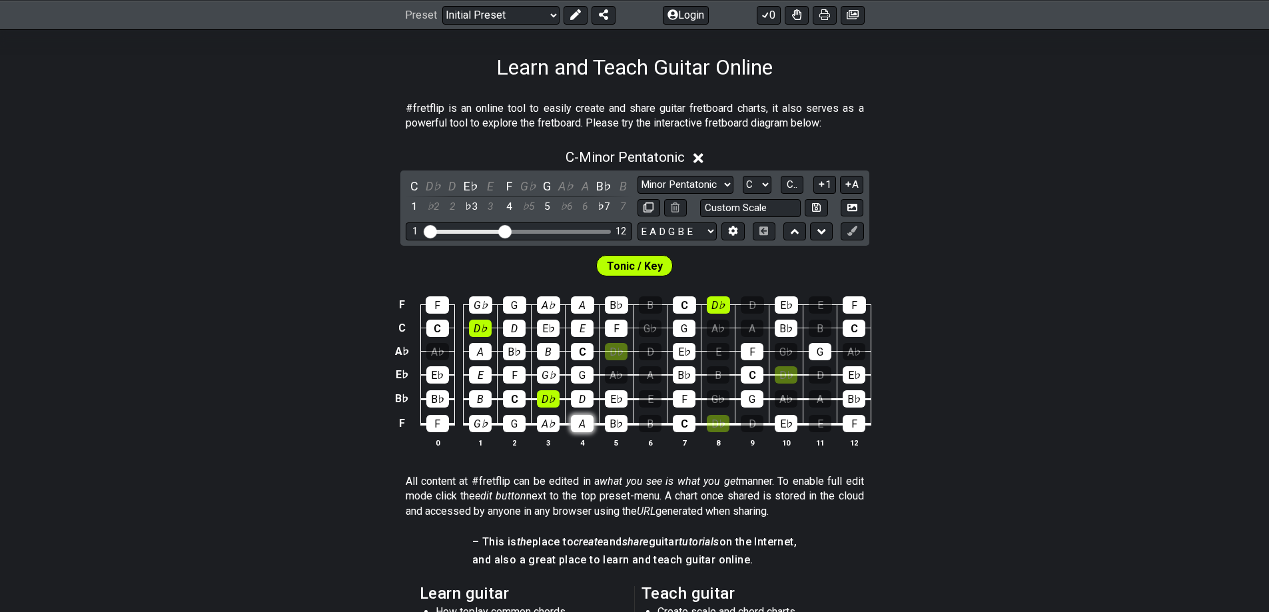
click at [581, 420] on div "A" at bounding box center [582, 423] width 23 height 17
click at [653, 418] on div "B" at bounding box center [650, 423] width 23 height 17
drag, startPoint x: 653, startPoint y: 402, endPoint x: 654, endPoint y: 389, distance: 12.7
click at [653, 400] on div "E" at bounding box center [650, 398] width 23 height 17
drag, startPoint x: 653, startPoint y: 377, endPoint x: 651, endPoint y: 356, distance: 20.8
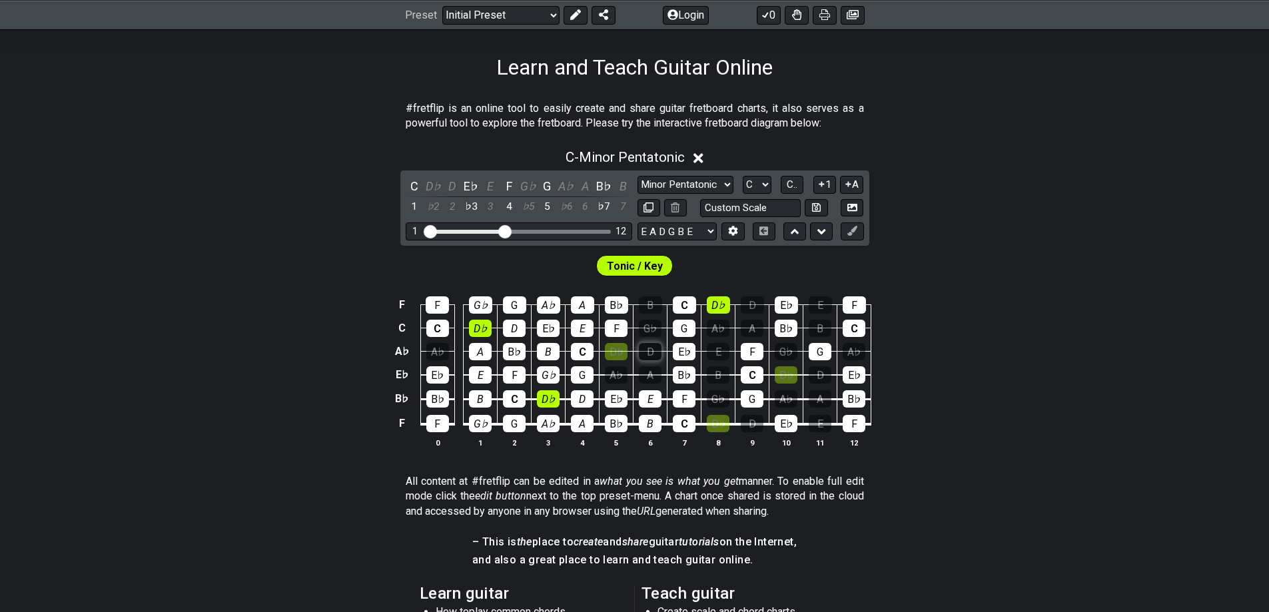
click at [653, 375] on div "A" at bounding box center [650, 374] width 23 height 17
click at [649, 347] on div "D" at bounding box center [650, 351] width 23 height 17
drag, startPoint x: 647, startPoint y: 326, endPoint x: 647, endPoint y: 306, distance: 20.6
click at [647, 326] on div "G♭" at bounding box center [650, 328] width 23 height 17
click at [647, 302] on div "B" at bounding box center [650, 304] width 23 height 17
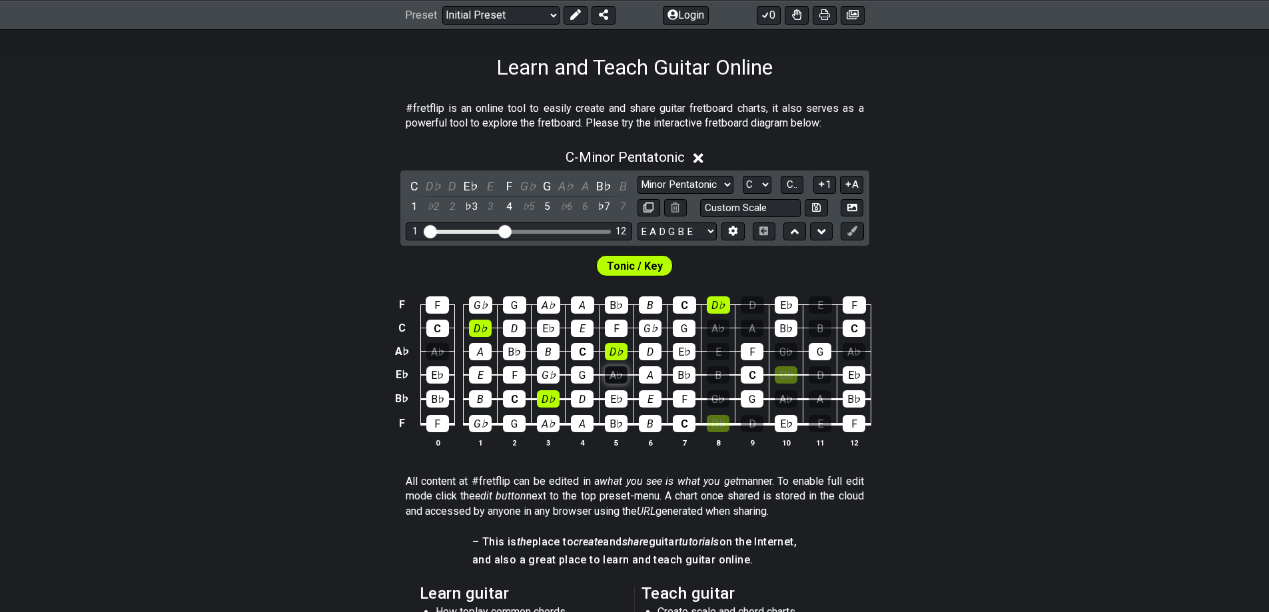
drag, startPoint x: 619, startPoint y: 350, endPoint x: 618, endPoint y: 374, distance: 24.0
click at [619, 352] on div "D♭" at bounding box center [616, 351] width 23 height 17
click at [618, 374] on div "A♭" at bounding box center [616, 374] width 23 height 17
click at [714, 350] on div "E" at bounding box center [718, 351] width 23 height 17
click at [717, 334] on div "A♭" at bounding box center [718, 328] width 23 height 17
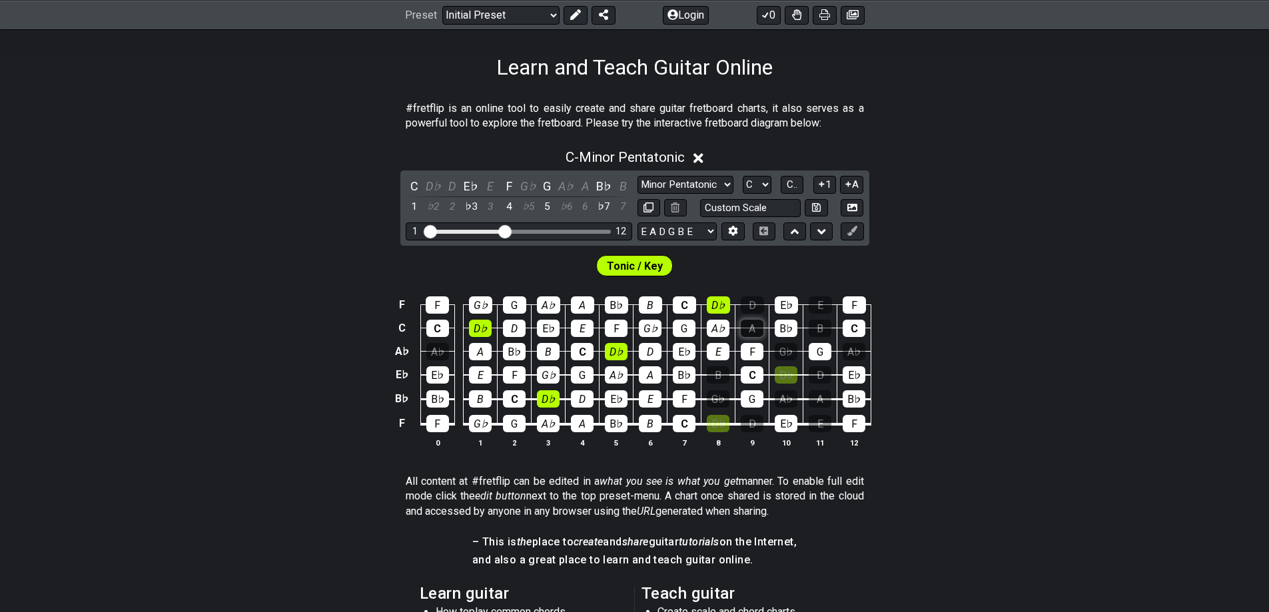
click at [751, 322] on div "A" at bounding box center [752, 328] width 23 height 17
click at [752, 310] on div "D" at bounding box center [752, 304] width 23 height 17
click at [787, 352] on div "G♭" at bounding box center [786, 351] width 23 height 17
click at [786, 381] on div "D♭" at bounding box center [786, 374] width 23 height 17
drag, startPoint x: 785, startPoint y: 401, endPoint x: 784, endPoint y: 416, distance: 15.4
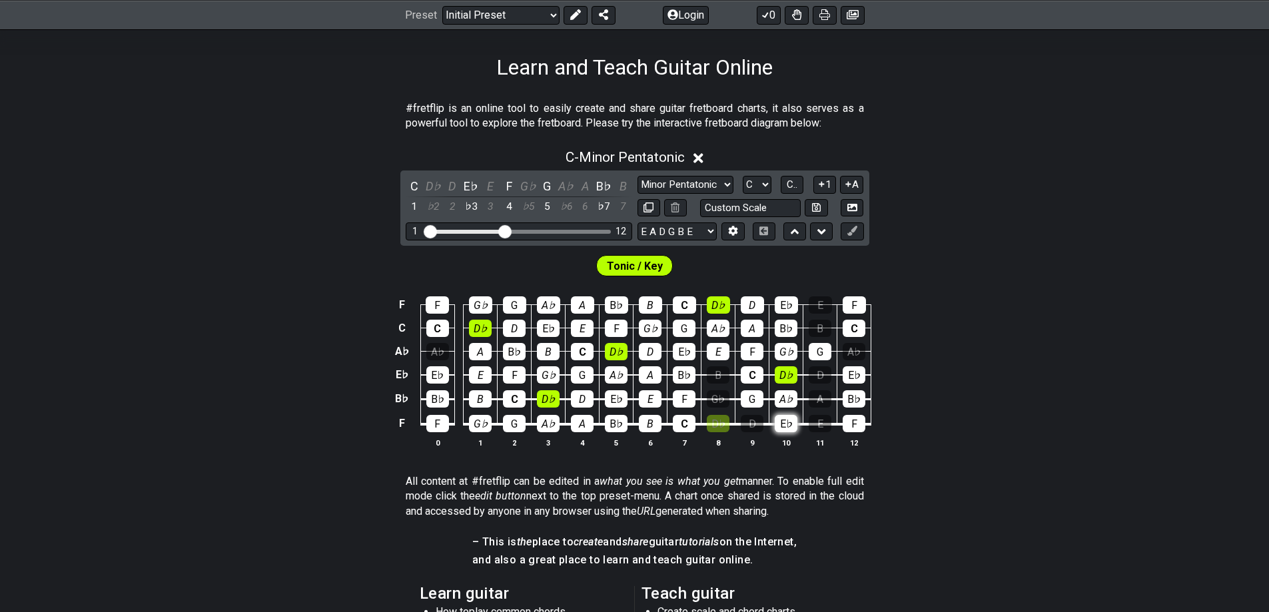
click at [785, 401] on div "A♭" at bounding box center [786, 398] width 23 height 17
click at [784, 420] on div "E♭" at bounding box center [786, 423] width 23 height 17
click at [783, 420] on div "E♭" at bounding box center [786, 423] width 23 height 17
drag, startPoint x: 761, startPoint y: 420, endPoint x: 727, endPoint y: 410, distance: 35.4
click at [760, 420] on div "D" at bounding box center [752, 423] width 23 height 17
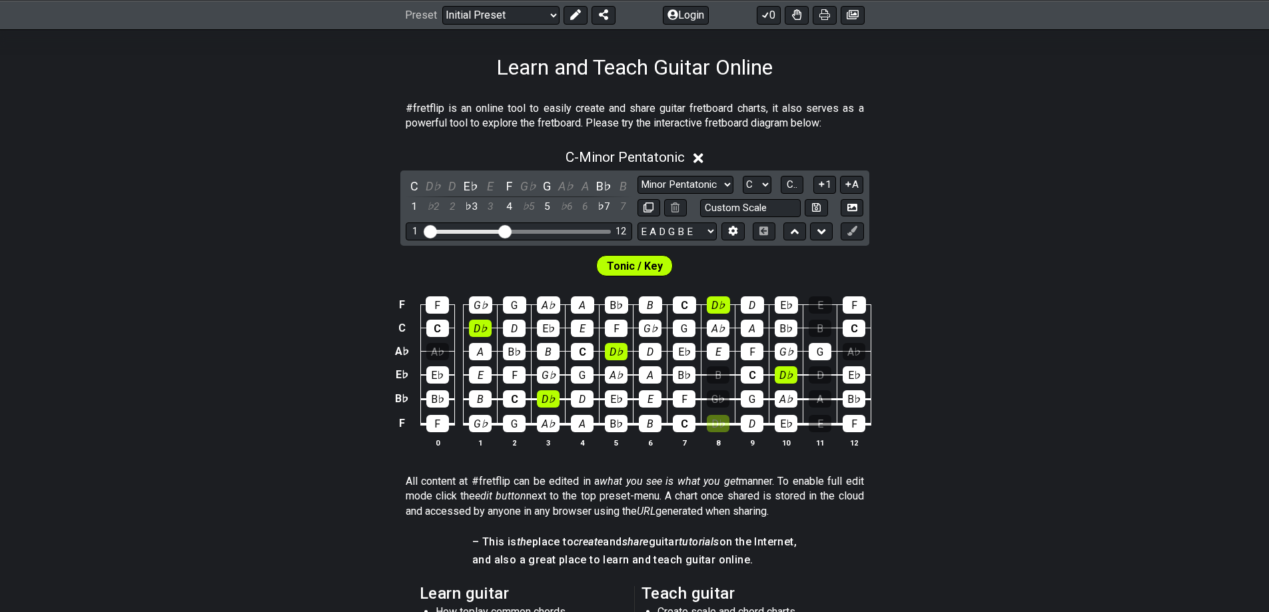
click at [718, 389] on td "G♭" at bounding box center [718, 387] width 34 height 25
click at [717, 375] on div "B" at bounding box center [718, 374] width 23 height 17
drag, startPoint x: 718, startPoint y: 422, endPoint x: 721, endPoint y: 401, distance: 20.8
click at [718, 421] on div "D♭" at bounding box center [718, 423] width 23 height 17
click at [721, 401] on div "G♭" at bounding box center [718, 398] width 23 height 17
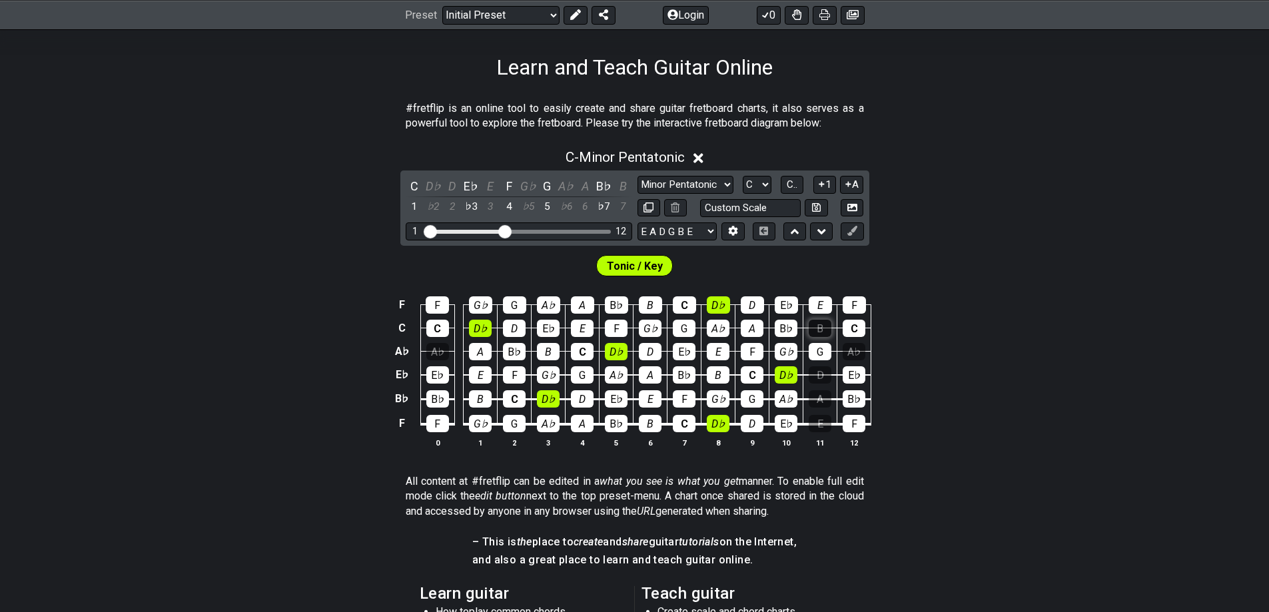
drag, startPoint x: 823, startPoint y: 308, endPoint x: 821, endPoint y: 327, distance: 18.8
click at [823, 310] on div "E" at bounding box center [820, 304] width 23 height 17
click at [821, 329] on div "B" at bounding box center [820, 328] width 23 height 17
click at [856, 350] on div "A♭" at bounding box center [854, 351] width 23 height 17
click at [822, 380] on div "D" at bounding box center [820, 374] width 23 height 17
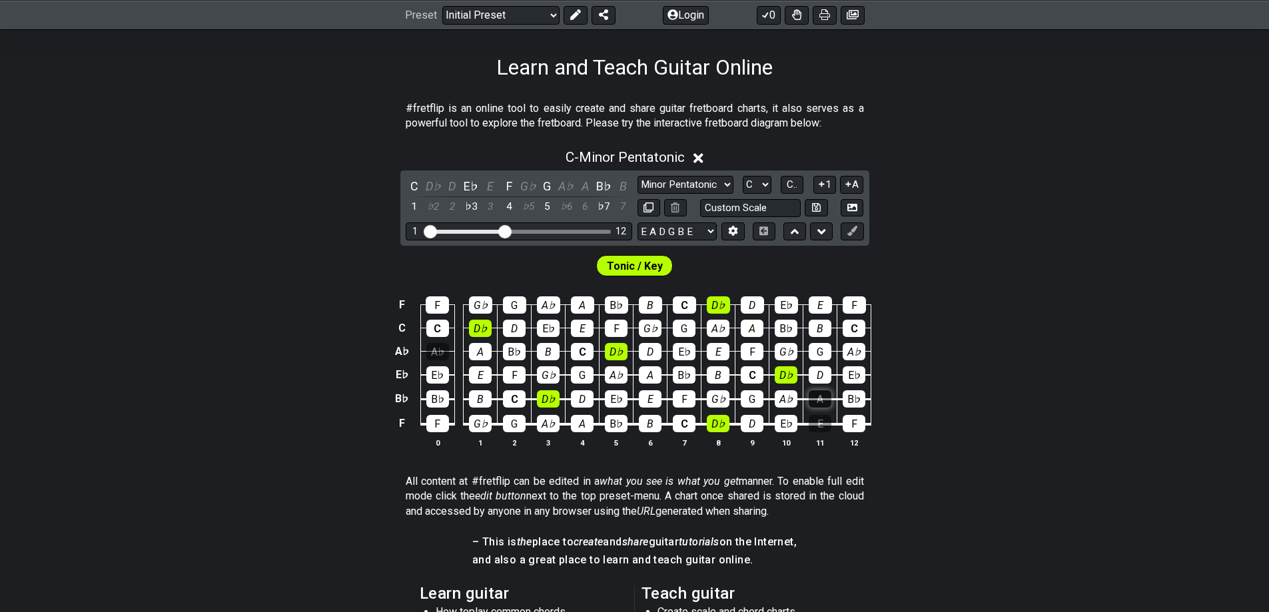
click at [820, 399] on div "A" at bounding box center [820, 398] width 23 height 17
click at [819, 420] on div "E" at bounding box center [820, 423] width 23 height 17
click at [443, 355] on div "A♭" at bounding box center [437, 351] width 23 height 17
click at [430, 396] on div "B♭" at bounding box center [437, 398] width 23 height 17
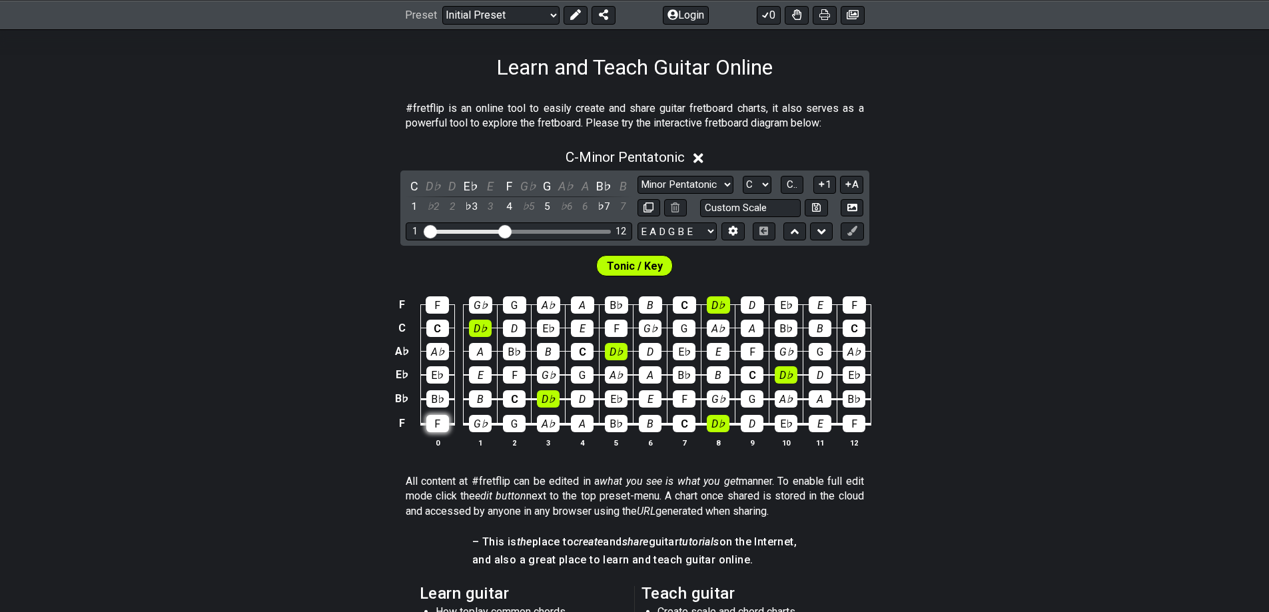
click at [432, 423] on div "F" at bounding box center [437, 423] width 23 height 17
click at [436, 427] on div "F" at bounding box center [437, 423] width 23 height 17
drag, startPoint x: 504, startPoint y: 231, endPoint x: 525, endPoint y: 235, distance: 22.3
click at [525, 230] on input "Visible fret range" at bounding box center [518, 230] width 189 height 0
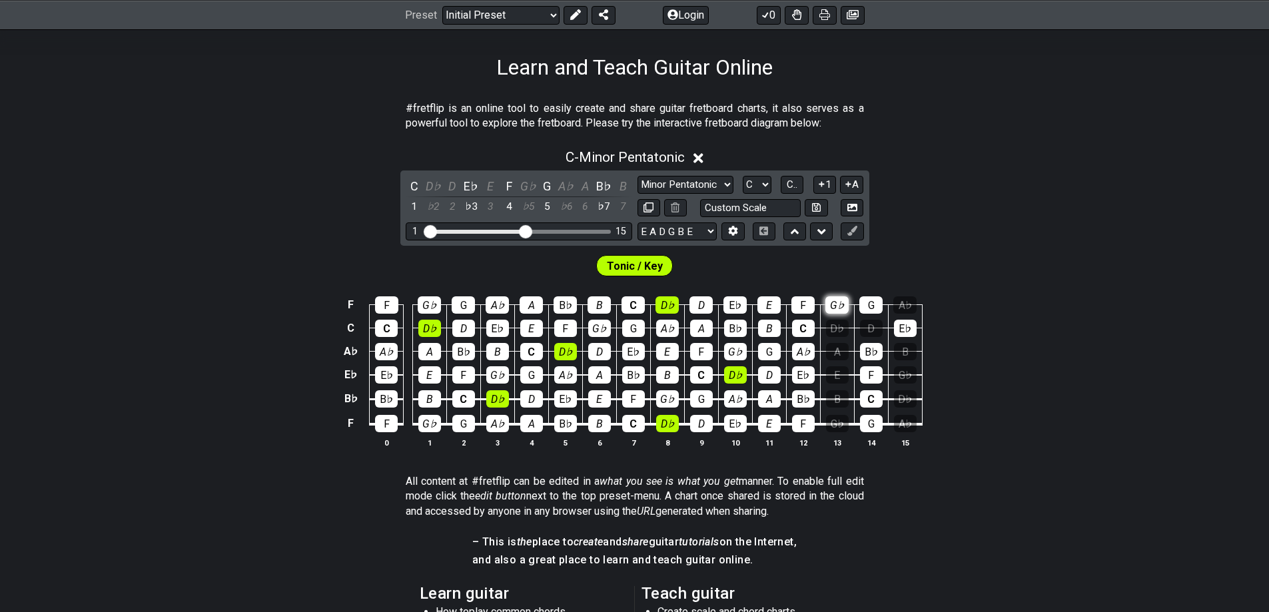
click at [841, 304] on div "G♭" at bounding box center [836, 304] width 23 height 17
click at [843, 324] on div "D♭" at bounding box center [837, 328] width 23 height 17
click at [842, 345] on div "A" at bounding box center [837, 351] width 23 height 17
click at [839, 376] on div "E" at bounding box center [837, 374] width 23 height 17
click at [838, 397] on div "B" at bounding box center [837, 398] width 23 height 17
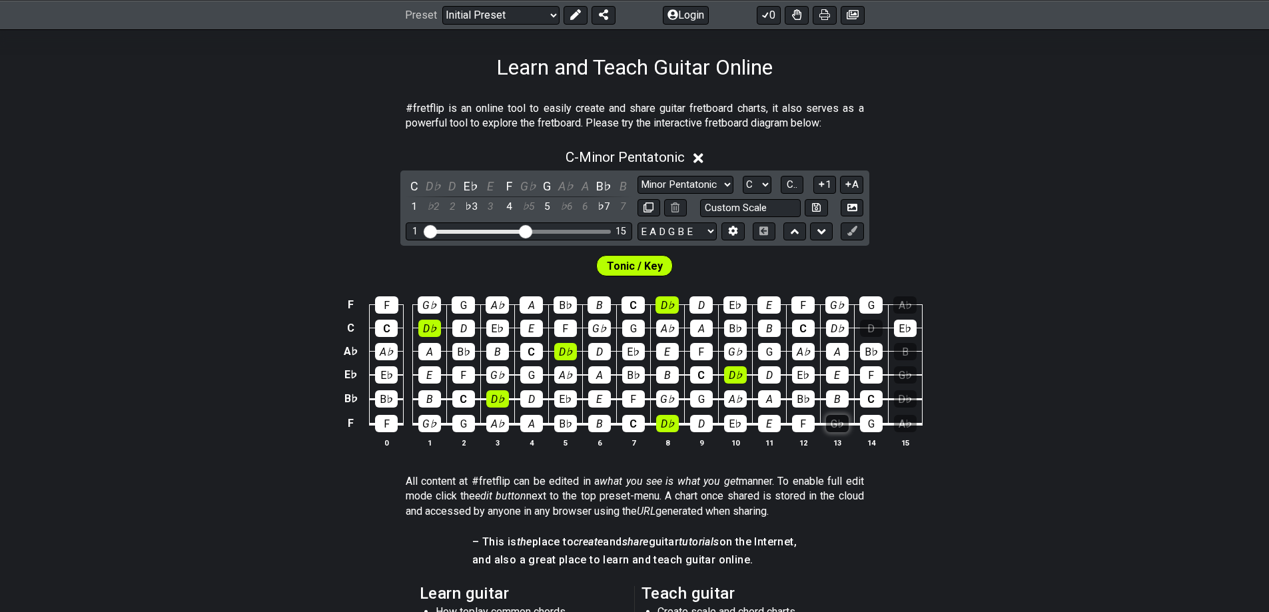
click at [838, 420] on div "G♭" at bounding box center [837, 423] width 23 height 17
click at [905, 415] on div "A♭" at bounding box center [905, 423] width 23 height 17
drag, startPoint x: 905, startPoint y: 402, endPoint x: 909, endPoint y: 380, distance: 22.3
click at [906, 400] on div "D♭" at bounding box center [905, 398] width 23 height 17
click at [910, 373] on div "G♭" at bounding box center [905, 374] width 23 height 17
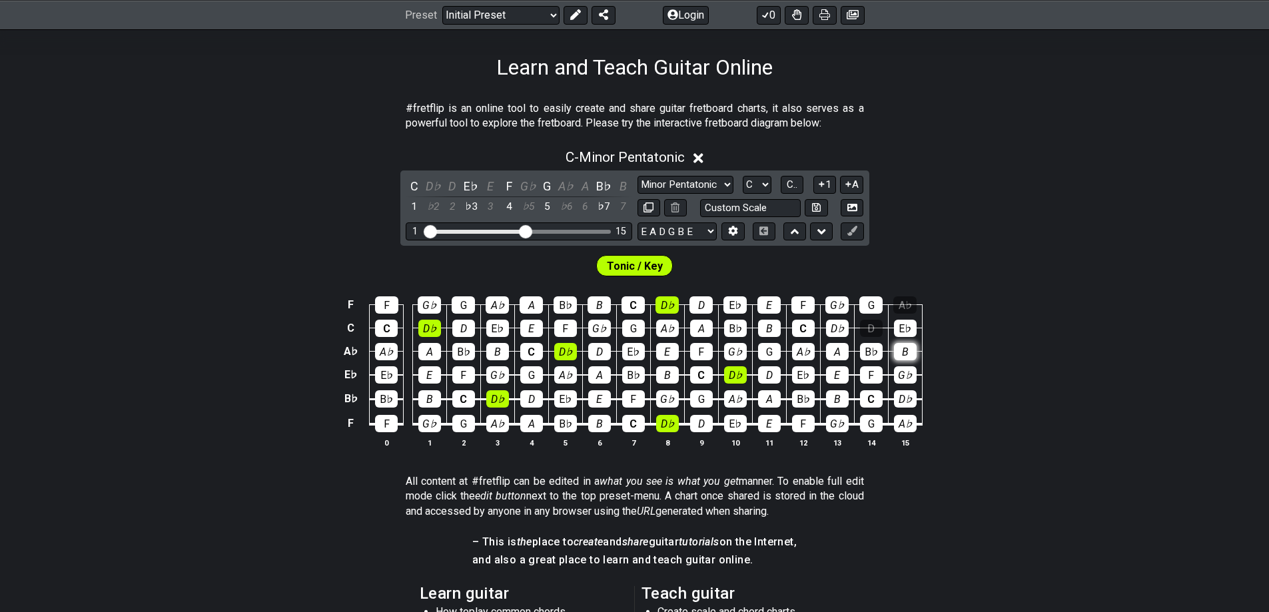
click at [908, 347] on div "B" at bounding box center [905, 351] width 23 height 17
drag, startPoint x: 876, startPoint y: 322, endPoint x: 887, endPoint y: 316, distance: 12.2
click at [877, 321] on div "D" at bounding box center [871, 328] width 23 height 17
click at [907, 303] on div "A♭" at bounding box center [904, 304] width 23 height 17
click at [1138, 93] on div "#fretflip is an online tool to easily create and share guitar fretboard charts,…" at bounding box center [634, 478] width 1269 height 797
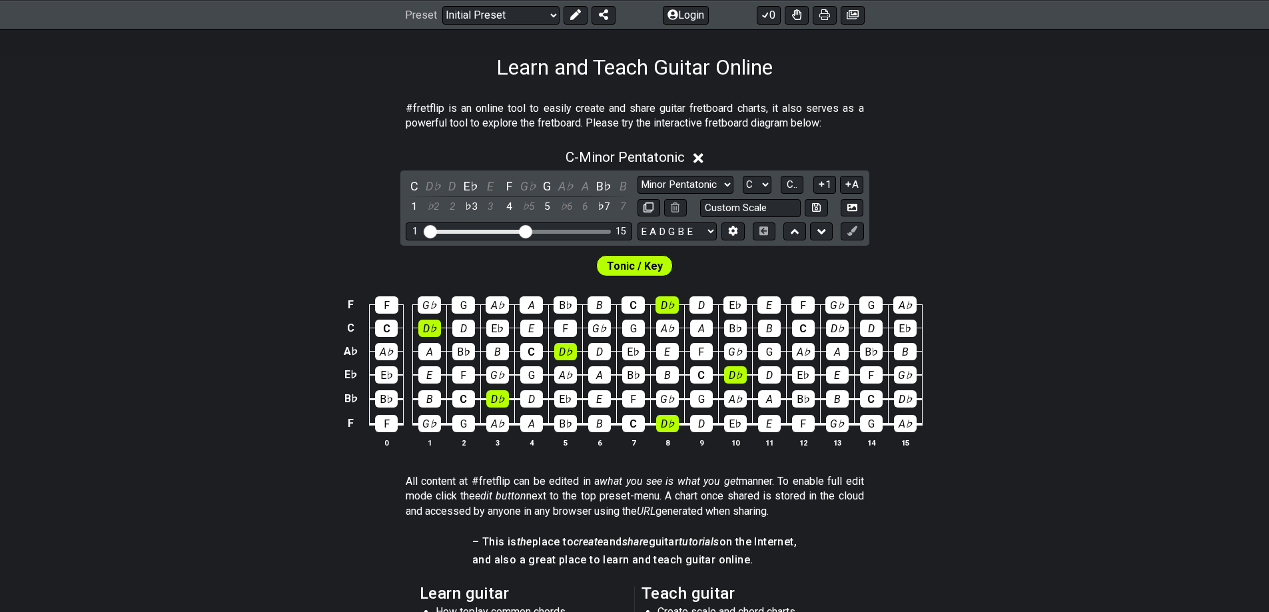
drag, startPoint x: 198, startPoint y: 81, endPoint x: 177, endPoint y: 75, distance: 21.5
click at [177, 75] on div "Learn and Teach Guitar Online" at bounding box center [634, 48] width 1269 height 63
click at [159, 334] on div "F F G♭ G A♭ A B♭ B C D♭ D E♭ E F G♭ G A♭ C C D♭ D E♭ E F G♭ G A♭ A B♭ B C D♭ D …" at bounding box center [634, 372] width 1269 height 187
drag, startPoint x: 144, startPoint y: 308, endPoint x: 130, endPoint y: 266, distance: 44.2
click at [130, 266] on div "Tonic / Key" at bounding box center [634, 262] width 1269 height 33
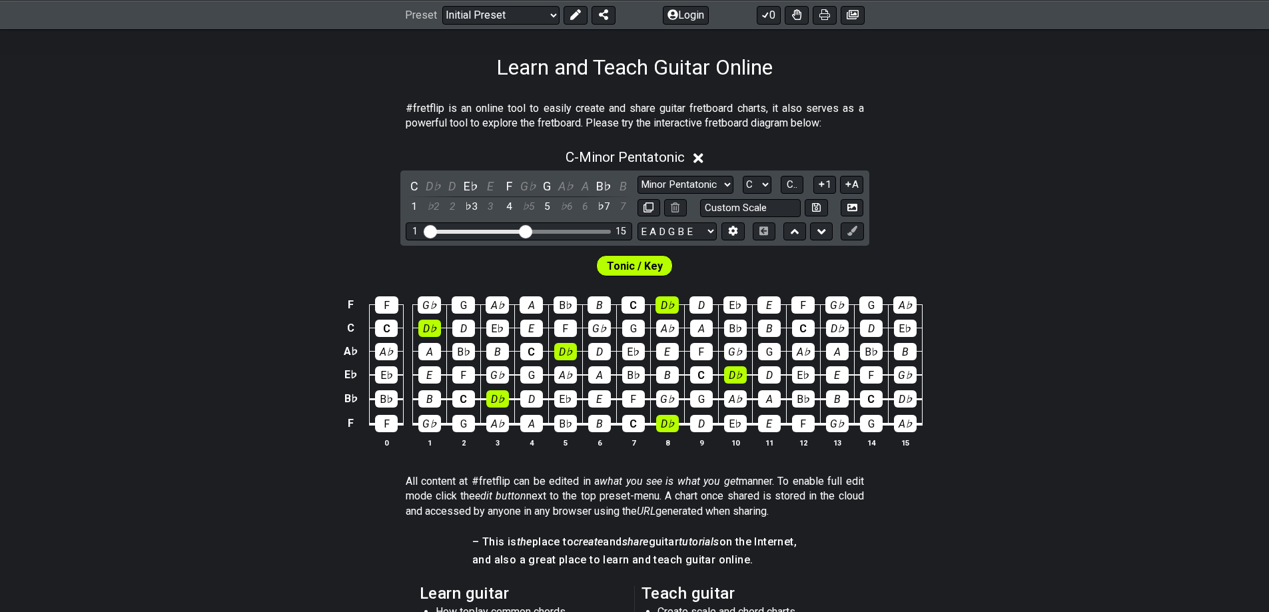
click at [179, 303] on div "F F G♭ G A♭ A B♭ B C D♭ D E♭ E F G♭ G A♭ C C D♭ D E♭ E F G♭ G A♭ A B♭ B C D♭ D …" at bounding box center [634, 372] width 1269 height 187
click at [133, 306] on div "F F G♭ G A♭ A B♭ B C D♭ D E♭ E F G♭ G A♭ C C D♭ D E♭ E F G♭ G A♭ A B♭ B C D♭ D …" at bounding box center [634, 372] width 1269 height 187
click at [230, 256] on div "Tonic / Key" at bounding box center [634, 262] width 1269 height 33
click at [238, 283] on div "F F G♭ G A♭ A B♭ B C D♭ D E♭ E F G♭ G A♭ C C D♭ D E♭ E F G♭ G A♭ A B♭ B C D♭ D …" at bounding box center [634, 372] width 1269 height 187
click at [181, 410] on div "F F G♭ G A♭ A B♭ B C D♭ D E♭ E F G♭ G A♭ C C D♭ D E♭ E F G♭ G A♭ A B♭ B C D♭ D …" at bounding box center [634, 372] width 1269 height 187
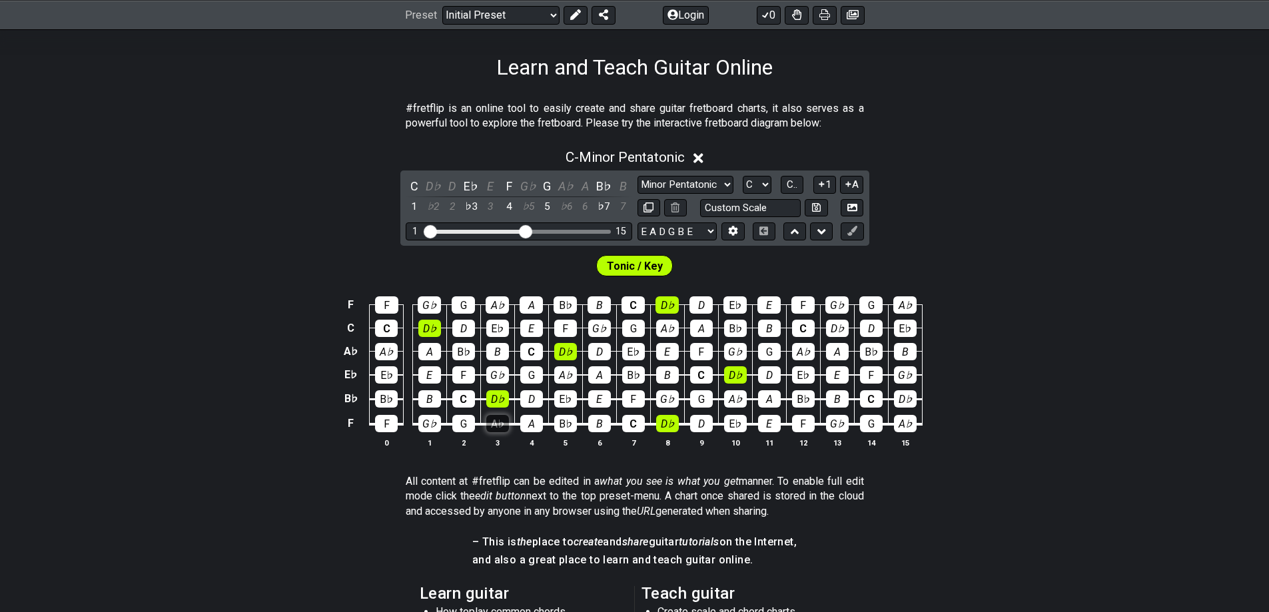
click at [494, 422] on div "A♭" at bounding box center [497, 423] width 23 height 17
click at [496, 422] on div "A♭" at bounding box center [497, 423] width 23 height 17
click at [492, 424] on div "A♭" at bounding box center [497, 423] width 23 height 17
click at [220, 380] on div "F F G♭ G A♭ A B♭ B C D♭ D E♭ E F G♭ G A♭ C C D♭ D E♭ E F G♭ G A♭ A B♭ B C D♭ D …" at bounding box center [634, 372] width 1269 height 187
drag, startPoint x: 222, startPoint y: 204, endPoint x: 224, endPoint y: 125, distance: 79.3
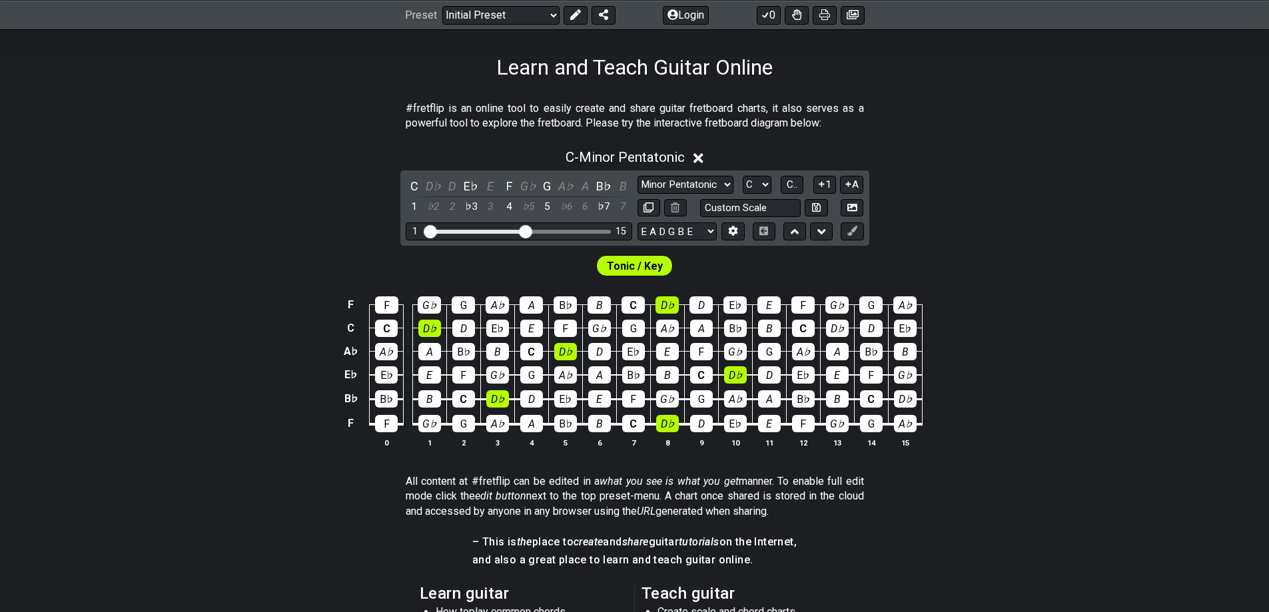
click at [224, 125] on section "#fretflip is an online tool to easily create and share guitar fretboard charts,…" at bounding box center [634, 119] width 1269 height 46
click at [274, 287] on div "F F G♭ G A♭ A B♭ B C D♭ D E♭ E F G♭ G A♭ C C D♭ D E♭ E F G♭ G A♭ A B♭ B C D♭ D …" at bounding box center [634, 372] width 1269 height 187
drag, startPoint x: 137, startPoint y: 292, endPoint x: 121, endPoint y: 267, distance: 29.0
click at [121, 267] on div "Tonic / Key" at bounding box center [634, 262] width 1269 height 33
drag, startPoint x: 158, startPoint y: 267, endPoint x: 130, endPoint y: 250, distance: 32.6
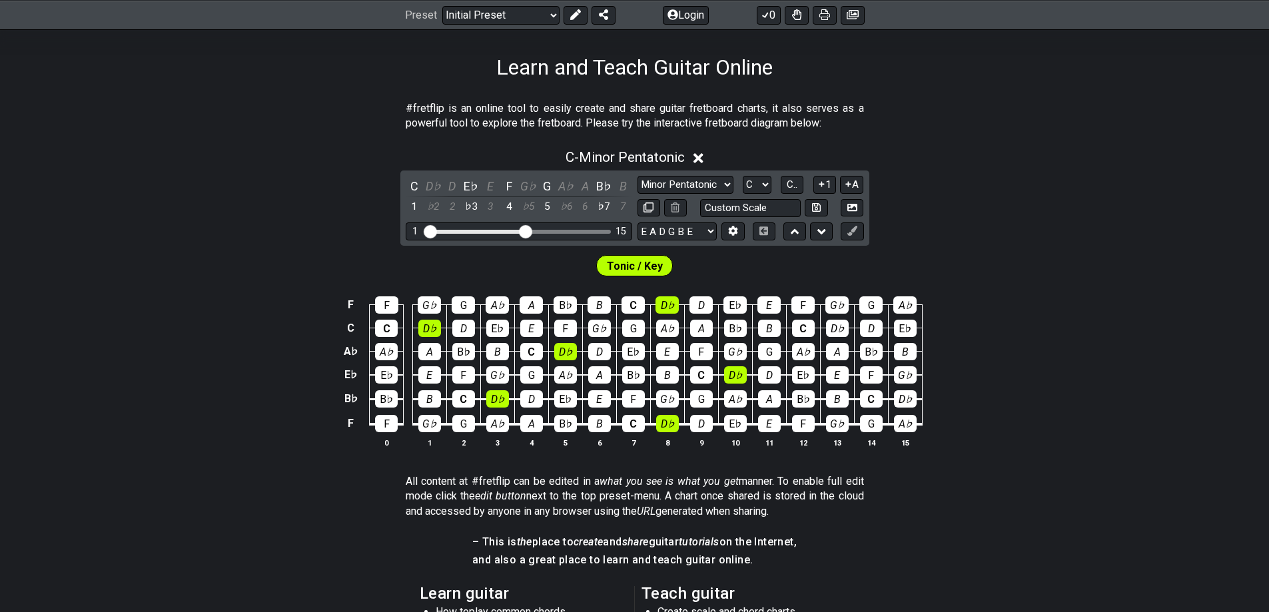
click at [130, 250] on div "Tonic / Key" at bounding box center [634, 262] width 1269 height 33
drag, startPoint x: 222, startPoint y: 133, endPoint x: 179, endPoint y: 108, distance: 49.2
click at [179, 108] on section "#fretflip is an online tool to easily create and share guitar fretboard charts,…" at bounding box center [634, 119] width 1269 height 46
drag, startPoint x: 148, startPoint y: 284, endPoint x: 132, endPoint y: 242, distance: 44.9
click at [132, 243] on div "C - Minor Pentatonic C D♭ D E♭ E F G♭ G A♭ A B♭ B 1 ♭2 2 ♭3 3 4 ♭5 5 ♭6 6 ♭7 7 …" at bounding box center [634, 303] width 1269 height 325
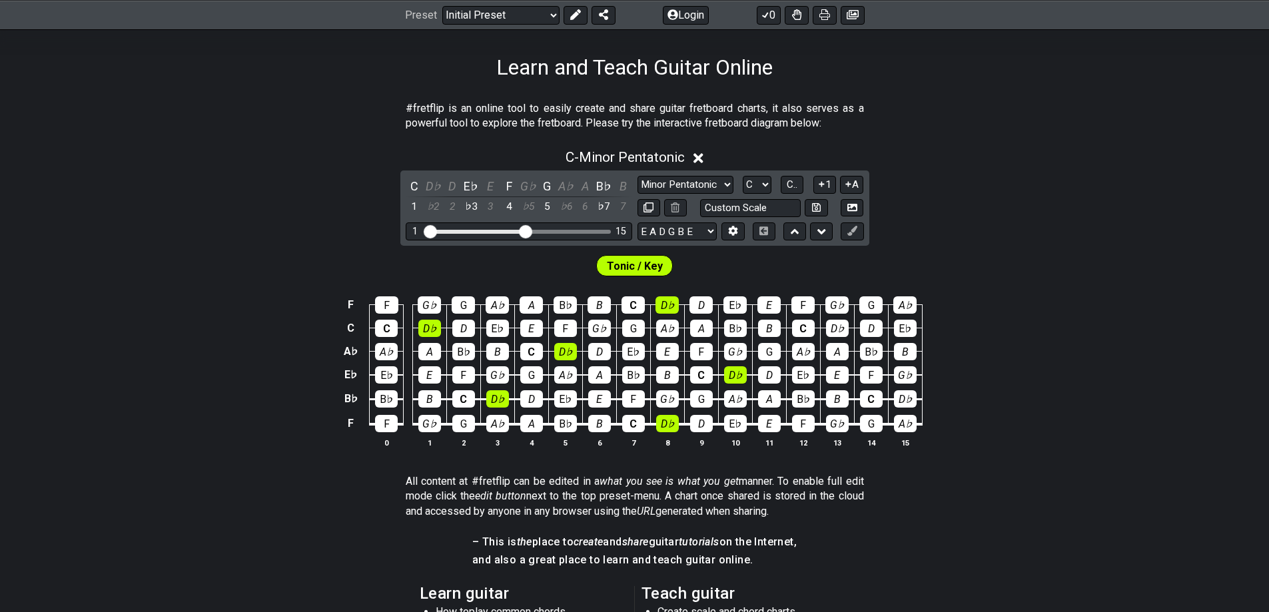
drag, startPoint x: 163, startPoint y: 356, endPoint x: 127, endPoint y: 306, distance: 61.9
click at [127, 306] on div "F F G♭ G A♭ A B♭ B C D♭ D E♭ E F G♭ G A♭ C C D♭ D E♭ E F G♭ G A♭ A B♭ B C D♭ D …" at bounding box center [634, 372] width 1269 height 187
click at [85, 304] on div "F F G♭ G A♭ A B♭ B C D♭ D E♭ E F G♭ G A♭ C C D♭ D E♭ E F G♭ G A♭ A B♭ B C D♭ D …" at bounding box center [634, 372] width 1269 height 187
drag, startPoint x: 190, startPoint y: 310, endPoint x: 147, endPoint y: 310, distance: 43.3
click at [147, 310] on div "F F G♭ G A♭ A B♭ B C D♭ D E♭ E F G♭ G A♭ C C D♭ D E♭ E F G♭ G A♭ A B♭ B C D♭ D …" at bounding box center [634, 372] width 1269 height 187
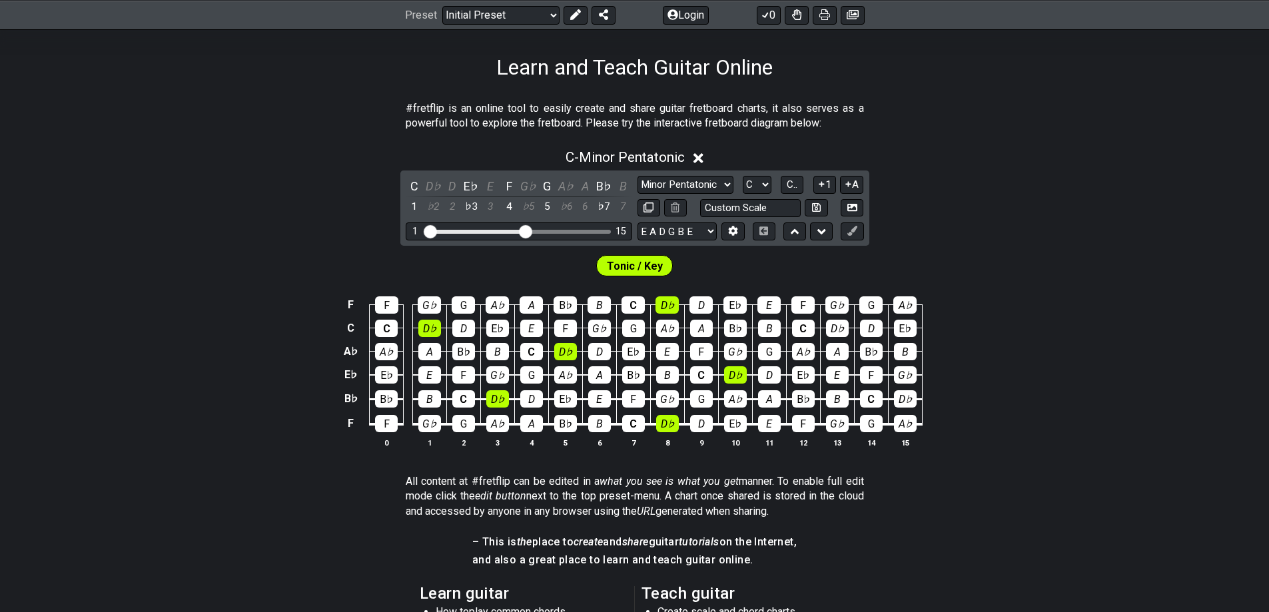
drag, startPoint x: 191, startPoint y: 311, endPoint x: 159, endPoint y: 278, distance: 46.6
click at [159, 278] on div "Tonic / Key" at bounding box center [634, 262] width 1269 height 33
click at [194, 220] on div "C - Minor Pentatonic C D♭ D E♭ E F G♭ G A♭ A B♭ B 1 ♭2 2 ♭3 3 4 ♭5 5 ♭6 6 ♭7 7 …" at bounding box center [634, 303] width 1269 height 325
click at [159, 413] on div "F F G♭ G A♭ A B♭ B C D♭ D E♭ E F G♭ G A♭ C C D♭ D E♭ E F G♭ G A♭ A B♭ B C D♭ D …" at bounding box center [634, 372] width 1269 height 187
click at [252, 342] on div "F F G♭ G A♭ A B♭ B C D♭ D E♭ E F G♭ G A♭ C C D♭ D E♭ E F G♭ G A♭ A B♭ B C D♭ D …" at bounding box center [634, 372] width 1269 height 187
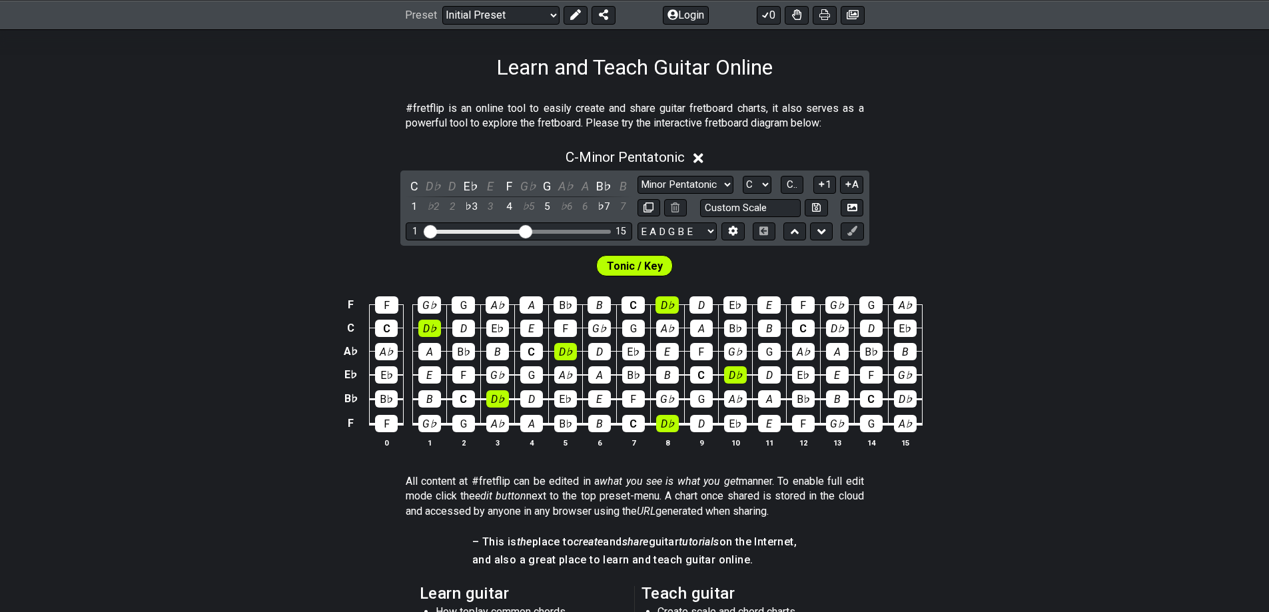
click at [201, 279] on div "F F G♭ G A♭ A B♭ B C D♭ D E♭ E F G♭ G A♭ C C D♭ D E♭ E F G♭ G A♭ A B♭ B C D♭ D …" at bounding box center [634, 372] width 1269 height 187
